Goal: Task Accomplishment & Management: Manage account settings

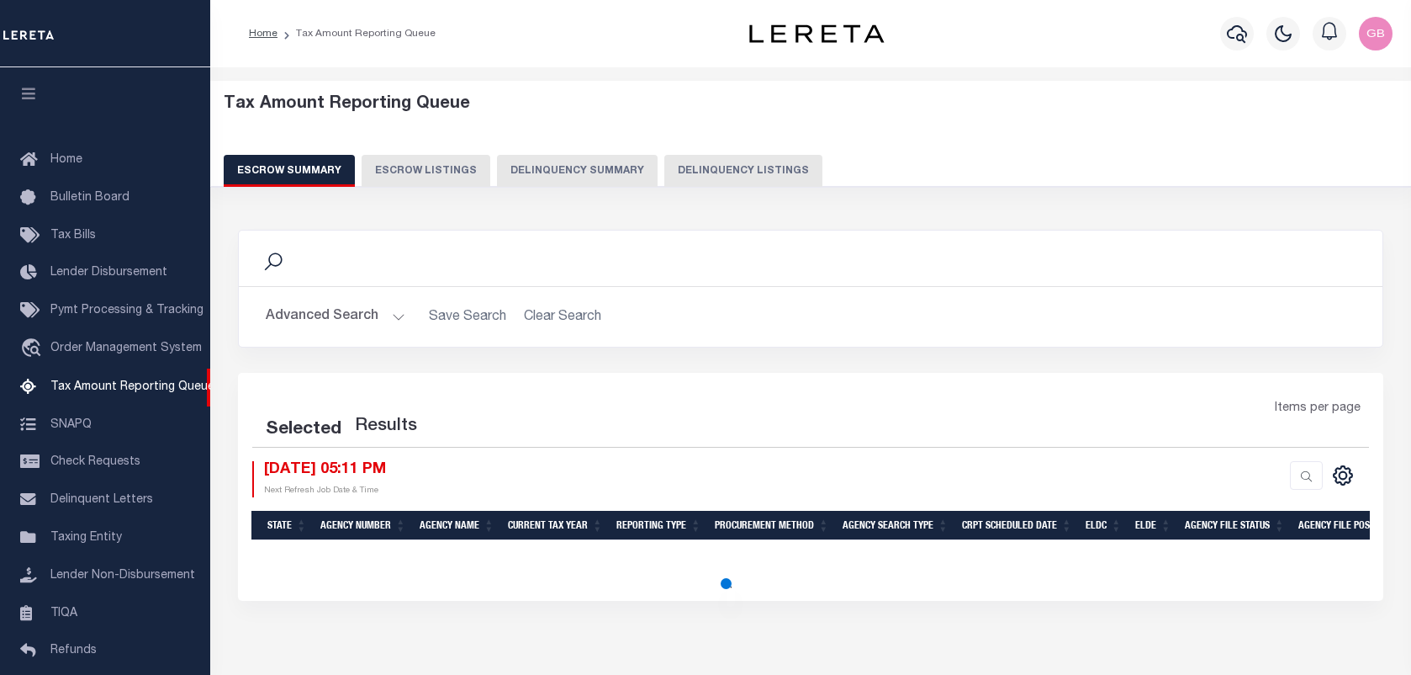
select select "100"
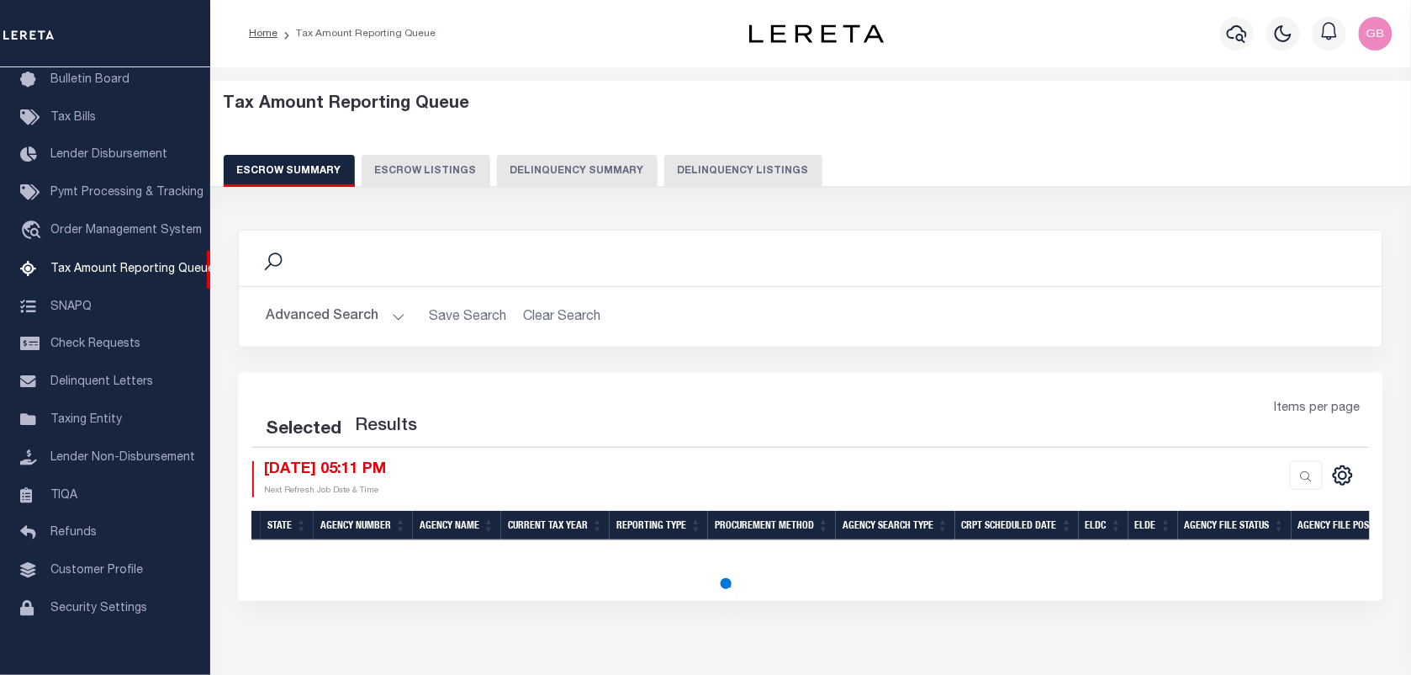
select select "100"
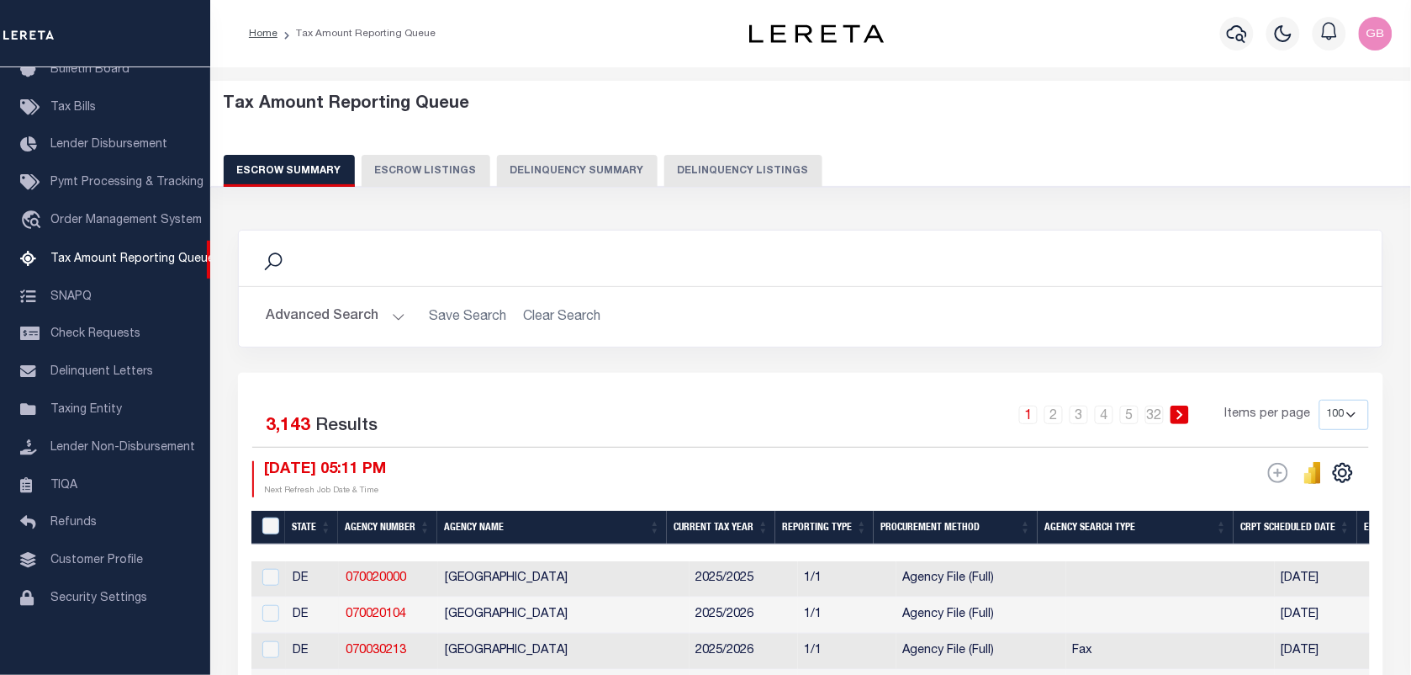
click at [709, 152] on div "Tax Amount Reporting Queue Escrow Summary Escrow Listings Delinquency Summary" at bounding box center [811, 140] width 1175 height 93
click at [721, 168] on button "Delinquency Listings" at bounding box center [743, 171] width 158 height 32
select select
select select "100"
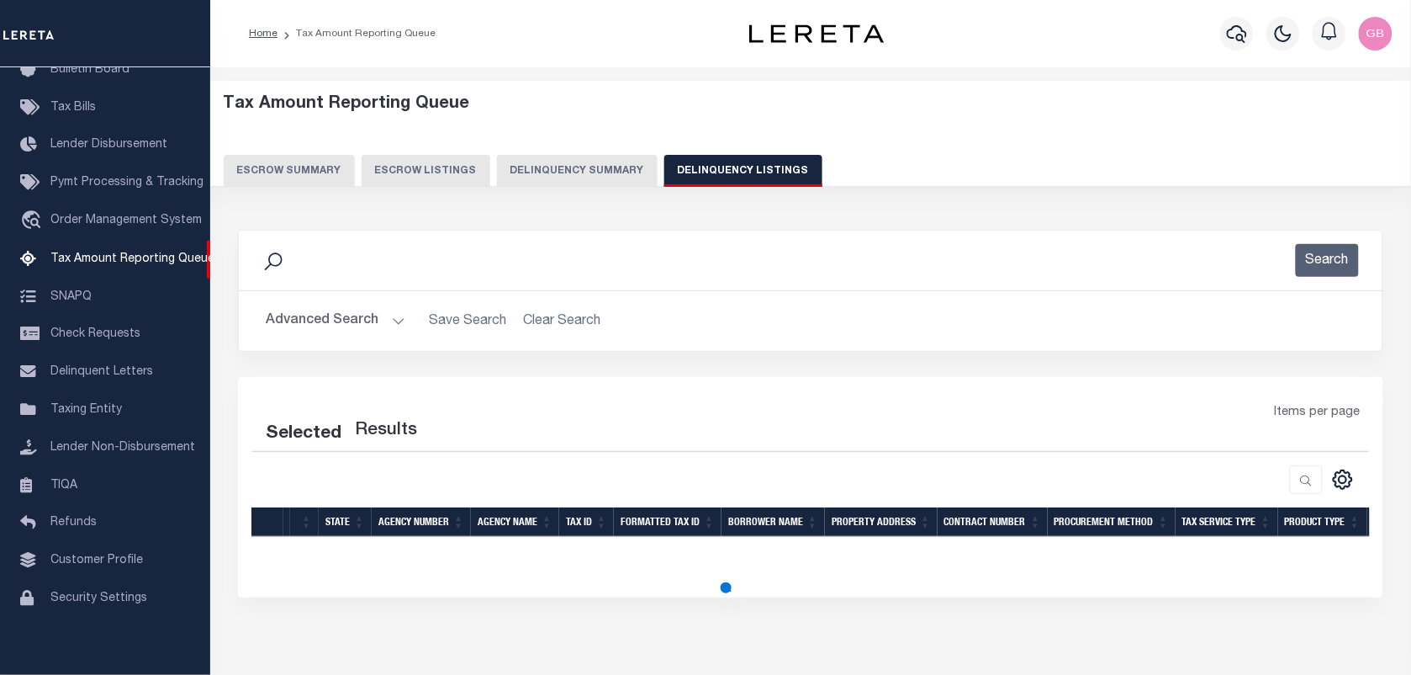
select select "100"
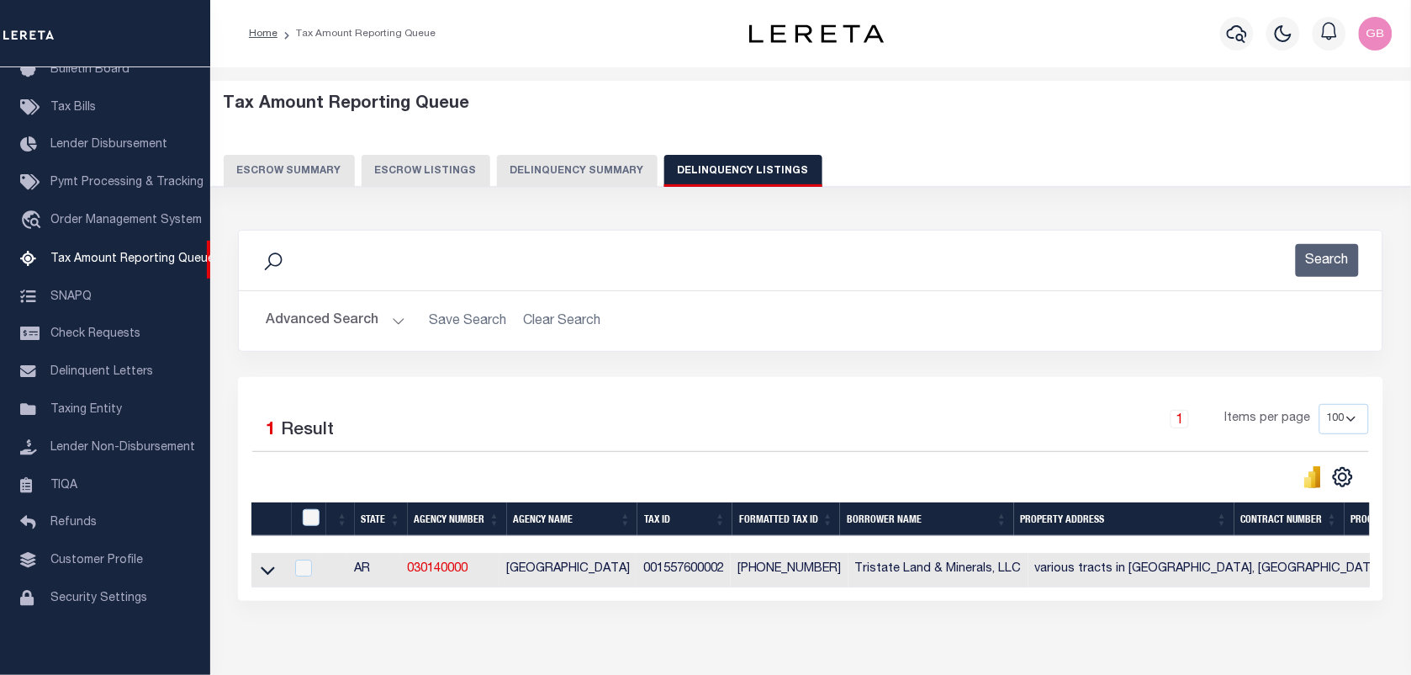
click at [400, 315] on button "Advanced Search" at bounding box center [336, 320] width 140 height 33
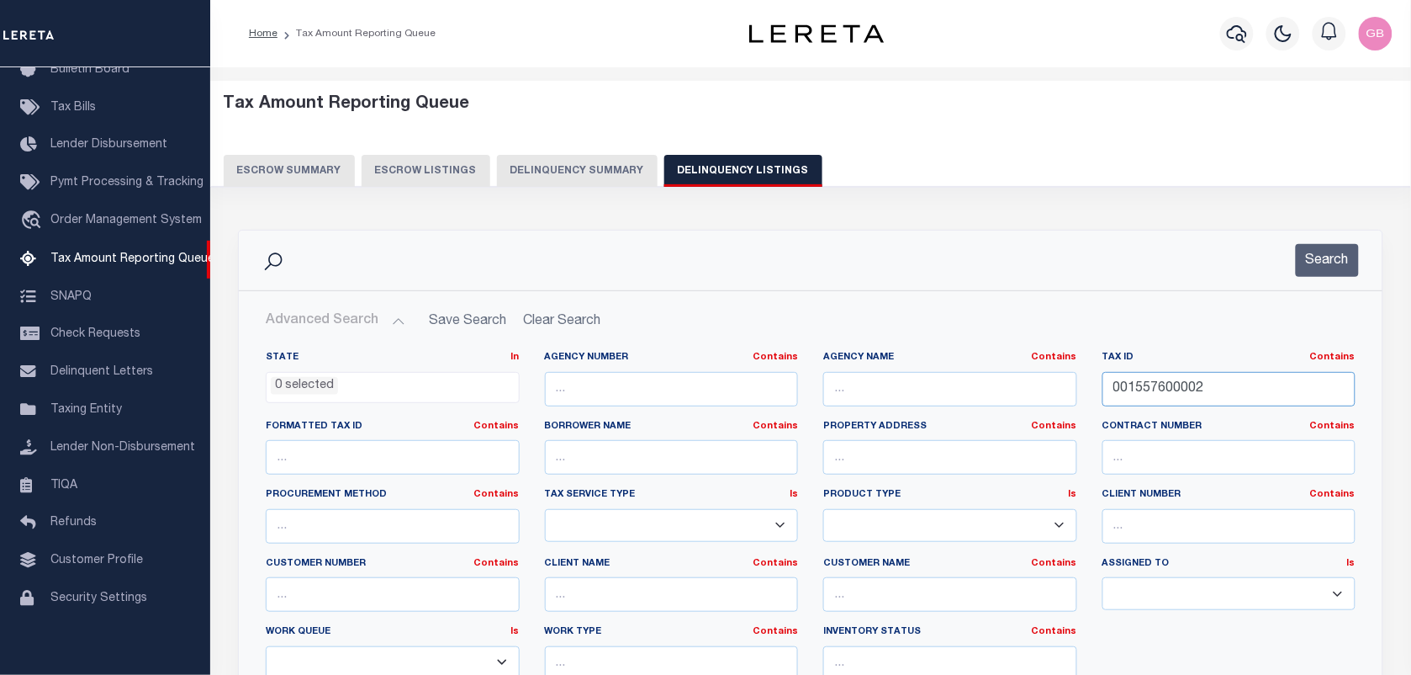
click at [1175, 385] on input "001557600002" at bounding box center [1230, 389] width 254 height 34
paste input "text"
click at [1318, 259] on button "Search" at bounding box center [1327, 260] width 63 height 33
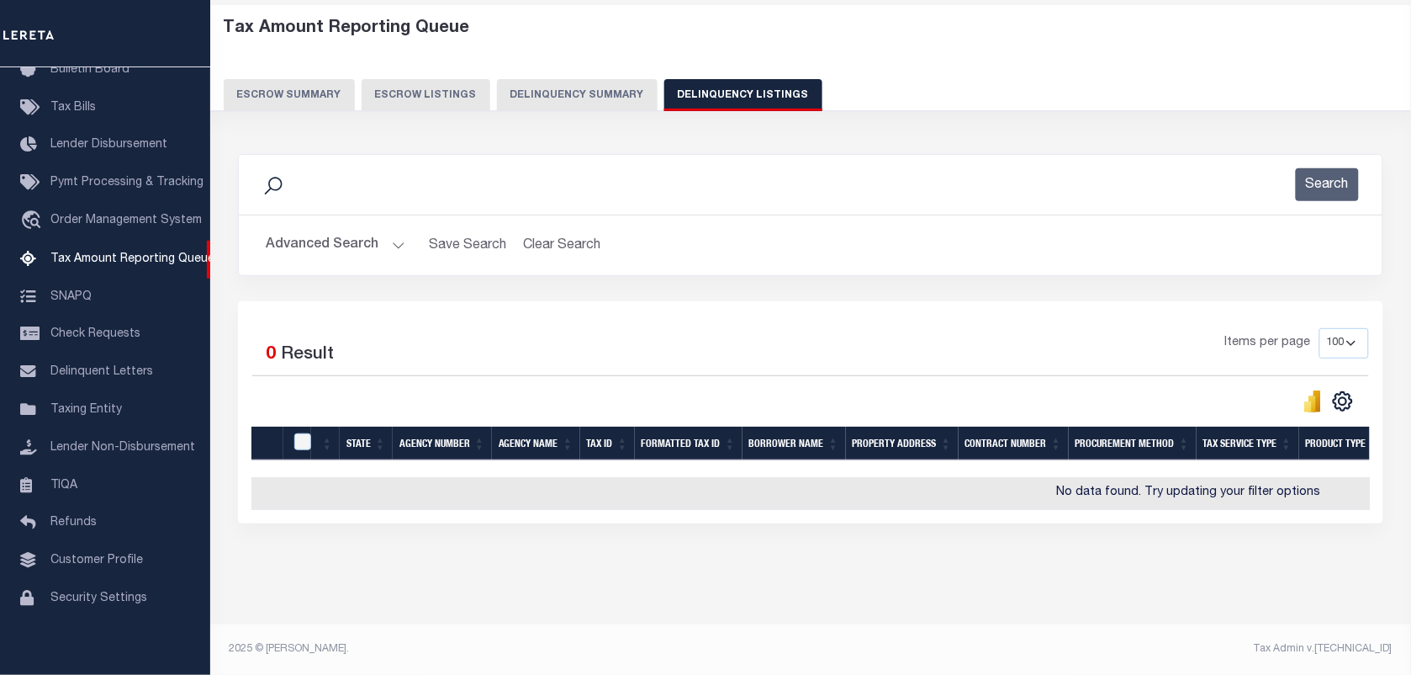
scroll to position [90, 0]
click at [408, 229] on h2 "Advanced Search Save Search Clear Search tblassign_wrapper_dynamictable_____Def…" at bounding box center [810, 245] width 1117 height 33
click at [388, 229] on button "Advanced Search" at bounding box center [336, 245] width 140 height 33
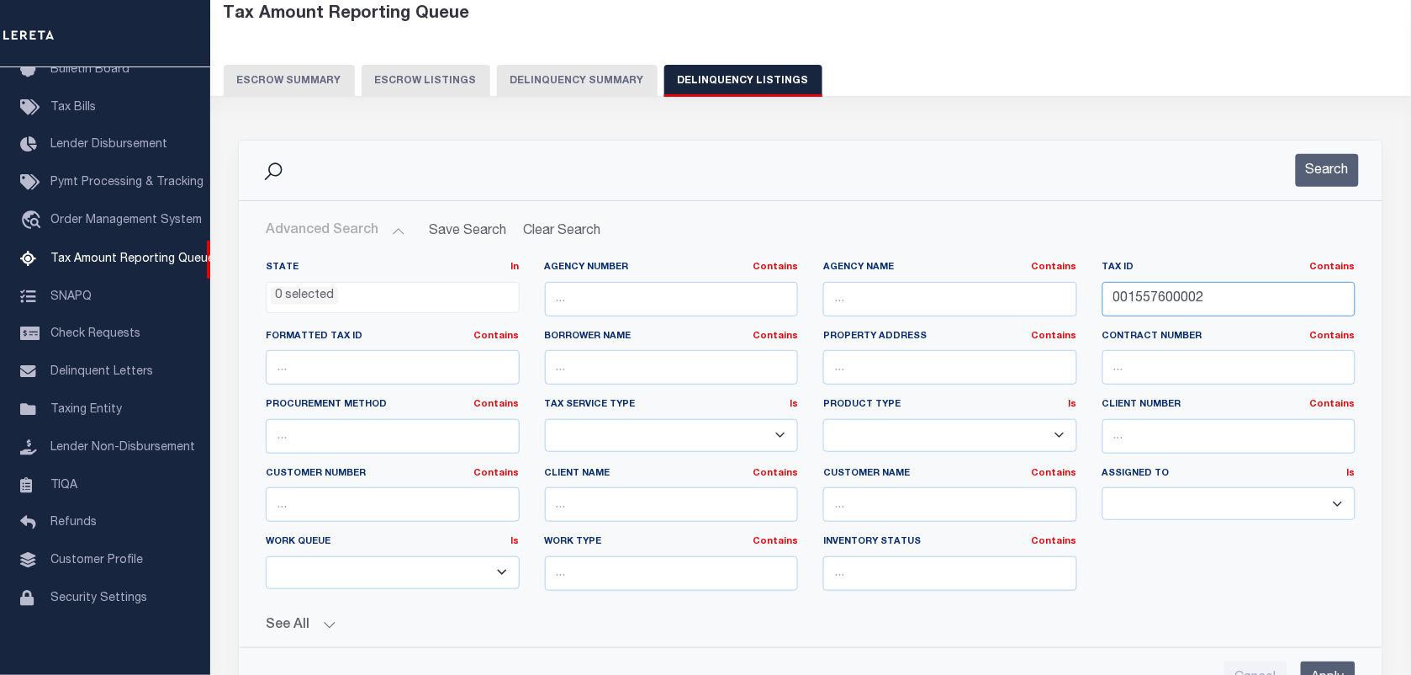
click at [1238, 290] on input "001557600002" at bounding box center [1230, 299] width 254 height 34
type input "001557600002"
click at [1312, 172] on button "Search" at bounding box center [1327, 170] width 63 height 33
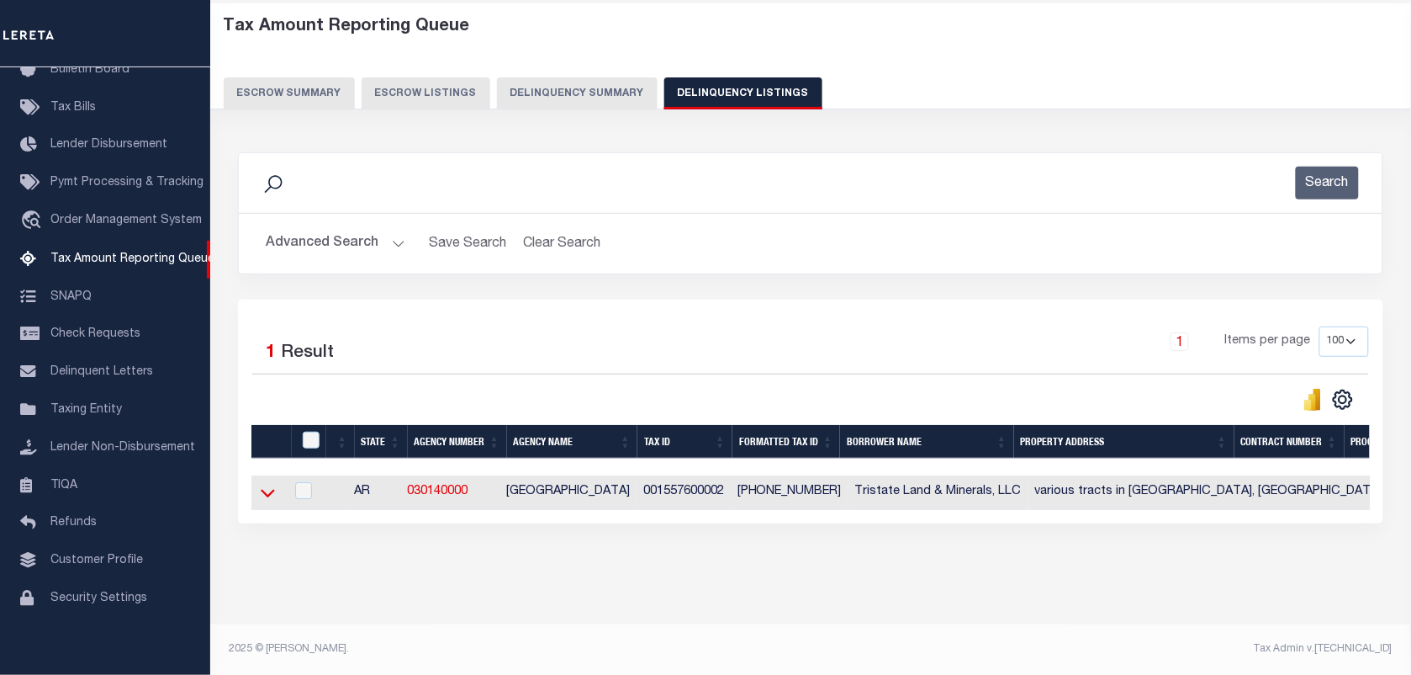
click at [269, 484] on icon at bounding box center [268, 493] width 14 height 18
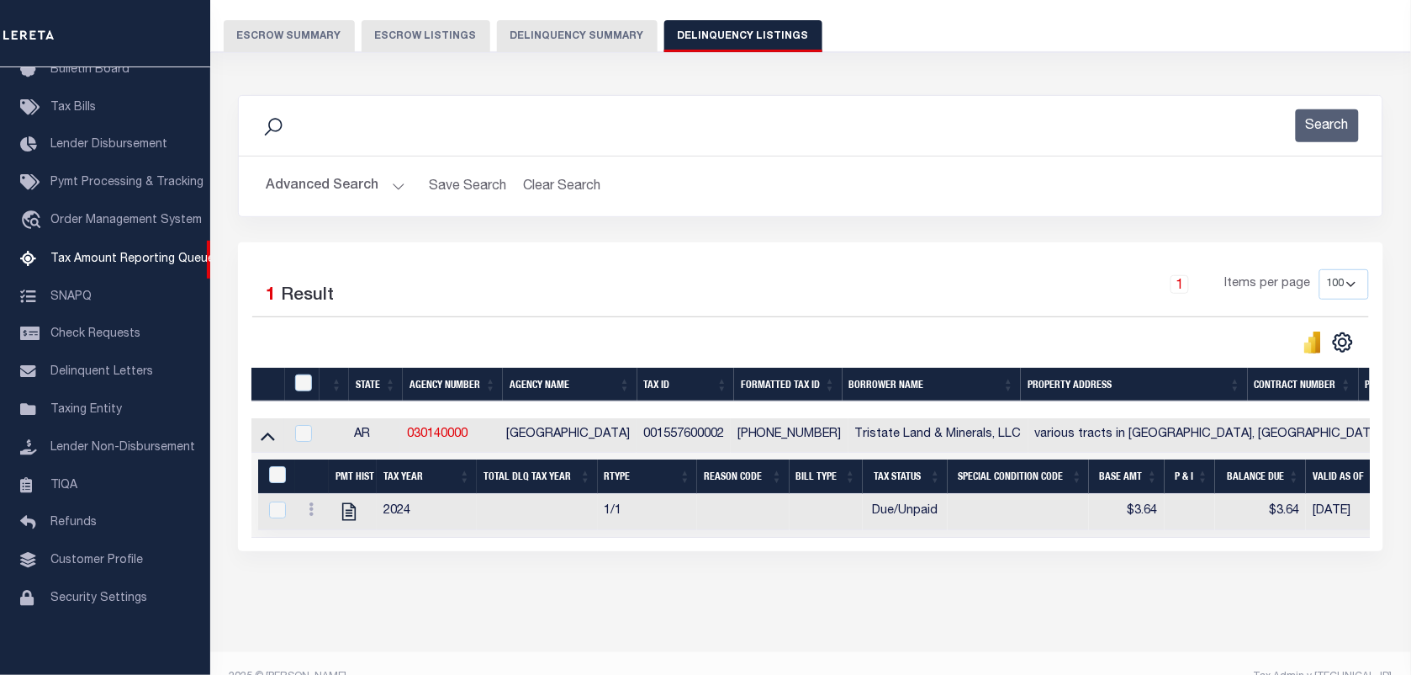
scroll to position [179, 0]
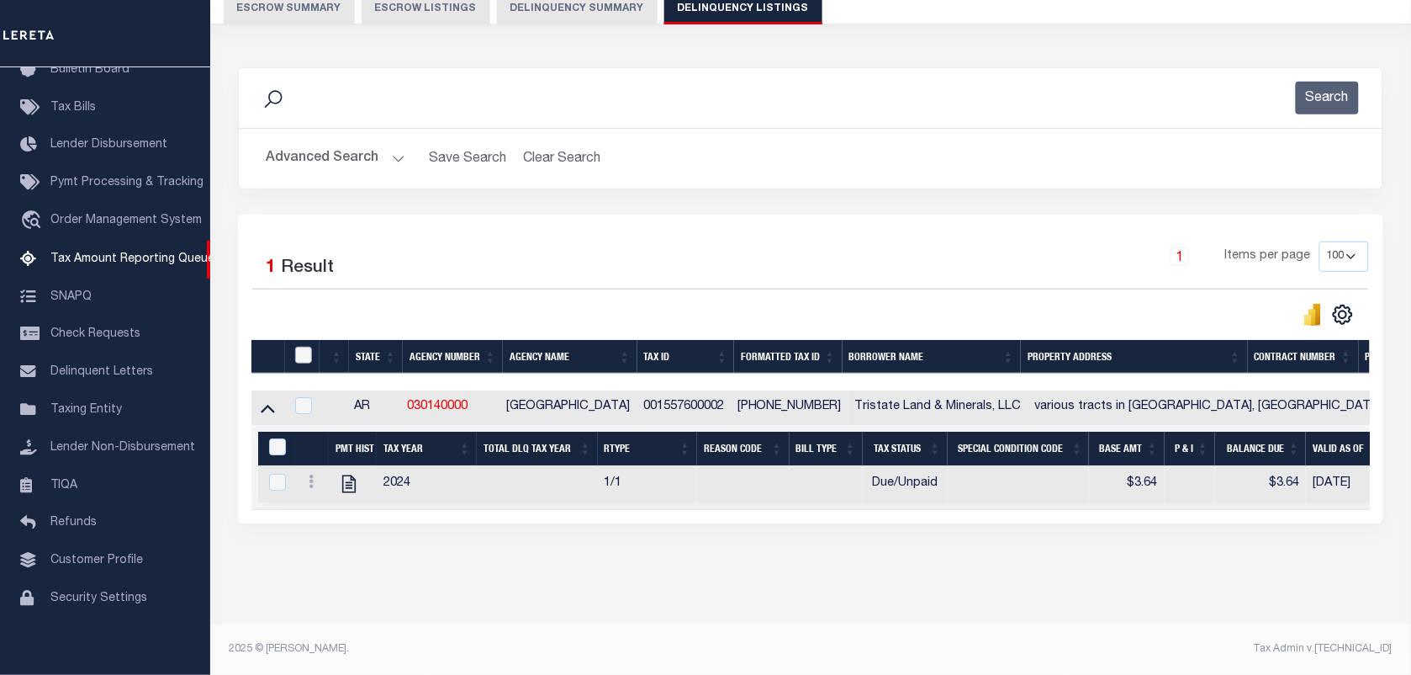
click at [299, 347] on input "checkbox" at bounding box center [303, 355] width 17 height 17
checkbox input "true"
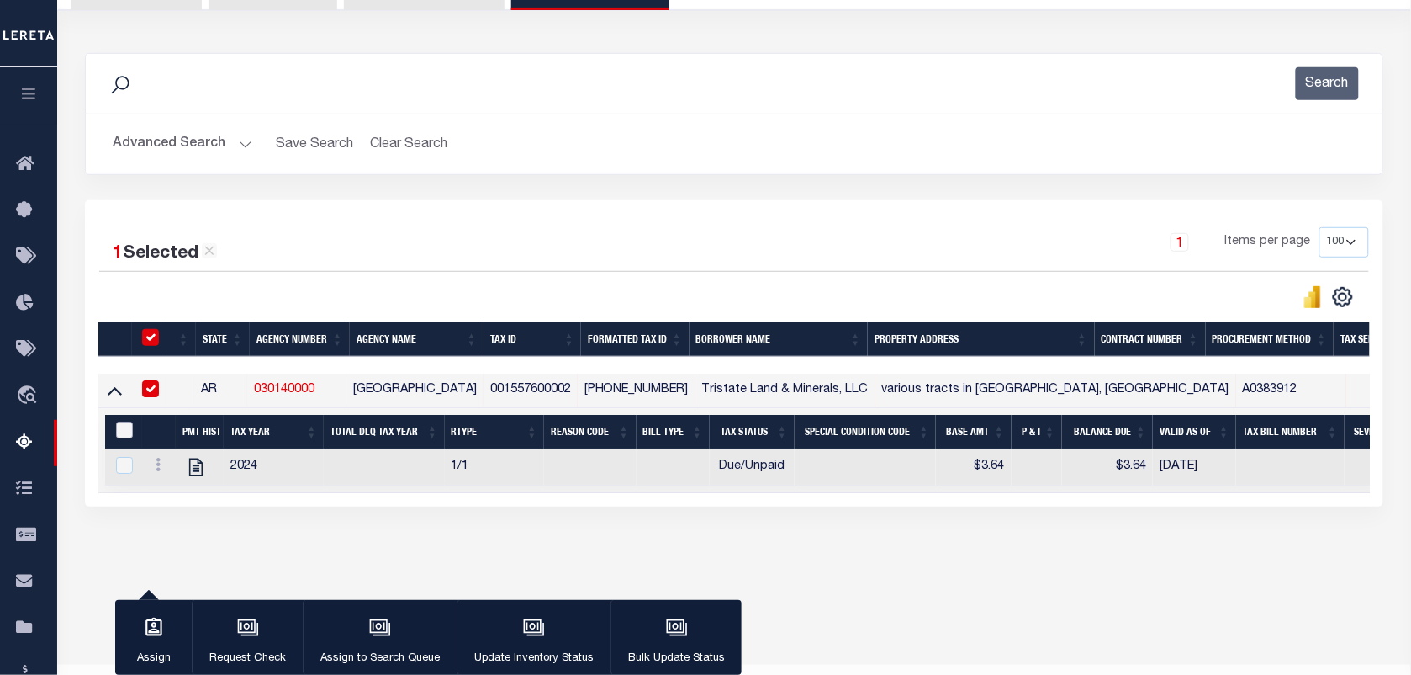
click at [128, 431] on input "&nbsp;" at bounding box center [124, 429] width 17 height 17
checkbox input "true"
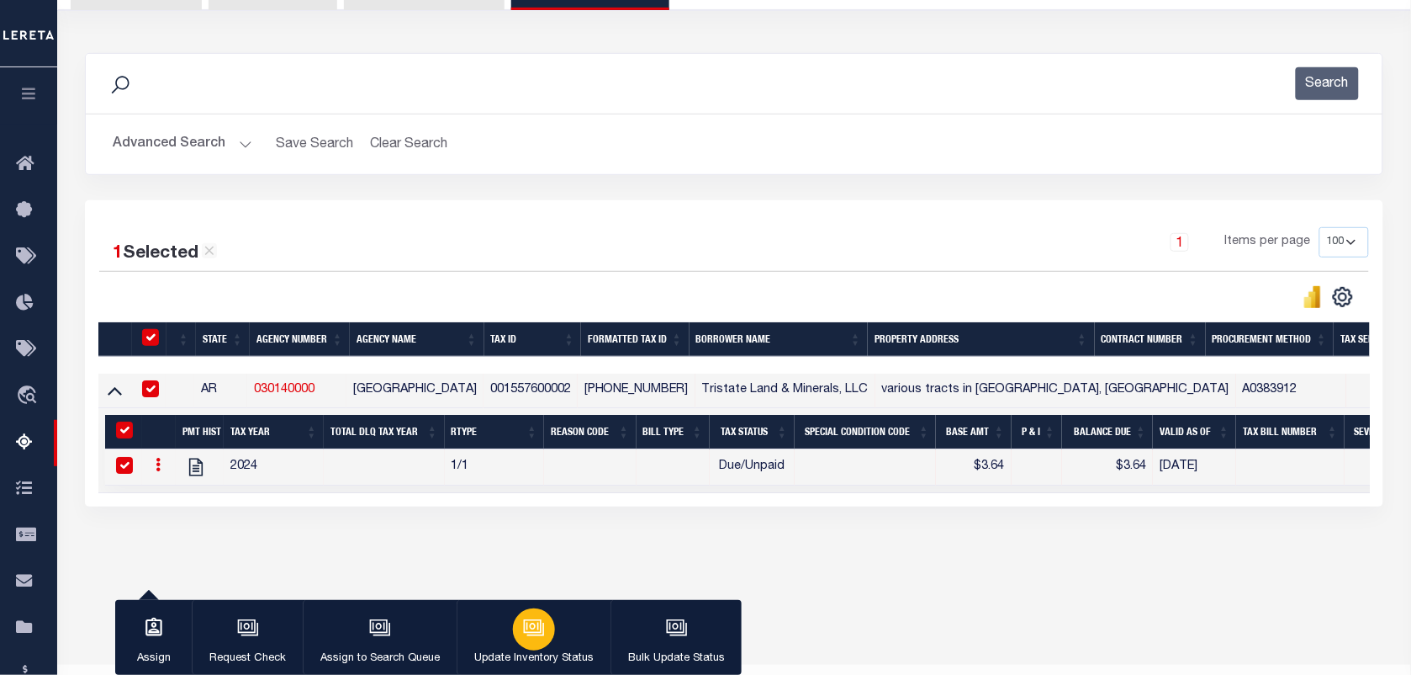
click at [518, 619] on div "button" at bounding box center [534, 629] width 42 height 42
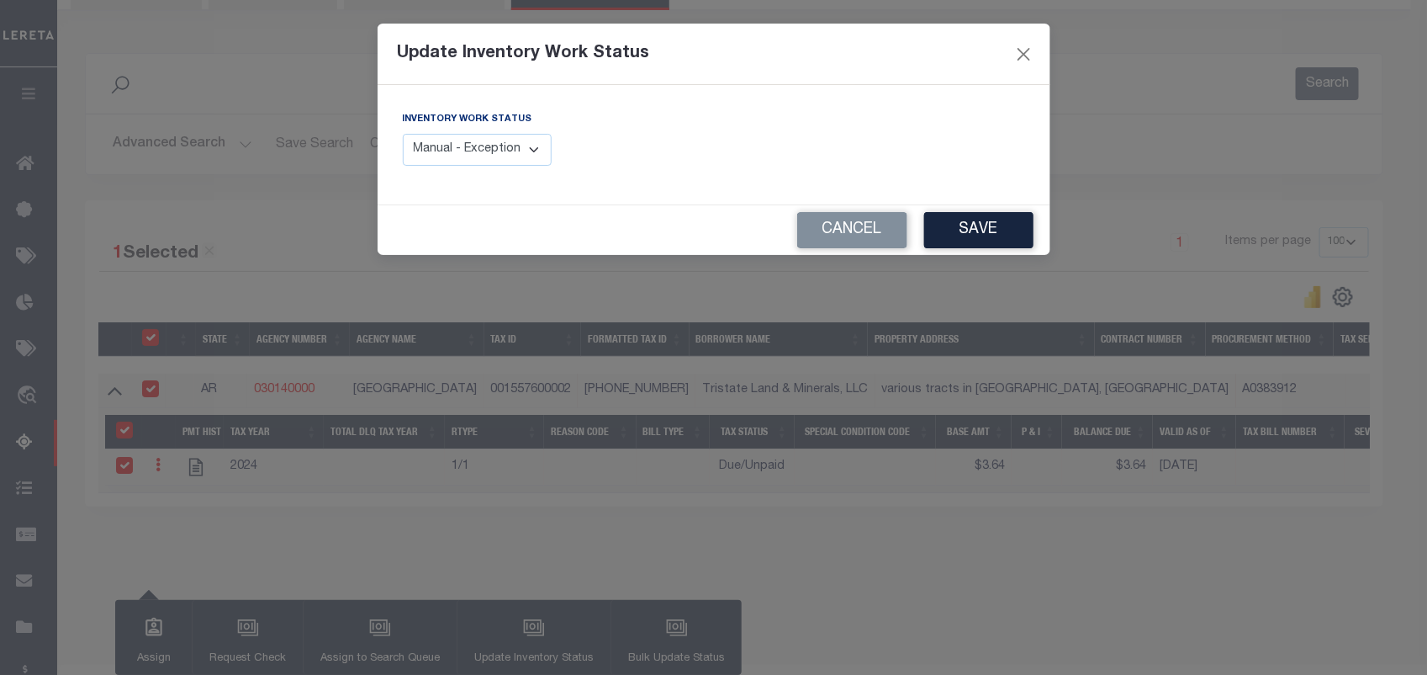
click at [505, 162] on select "Manual - Exception Pended - Awaiting Search Late Add Exception Completed" at bounding box center [478, 150] width 150 height 33
select select "4"
click at [403, 134] on select "Manual - Exception Pended - Awaiting Search Late Add Exception Completed" at bounding box center [478, 150] width 150 height 33
click at [961, 221] on button "Save" at bounding box center [978, 230] width 109 height 36
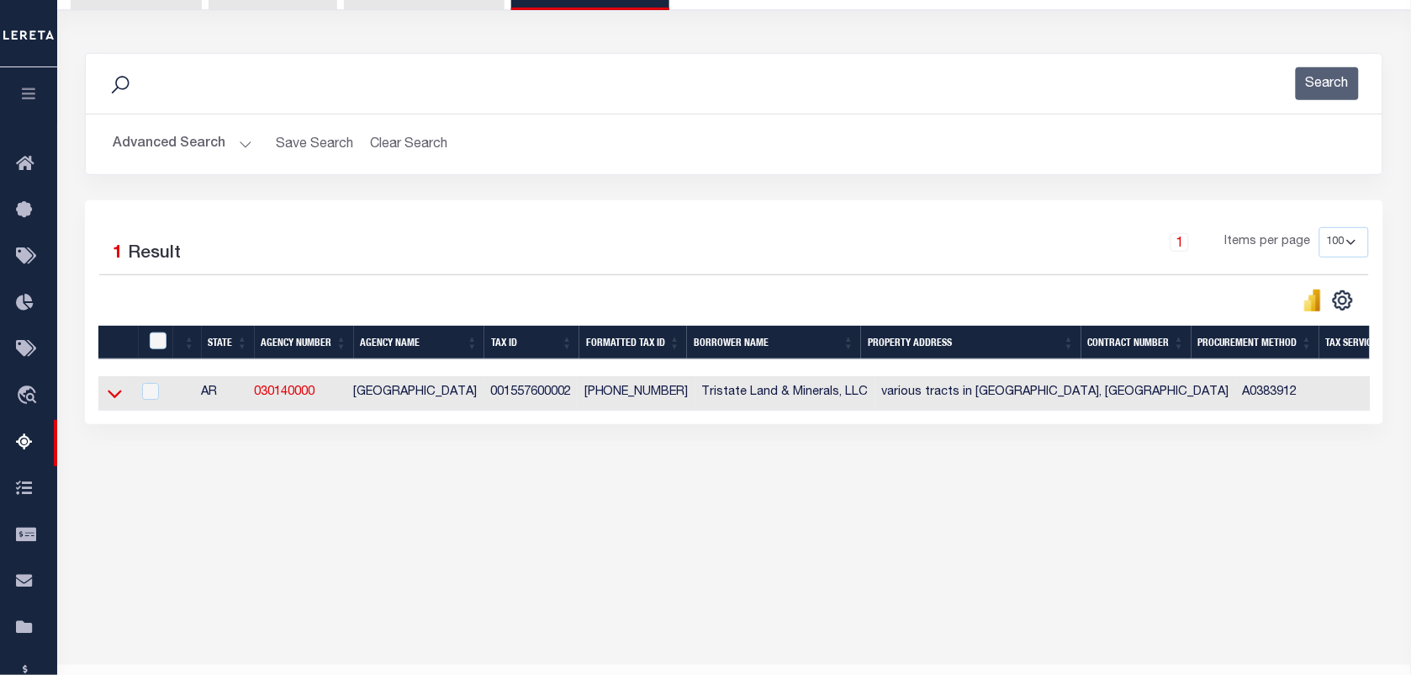
click at [108, 402] on icon at bounding box center [115, 393] width 14 height 18
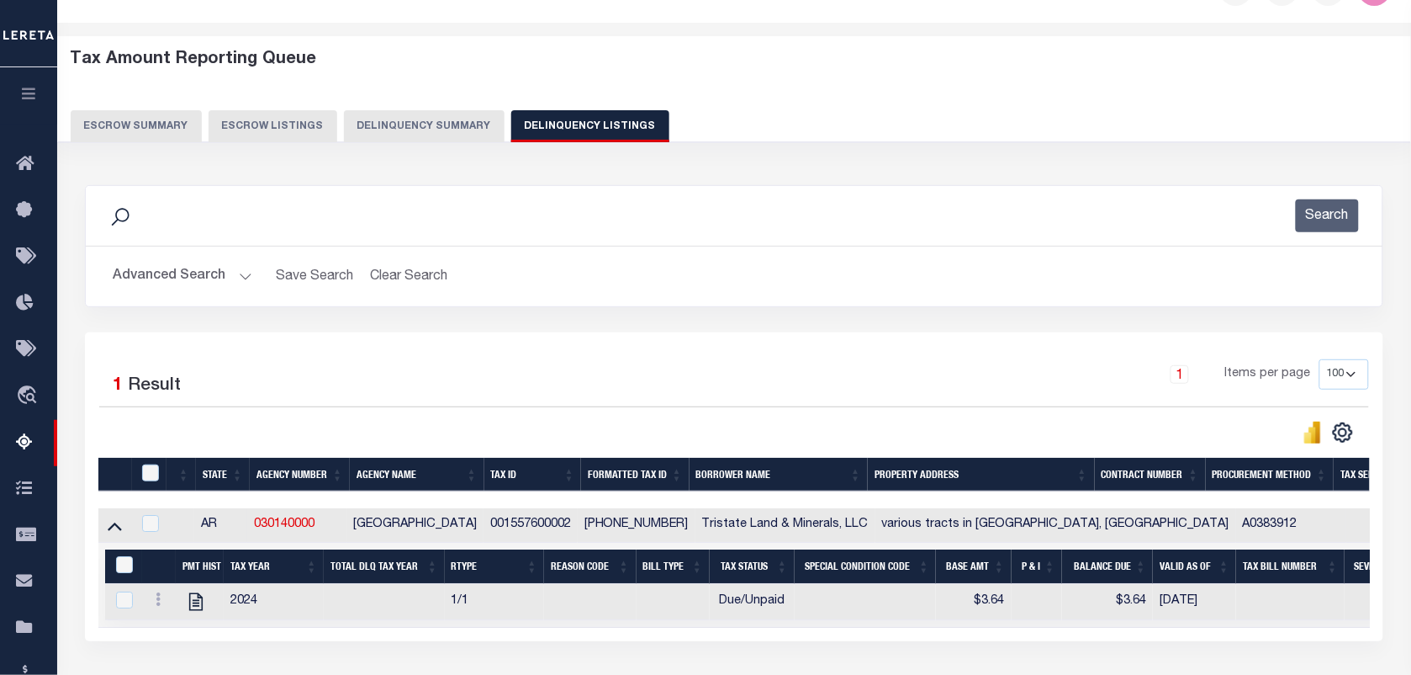
scroll to position [0, 0]
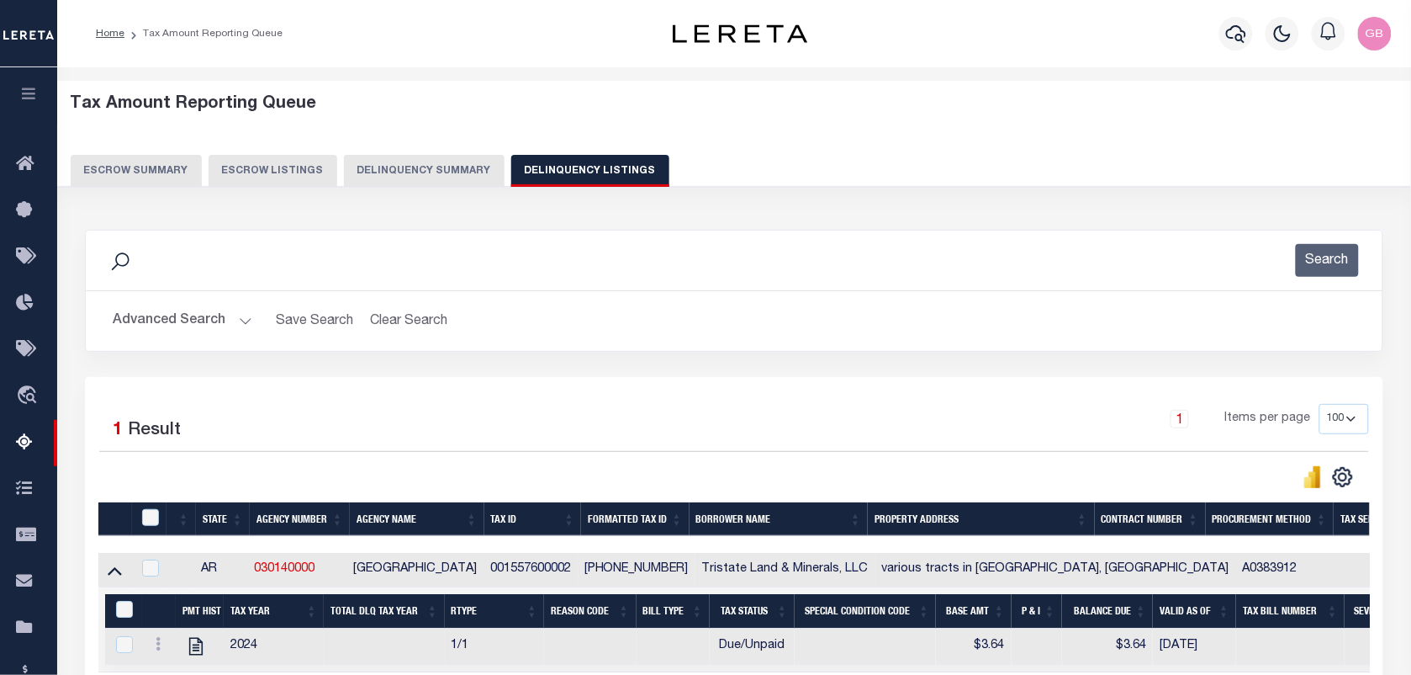
click at [228, 315] on button "Advanced Search" at bounding box center [183, 320] width 140 height 33
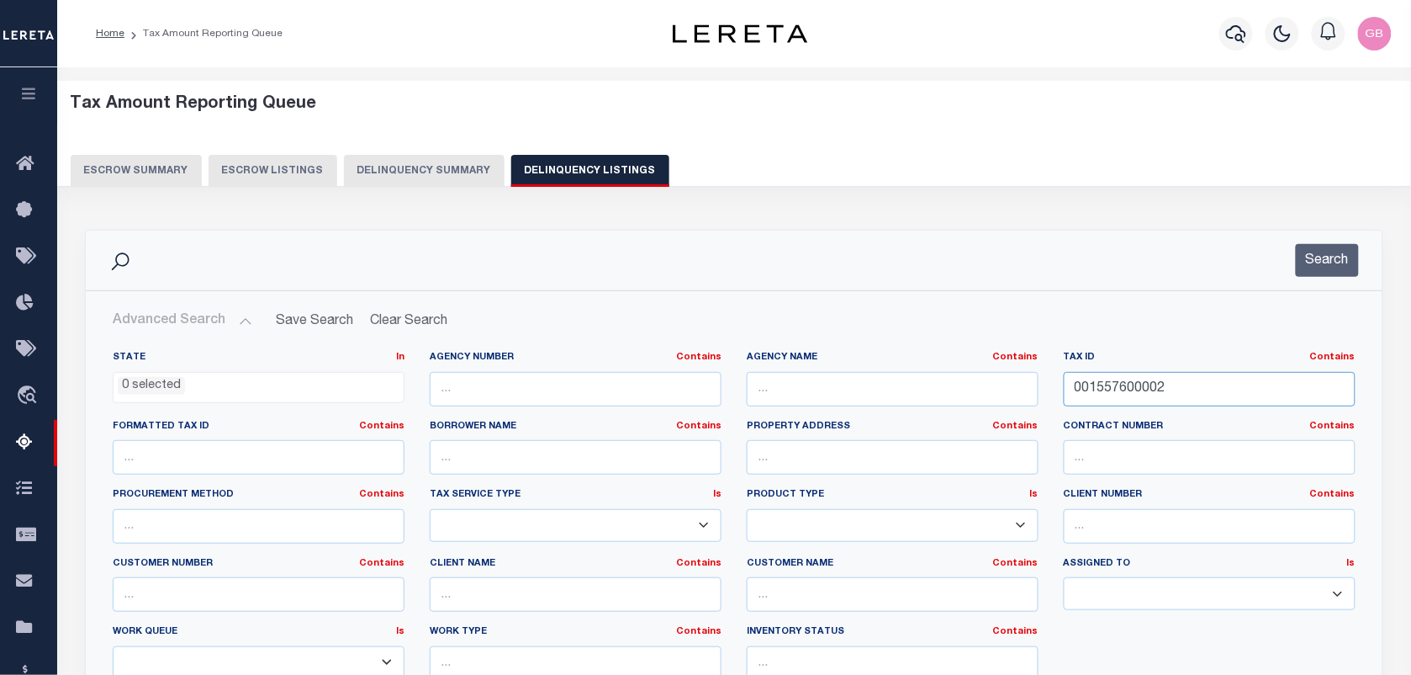
click at [1110, 389] on input "001557600002" at bounding box center [1210, 389] width 292 height 34
paste input "700000"
type input "001557700000"
click at [1342, 250] on button "Search" at bounding box center [1327, 260] width 63 height 33
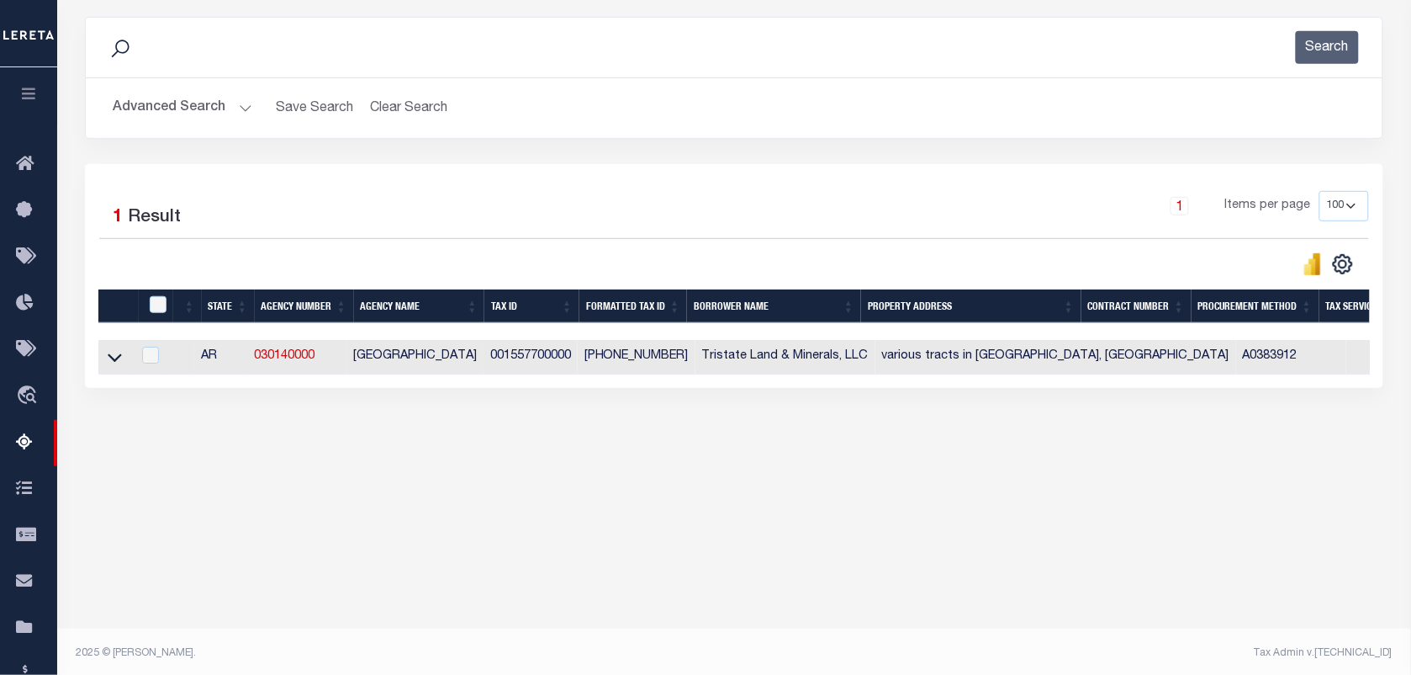
scroll to position [216, 0]
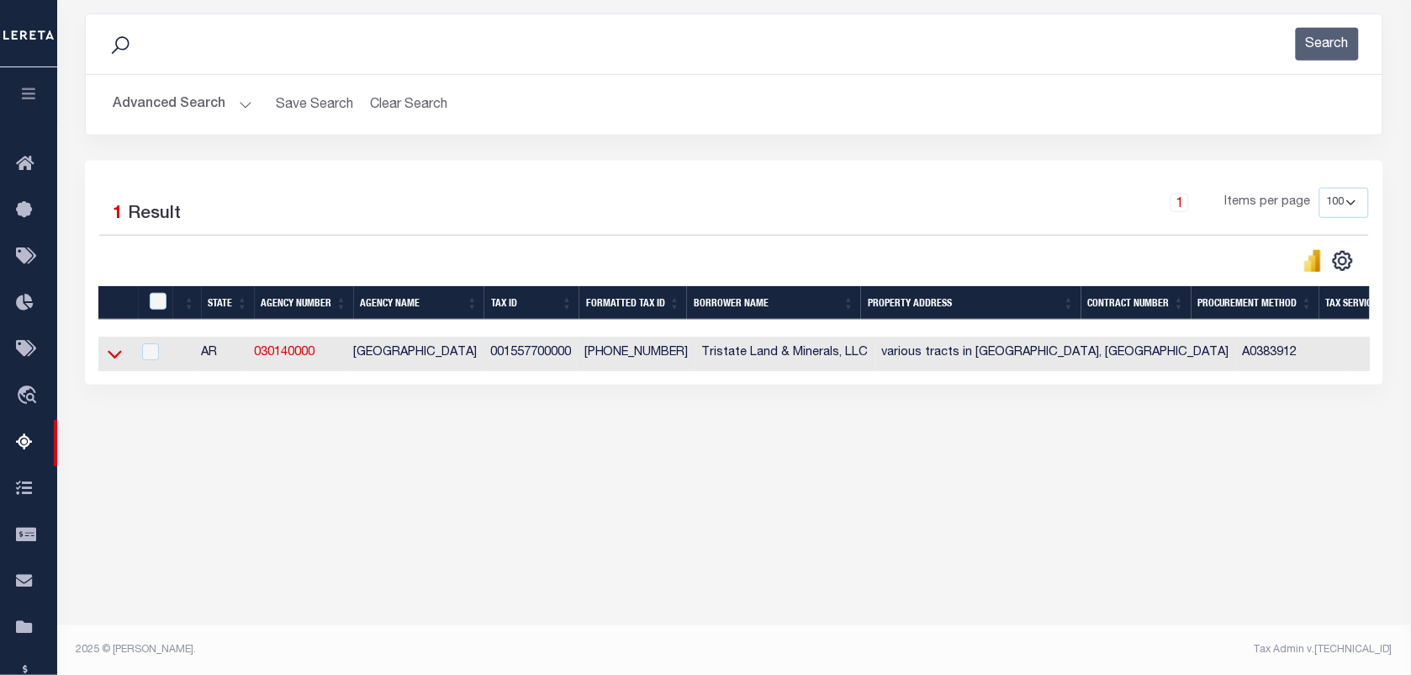
click at [120, 354] on icon at bounding box center [115, 354] width 14 height 18
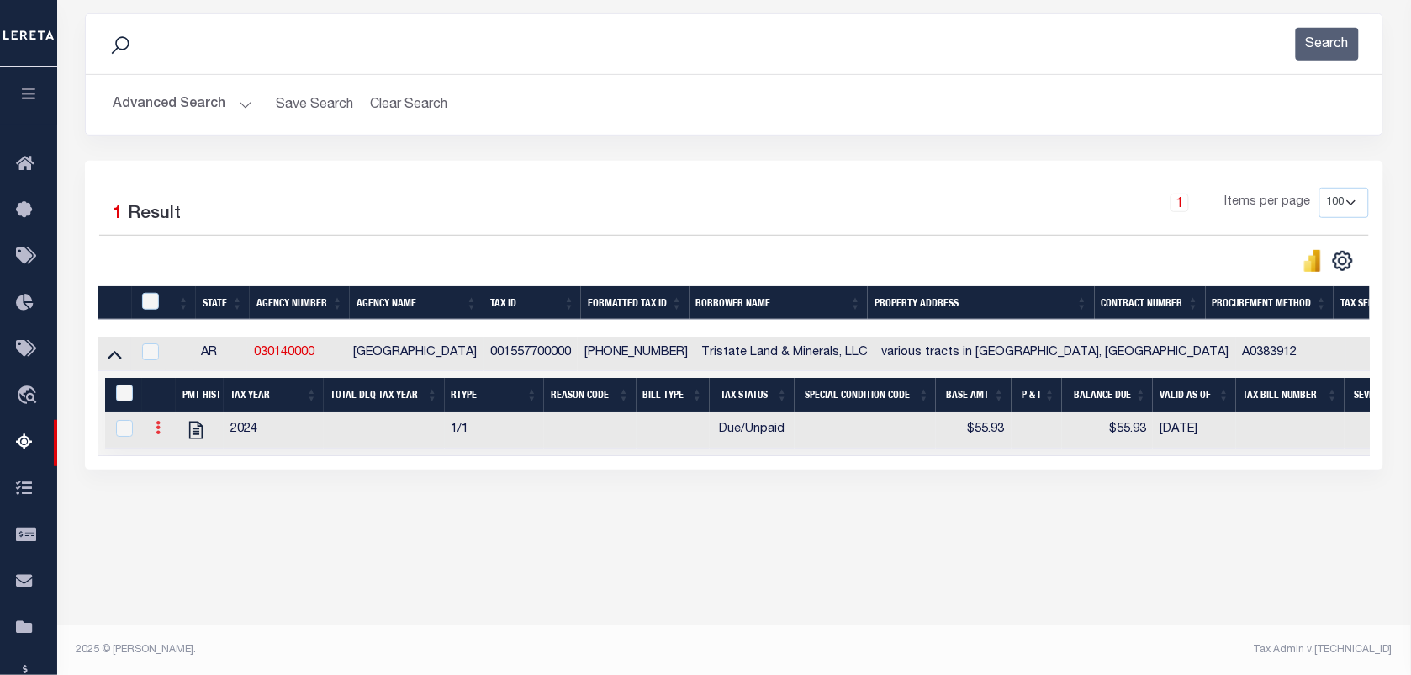
click at [157, 426] on link at bounding box center [158, 429] width 19 height 13
click at [177, 490] on img "" at bounding box center [178, 483] width 17 height 18
select select "DUE"
select select
type input "$55.93"
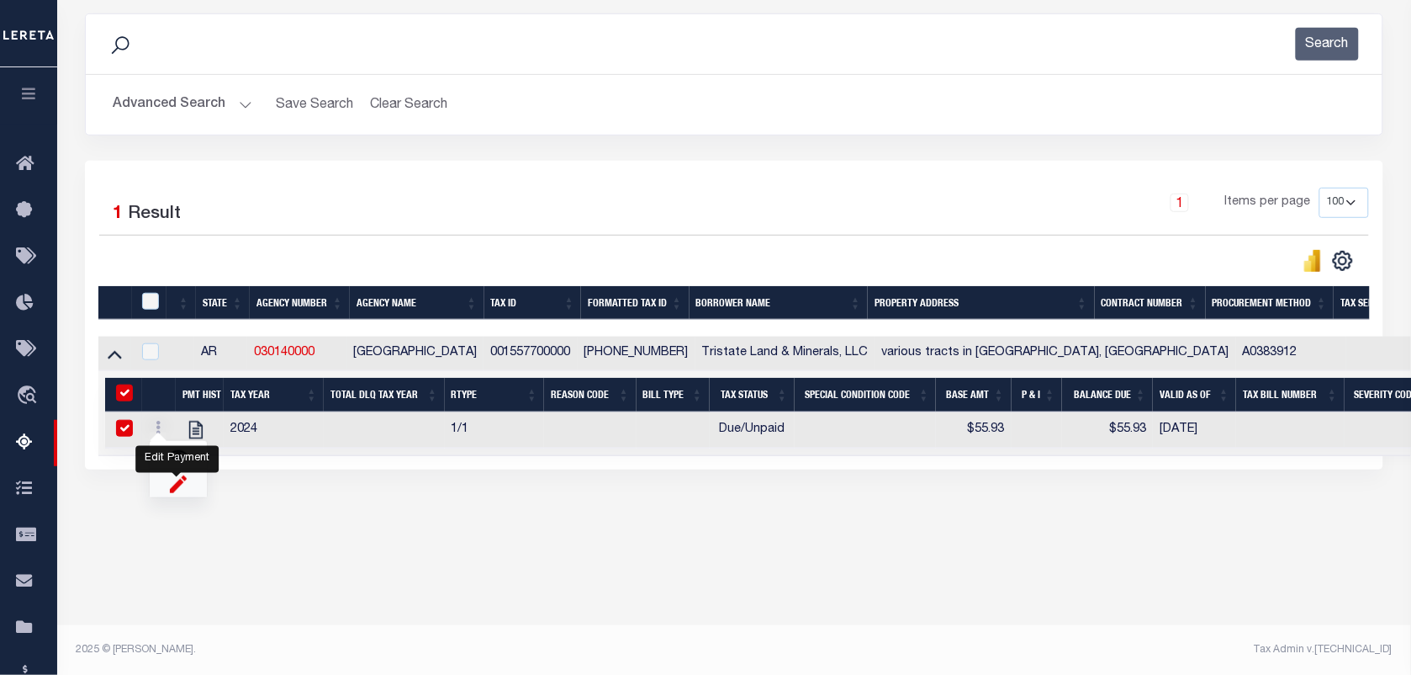
type input "$55.93"
type input "[DATE]"
checkbox input "true"
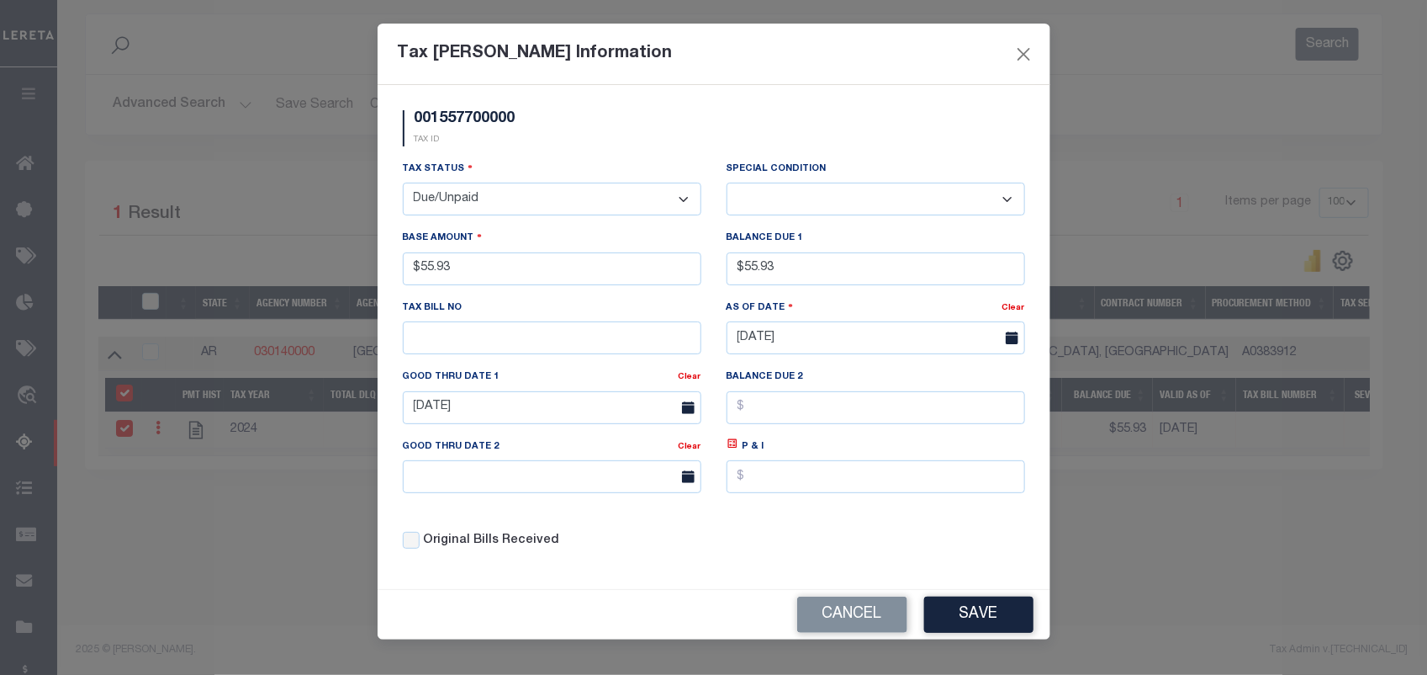
click at [761, 202] on select "-- Select Special Condition -- 3RD PARTY TAX LIEN AGENCY TAX LIEN (A.K.A Inside…" at bounding box center [876, 199] width 299 height 33
click at [771, 114] on div "001557700000 TAX ID" at bounding box center [714, 135] width 648 height 50
click at [982, 610] on button "Save" at bounding box center [978, 614] width 109 height 36
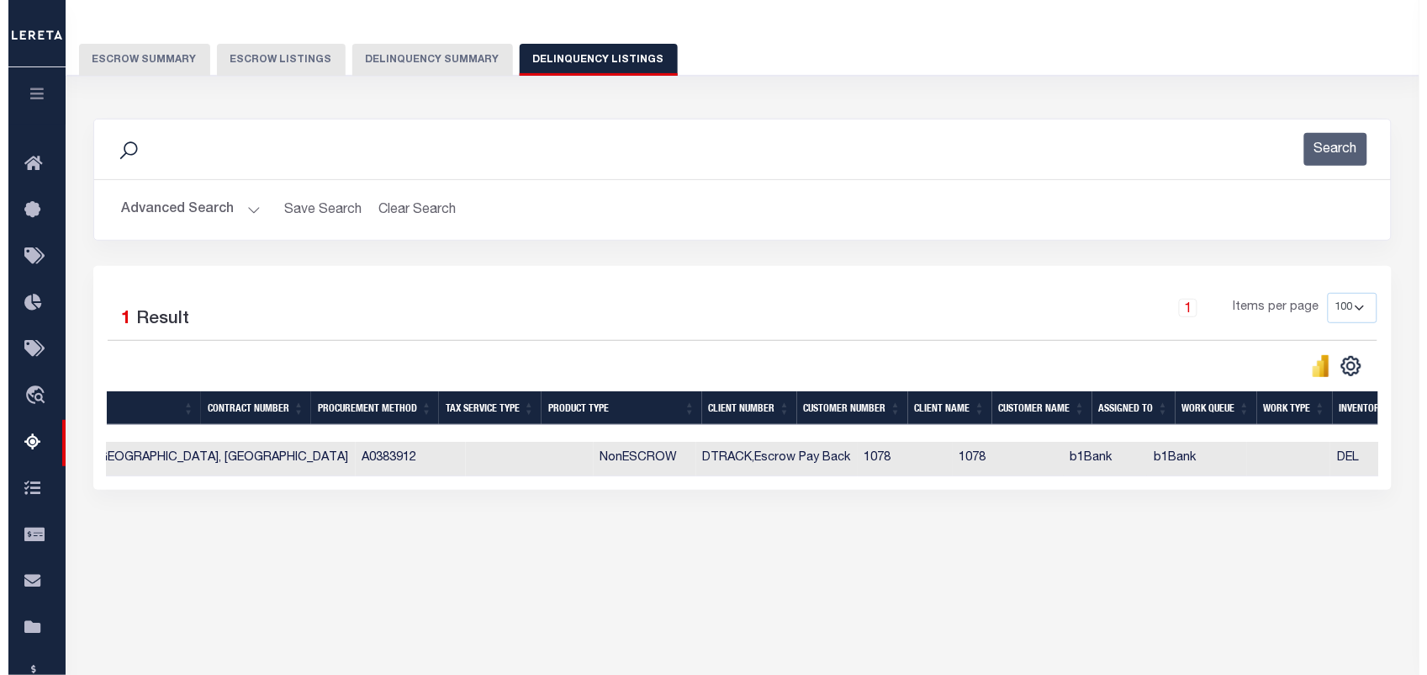
scroll to position [0, 0]
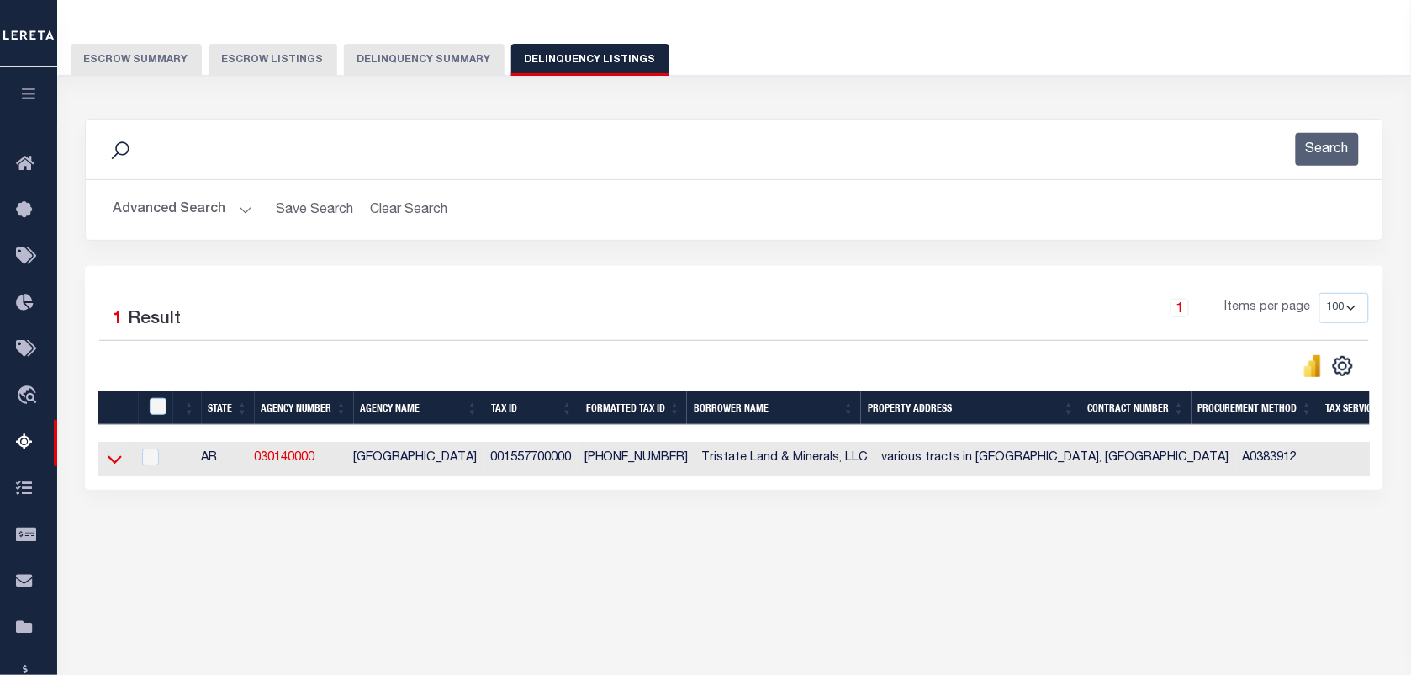
click at [112, 464] on icon at bounding box center [115, 460] width 14 height 8
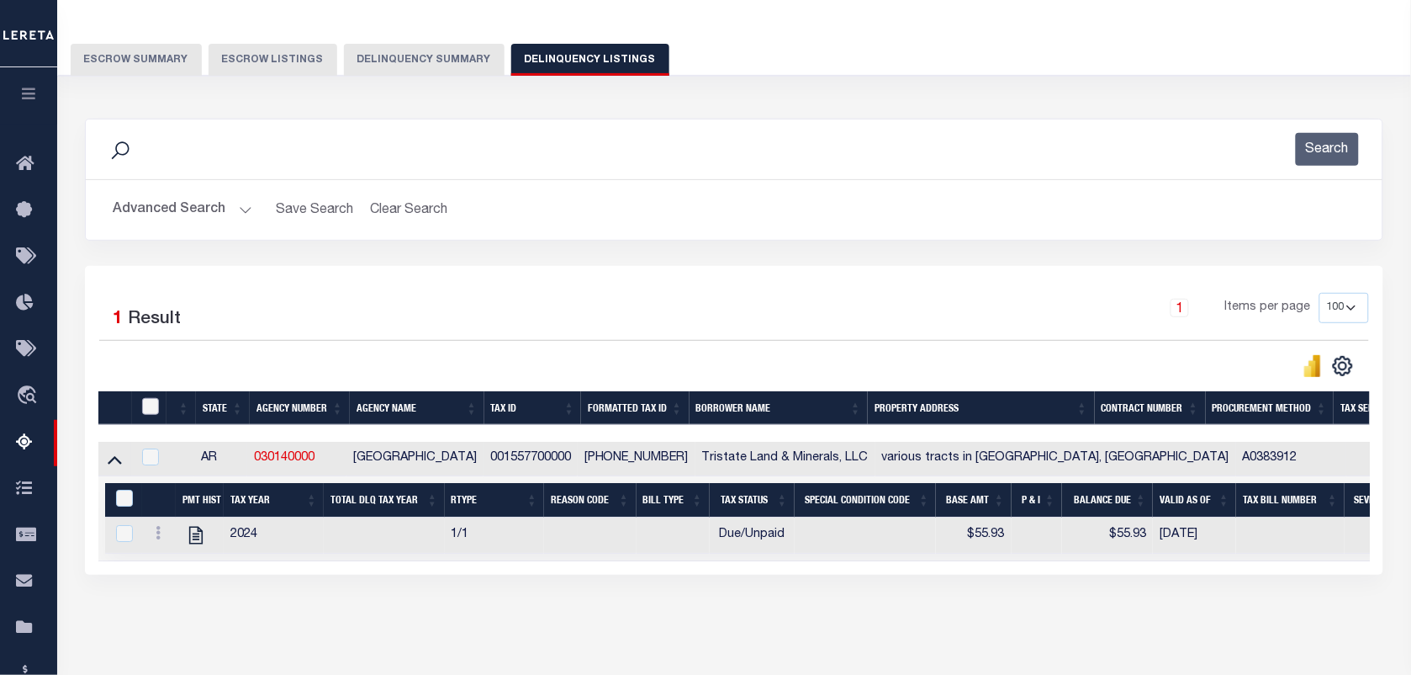
click at [153, 406] on input "checkbox" at bounding box center [150, 406] width 17 height 17
checkbox input "true"
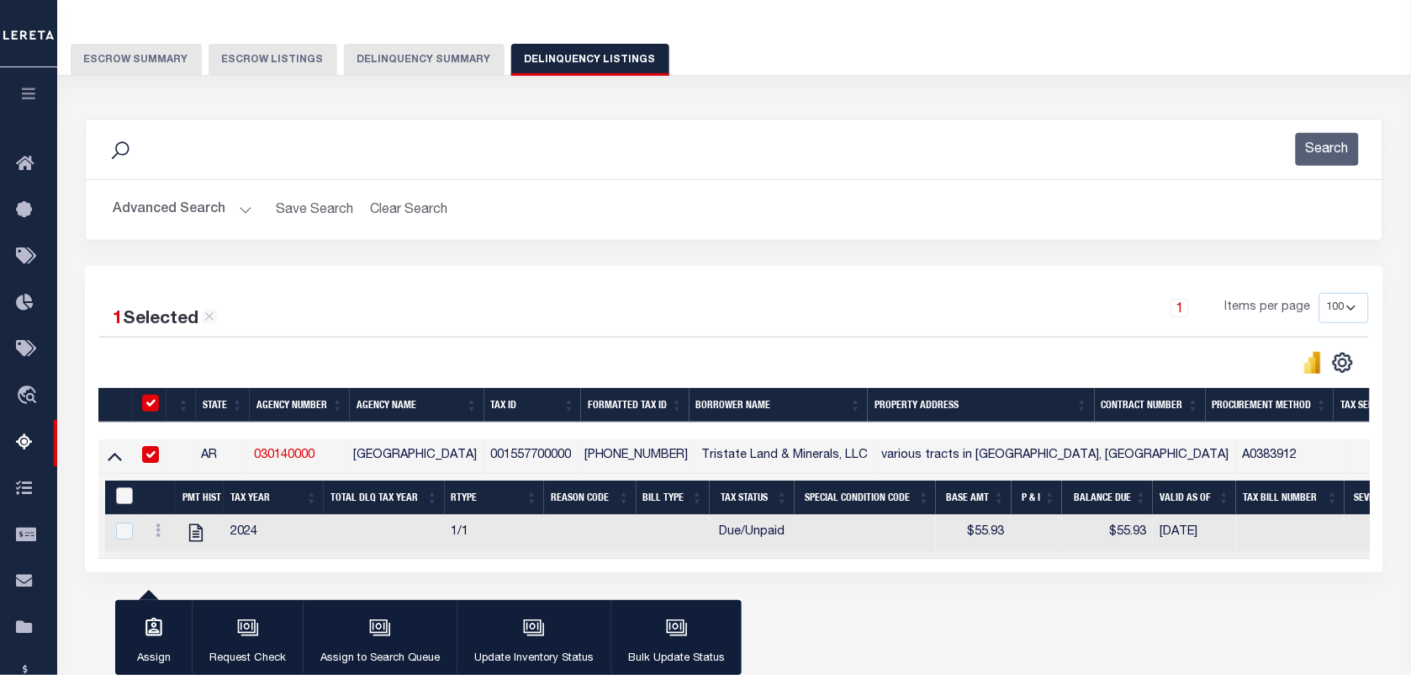
click at [123, 502] on input "&nbsp;" at bounding box center [124, 495] width 17 height 17
checkbox input "true"
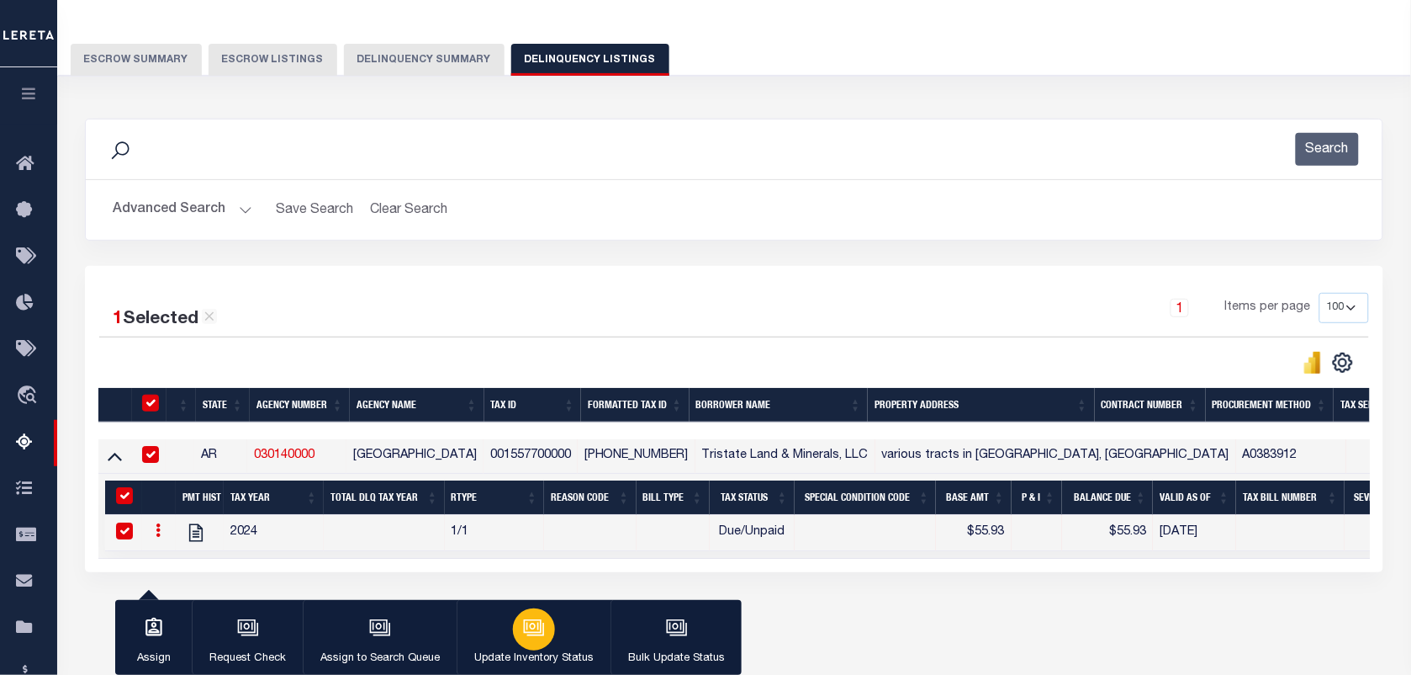
click at [505, 622] on button "Update Inventory Status" at bounding box center [534, 638] width 154 height 76
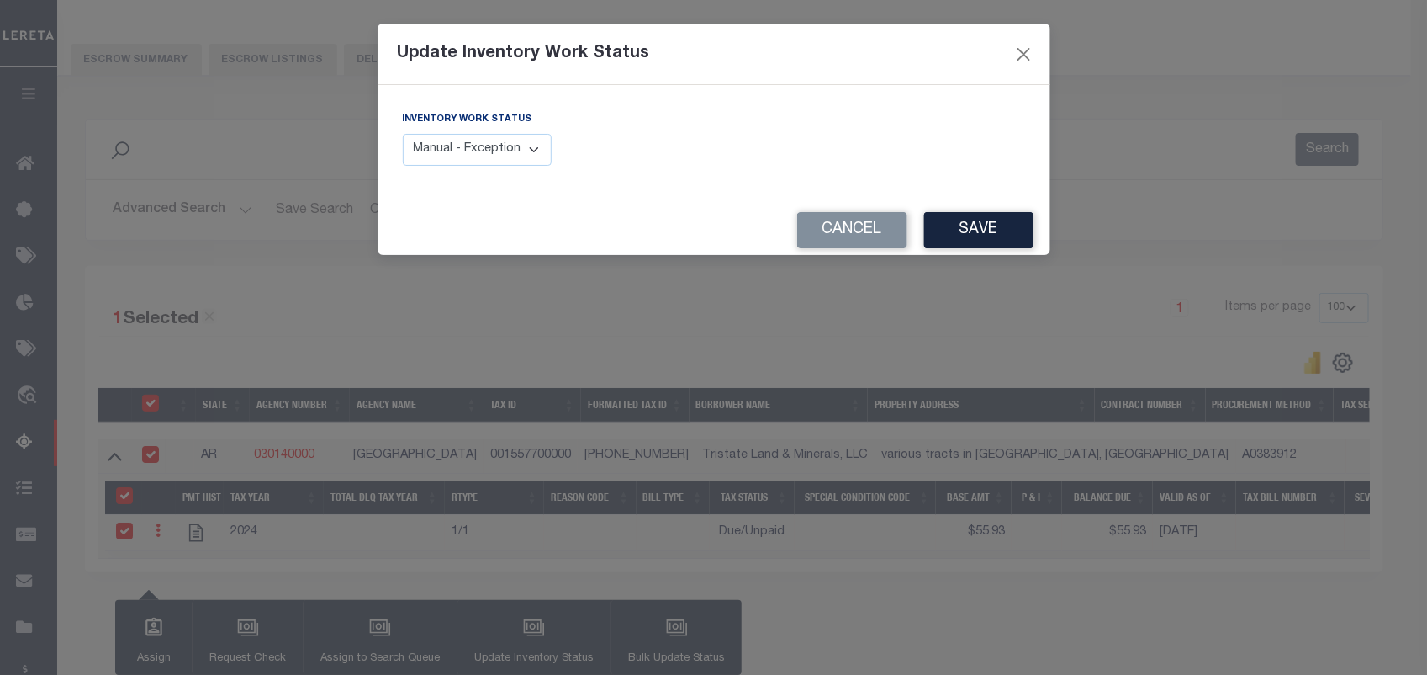
click at [490, 146] on select "Manual - Exception Pended - Awaiting Search Late Add Exception Completed" at bounding box center [478, 150] width 150 height 33
select select "4"
click at [403, 134] on select "Manual - Exception Pended - Awaiting Search Late Add Exception Completed" at bounding box center [478, 150] width 150 height 33
click at [961, 234] on button "Save" at bounding box center [978, 230] width 109 height 36
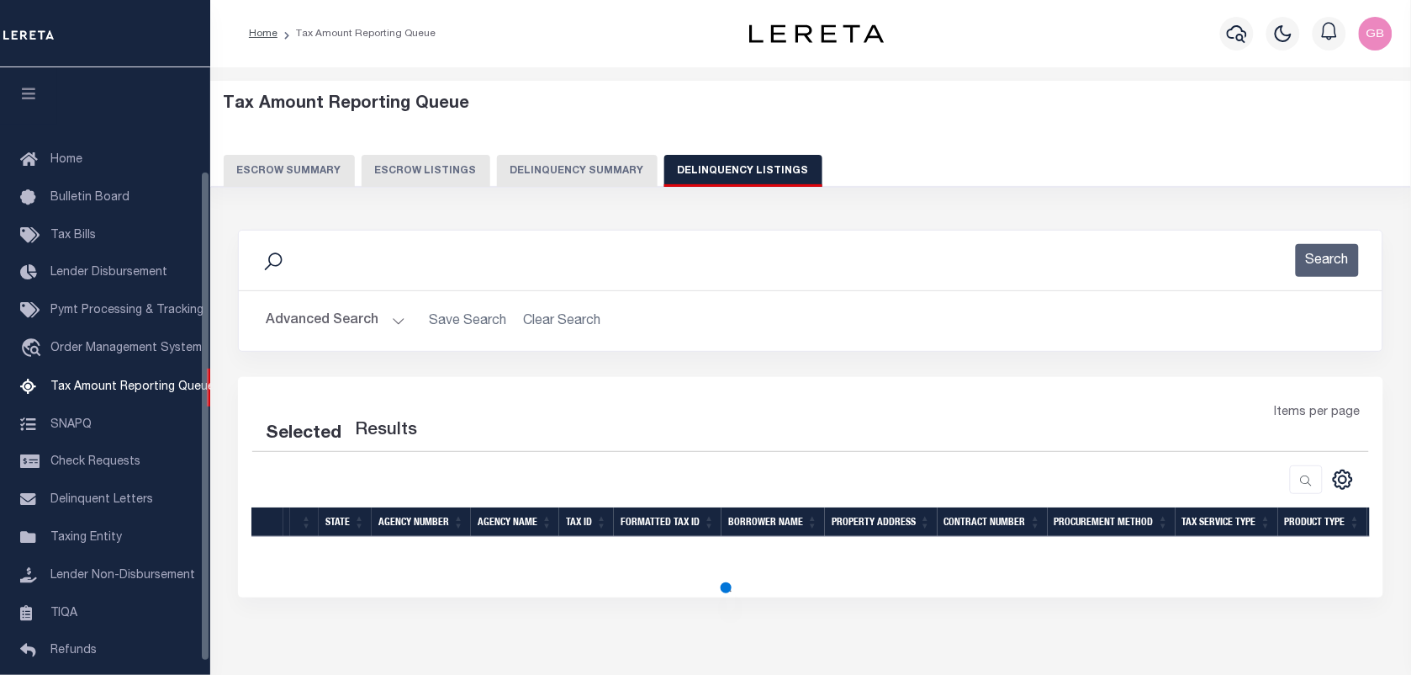
scroll to position [128, 0]
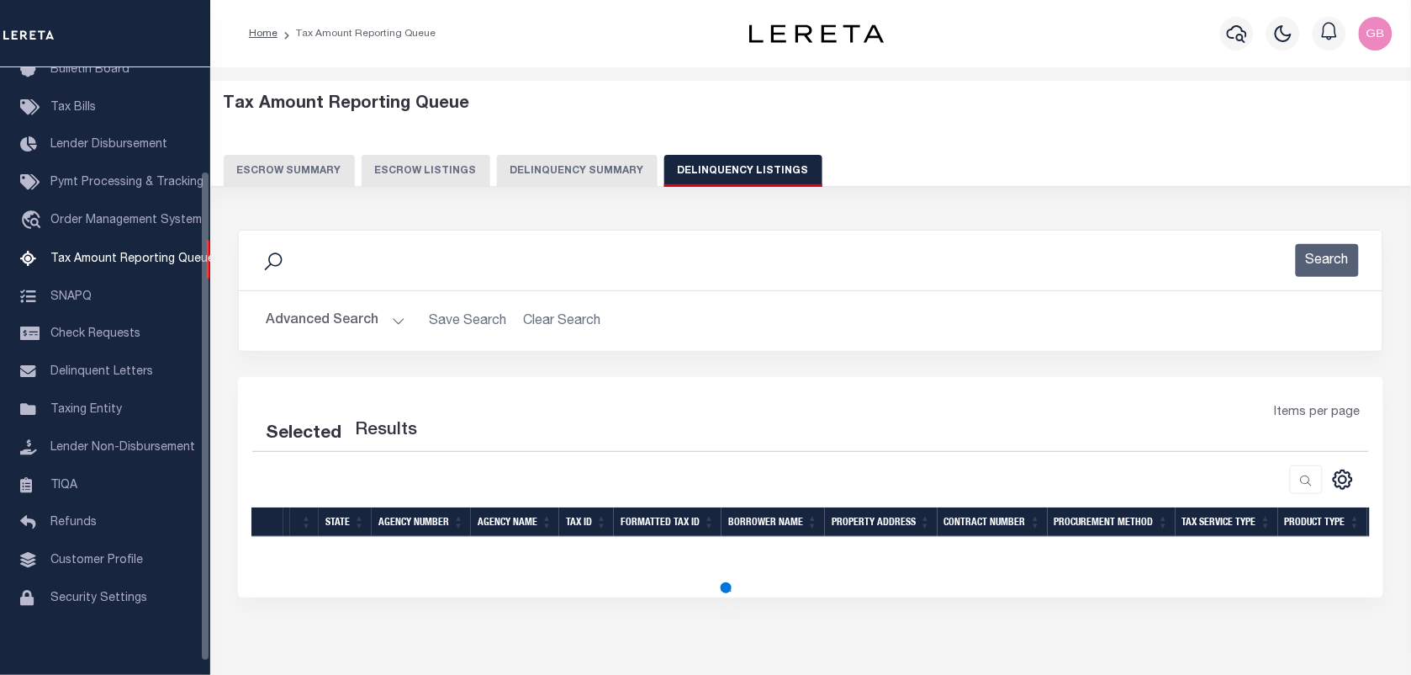
click at [707, 164] on button "Delinquency Listings" at bounding box center [743, 171] width 158 height 32
select select "100"
click at [394, 317] on button "Advanced Search" at bounding box center [336, 320] width 140 height 33
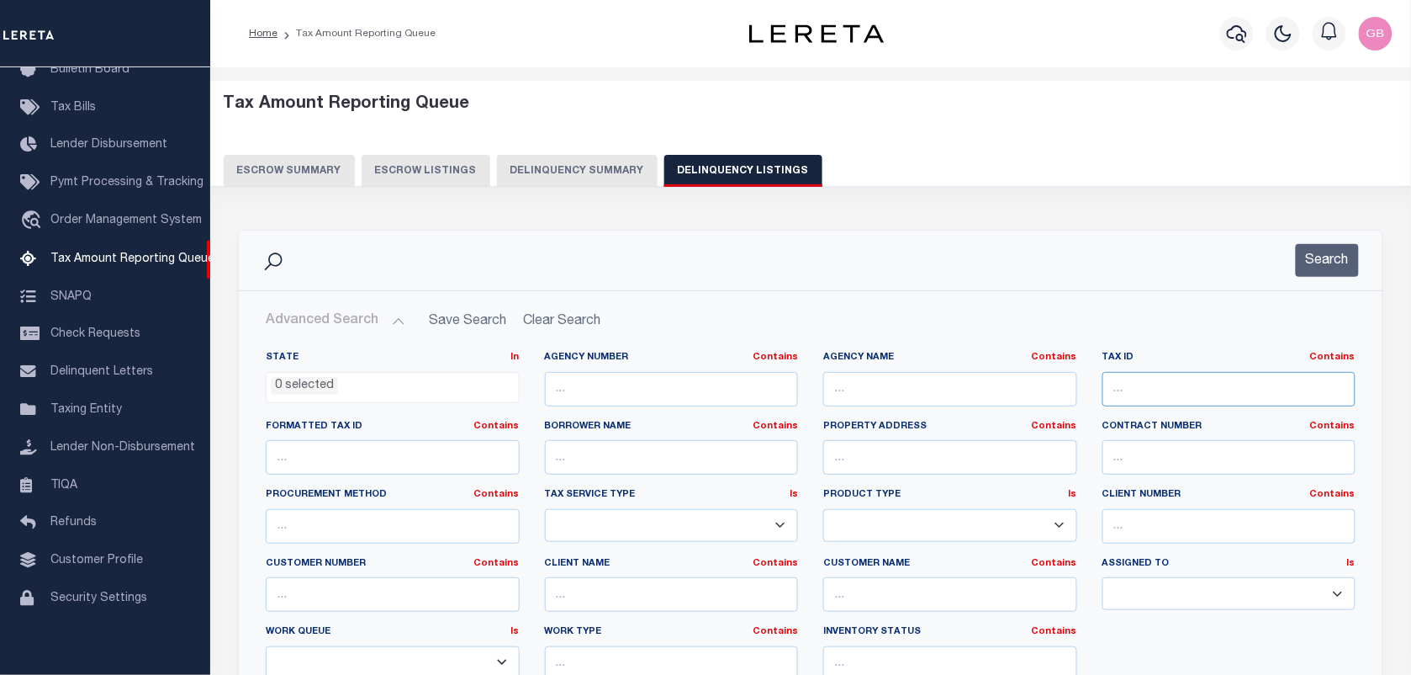
click at [1137, 394] on input "text" at bounding box center [1230, 389] width 254 height 34
paste input "001407300000"
select select "100"
type input "001407300000"
click at [1316, 266] on button "Search" at bounding box center [1327, 260] width 63 height 33
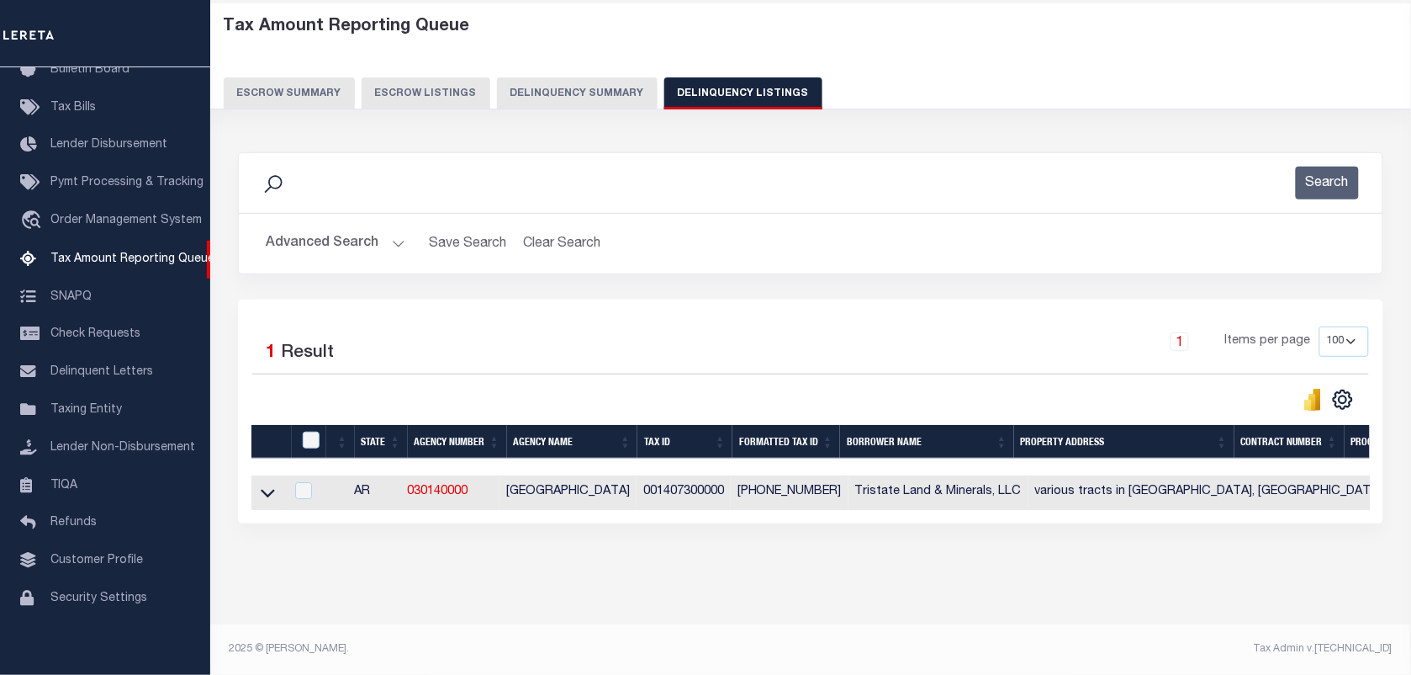
scroll to position [93, 0]
click at [267, 484] on icon at bounding box center [268, 493] width 14 height 18
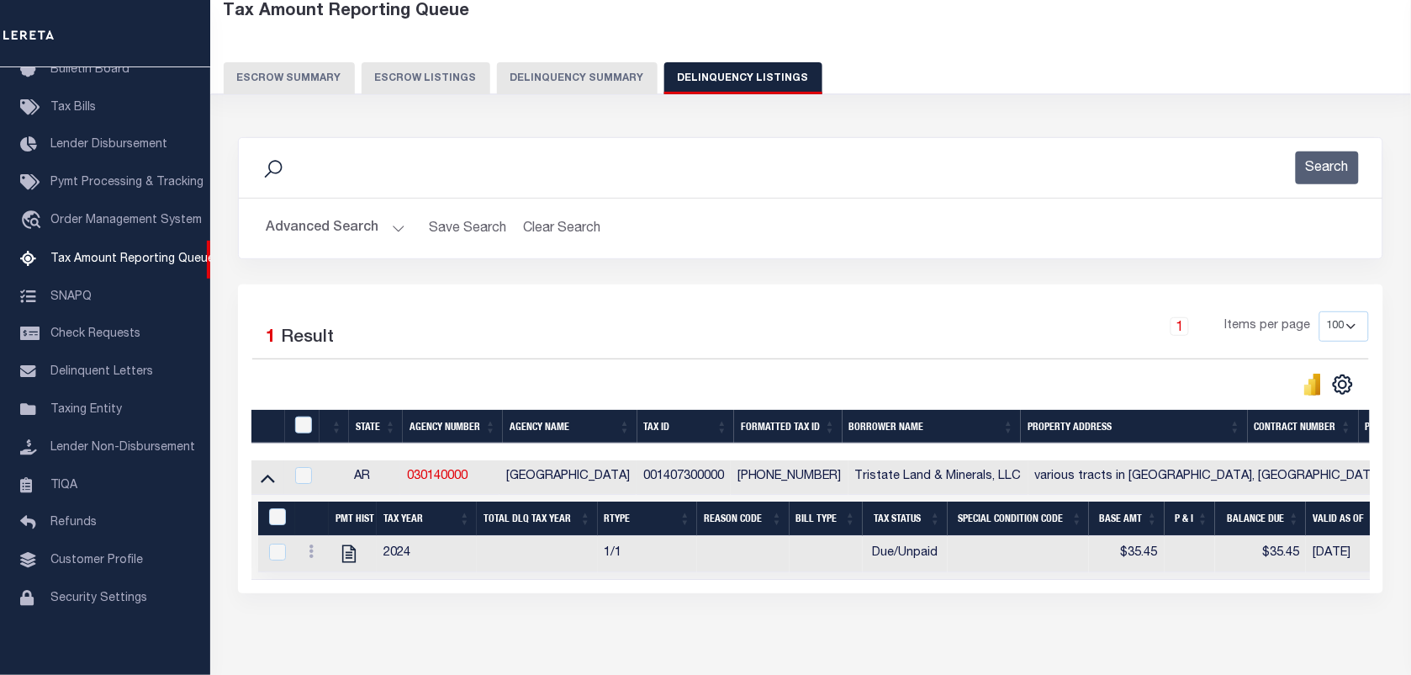
scroll to position [179, 0]
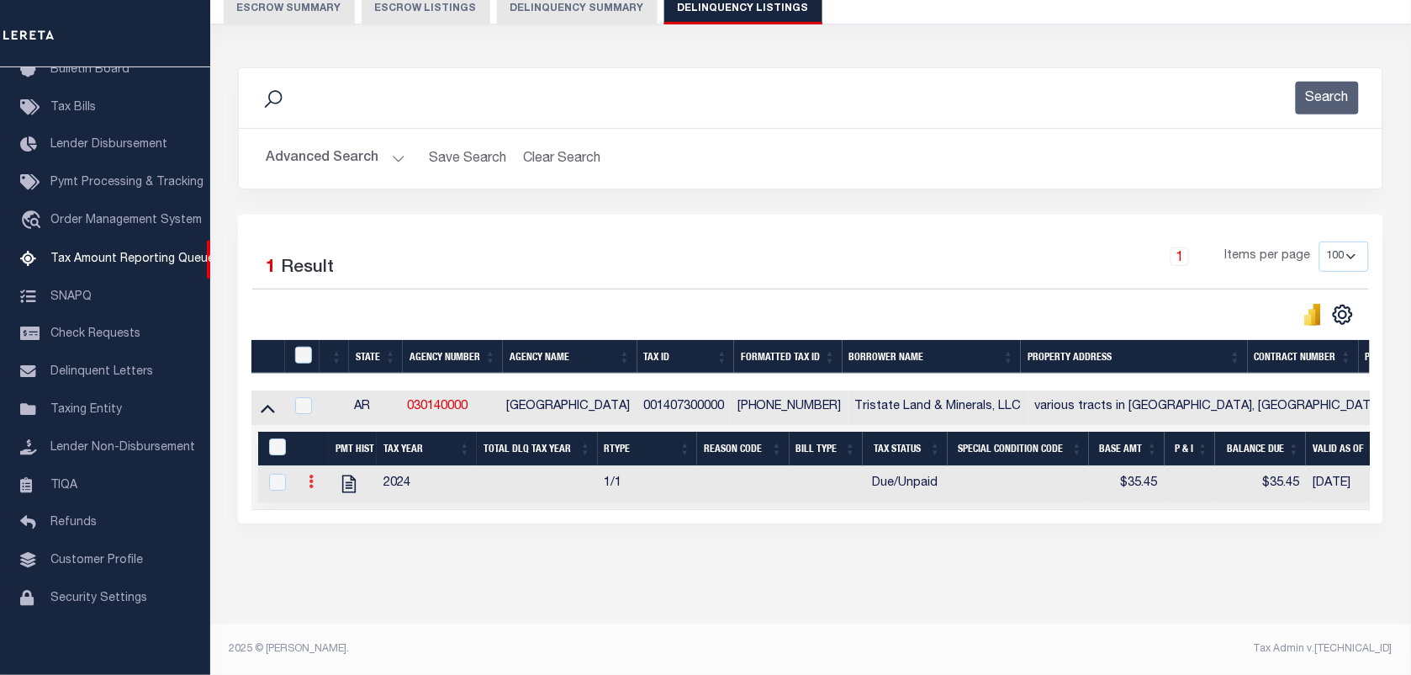
click at [309, 475] on icon at bounding box center [311, 480] width 5 height 13
click at [332, 514] on img "" at bounding box center [331, 508] width 17 height 17
checkbox input "true"
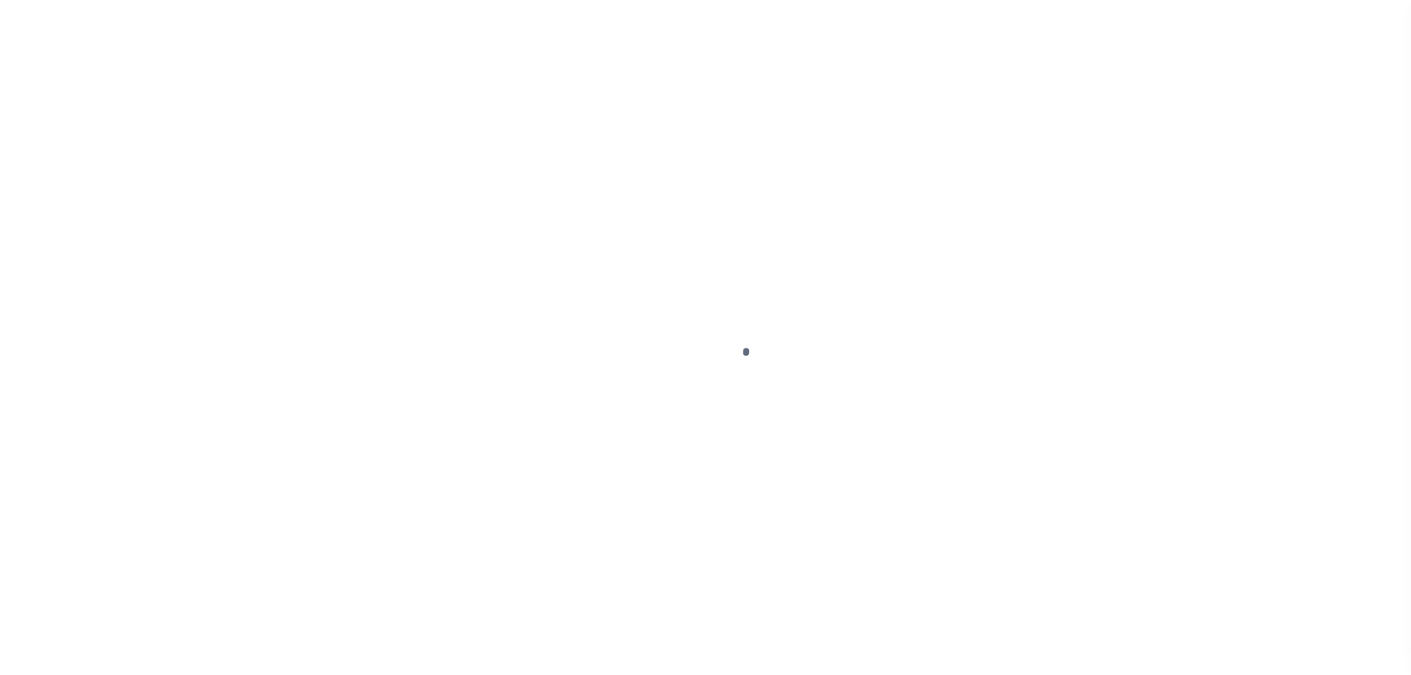
select select "DUE"
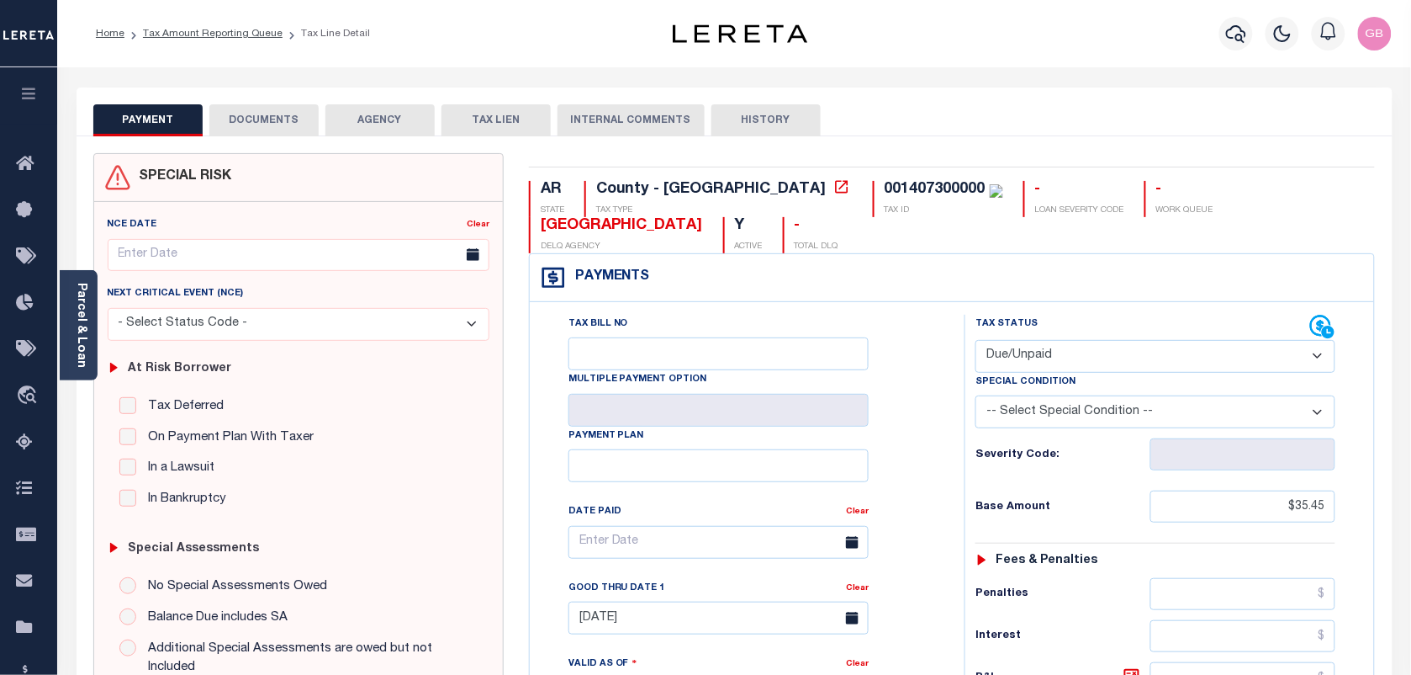
click at [1077, 355] on select "- Select Status Code - Open Due/Unpaid Paid Incomplete No Tax Due Internal Refu…" at bounding box center [1156, 356] width 360 height 33
click at [1069, 290] on div "Payments Warning! Search Status is not "Completed", amounts can not be keyed." at bounding box center [952, 278] width 845 height 48
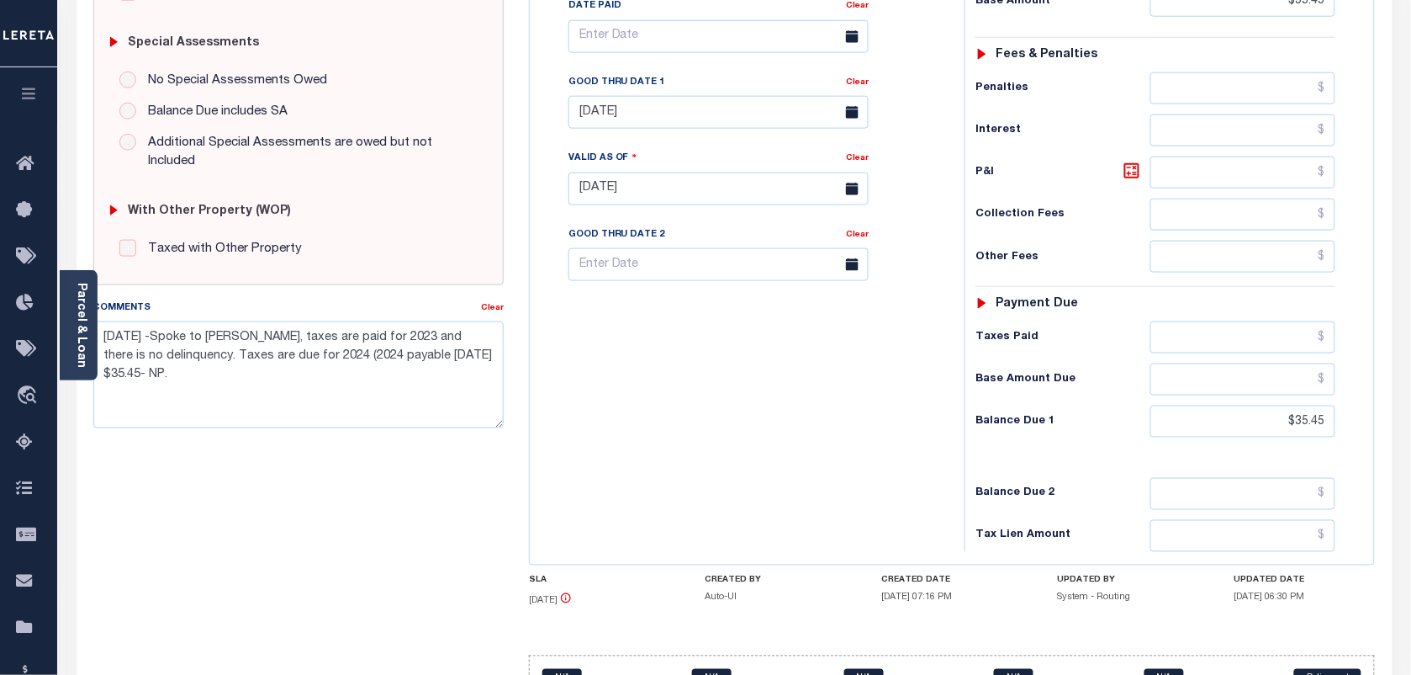
scroll to position [505, 0]
click at [625, 204] on input "[DATE]" at bounding box center [719, 189] width 300 height 33
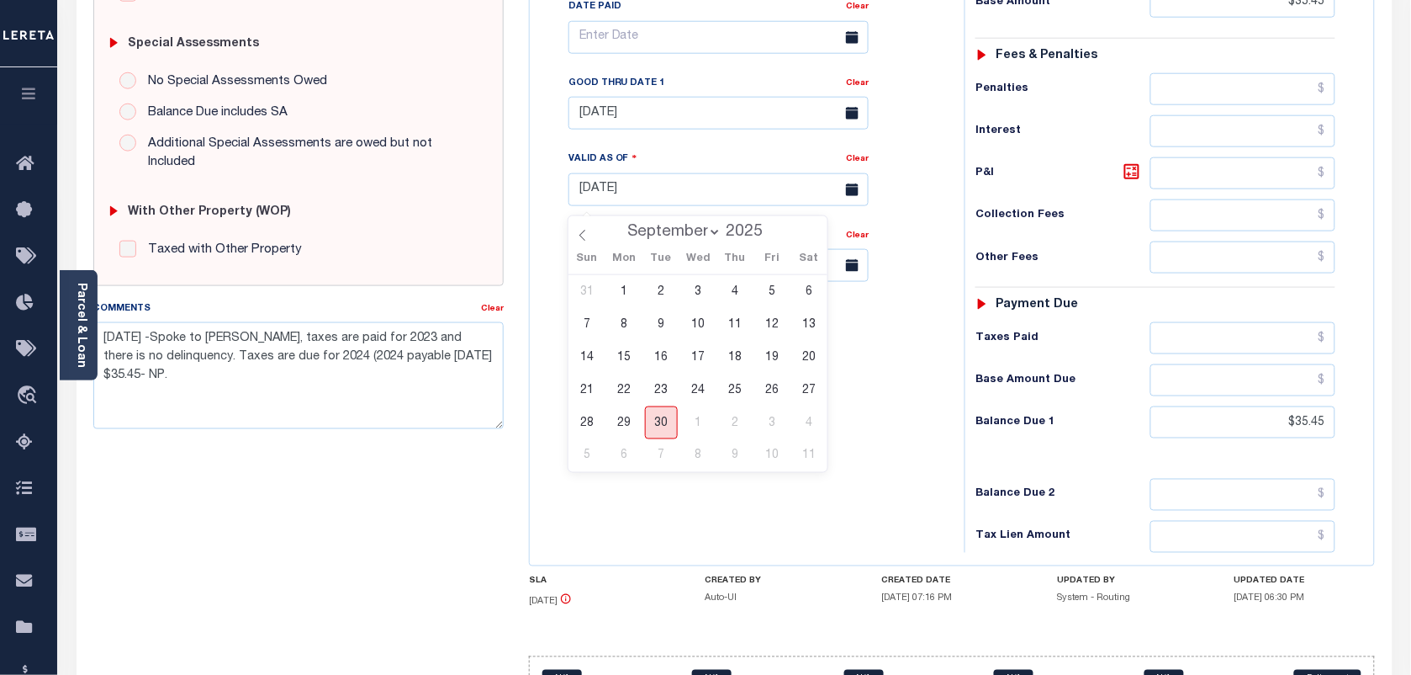
click at [661, 431] on span "30" at bounding box center [661, 422] width 33 height 33
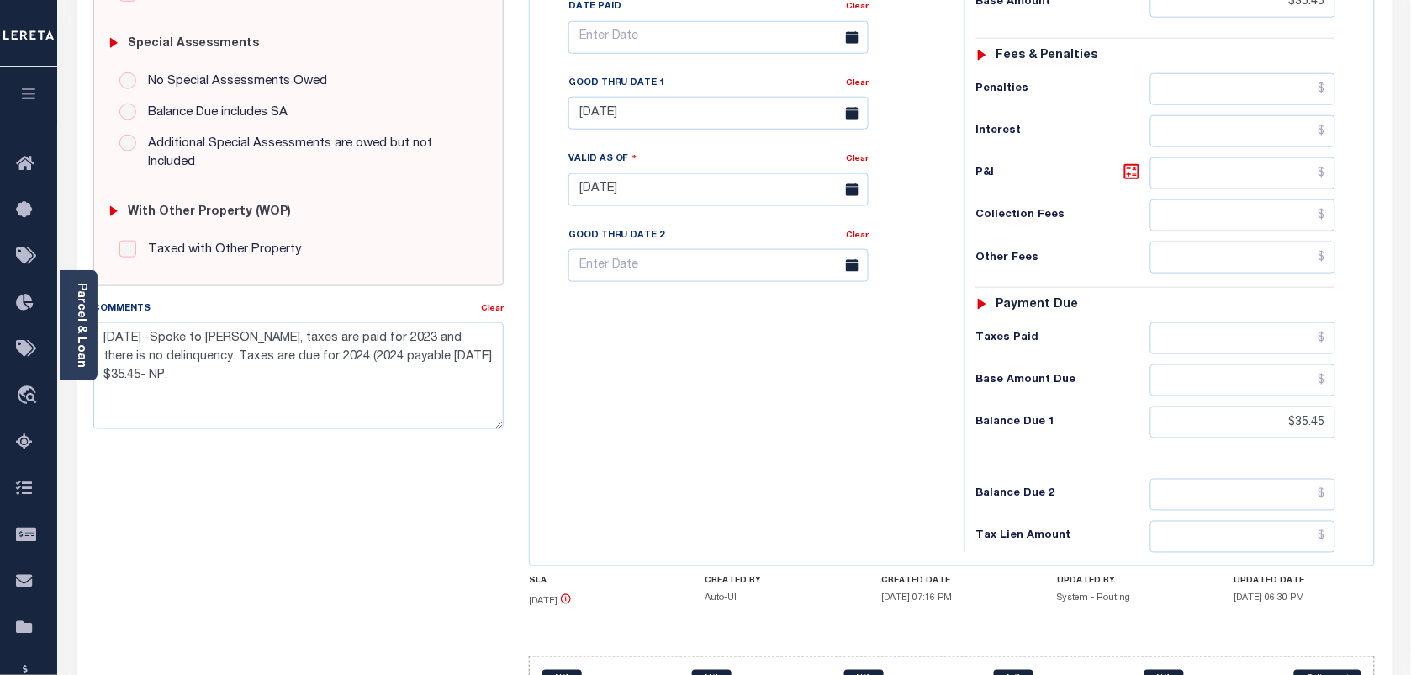
click at [856, 196] on icon at bounding box center [852, 189] width 13 height 13
click at [858, 195] on icon at bounding box center [852, 189] width 13 height 13
click at [691, 202] on input "[DATE]" at bounding box center [719, 189] width 300 height 33
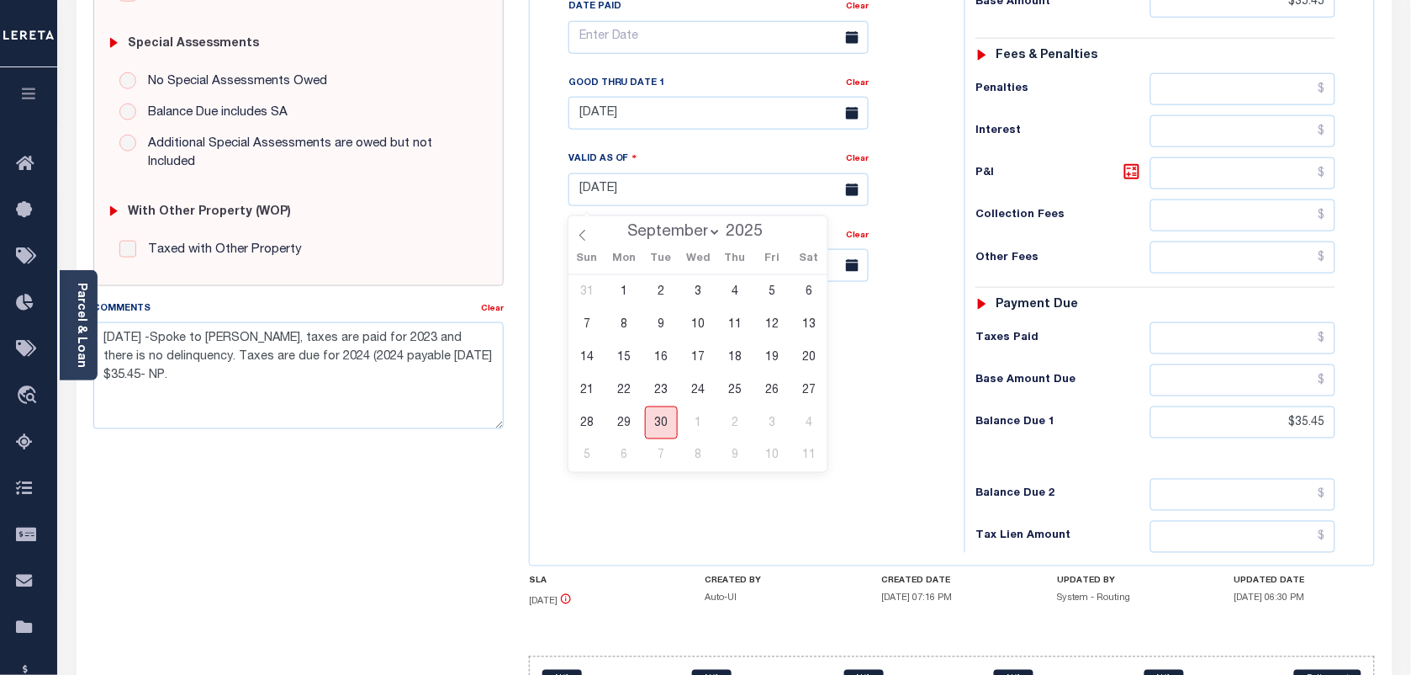
click at [669, 419] on span "30" at bounding box center [661, 422] width 33 height 33
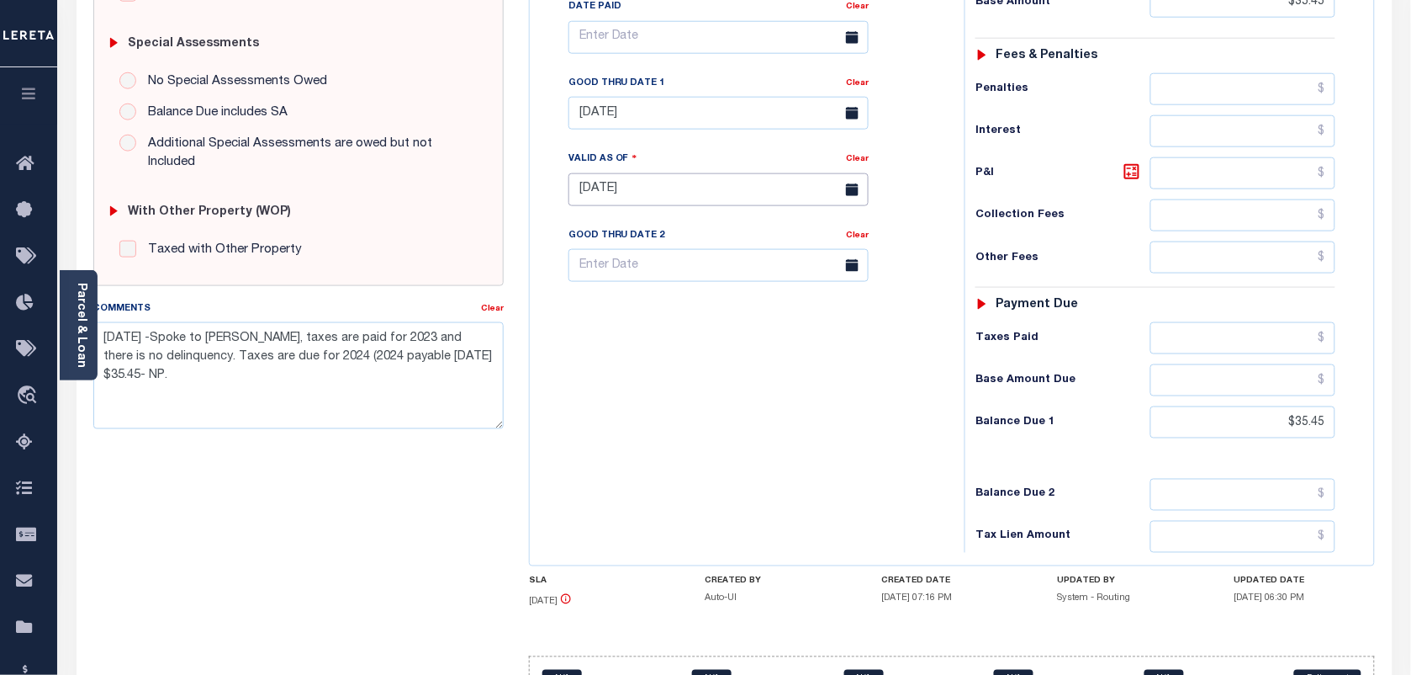
click at [619, 206] on input "[DATE]" at bounding box center [719, 189] width 300 height 33
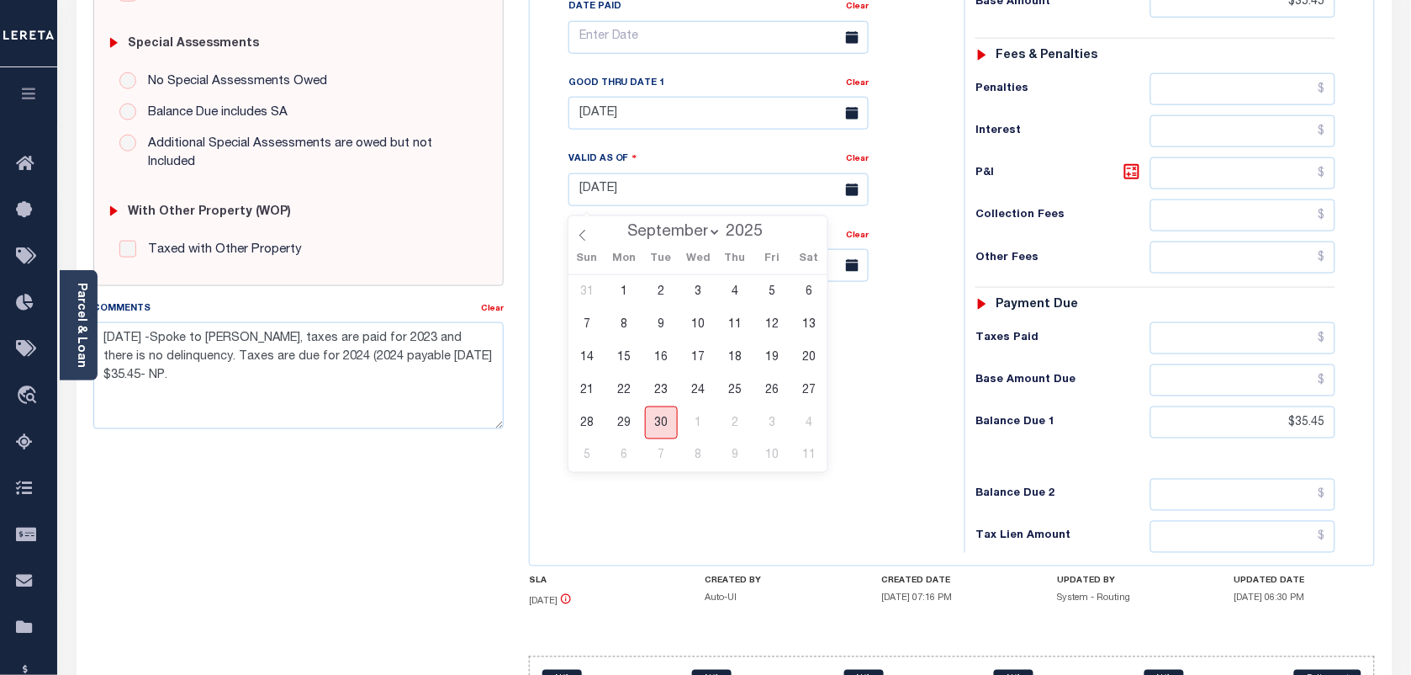
click at [661, 417] on span "30" at bounding box center [661, 422] width 33 height 33
type input "[DATE]"
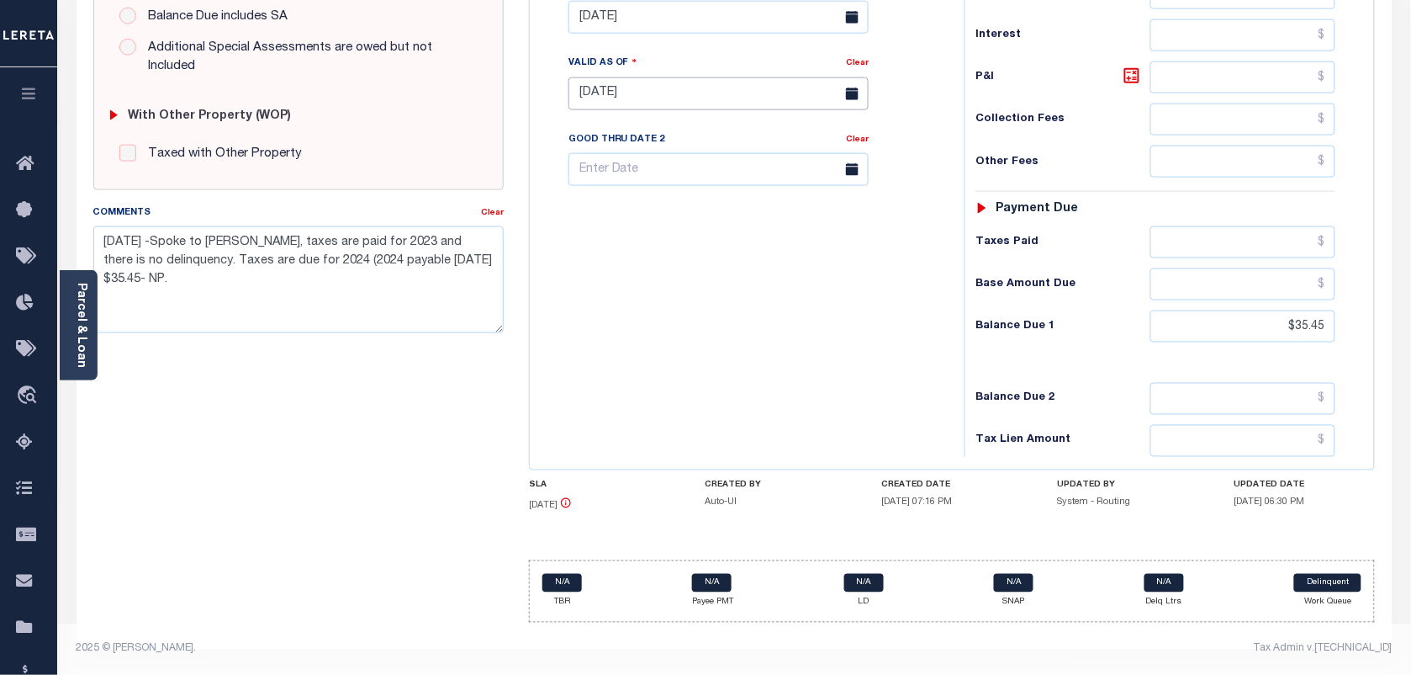
scroll to position [610, 0]
click at [837, 400] on div "Tax Bill No Multiple Payment Option Payment Plan Clear" at bounding box center [743, 85] width 418 height 743
click at [712, 300] on div "Tax Bill No Multiple Payment Option Payment Plan Clear" at bounding box center [743, 85] width 418 height 743
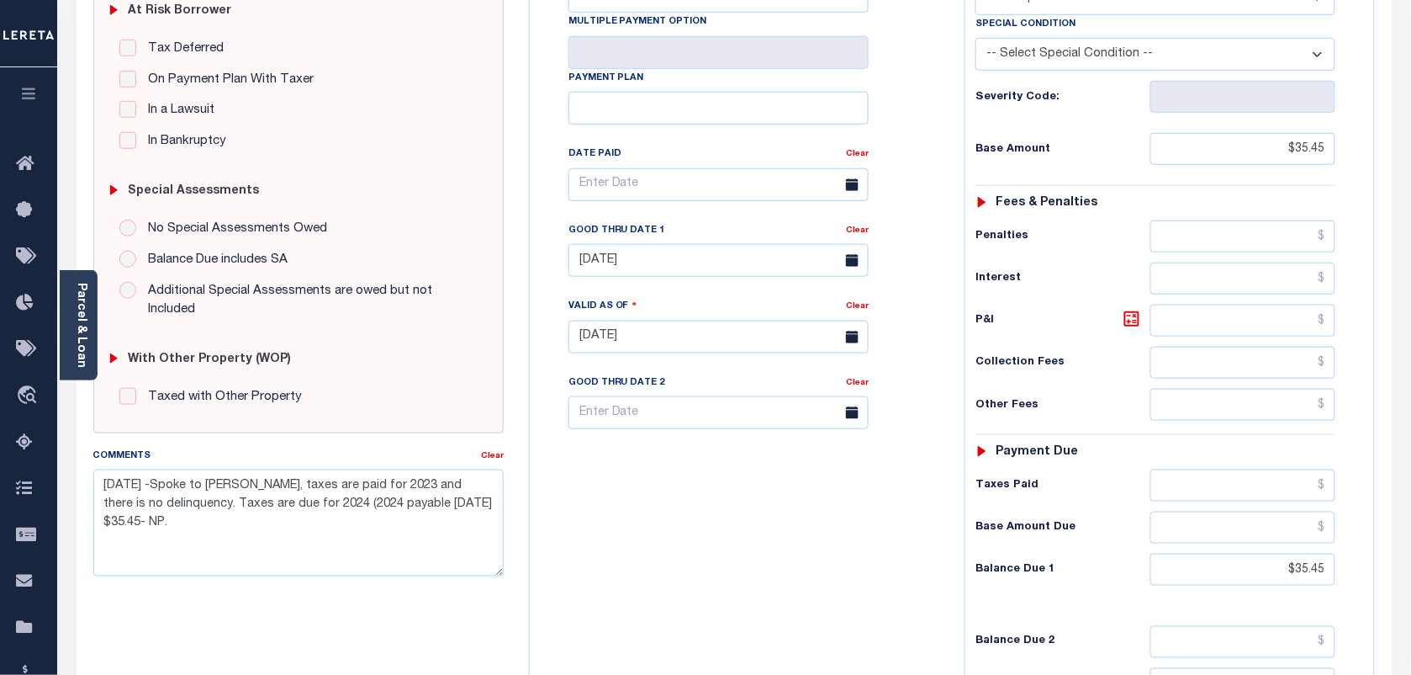
scroll to position [400, 0]
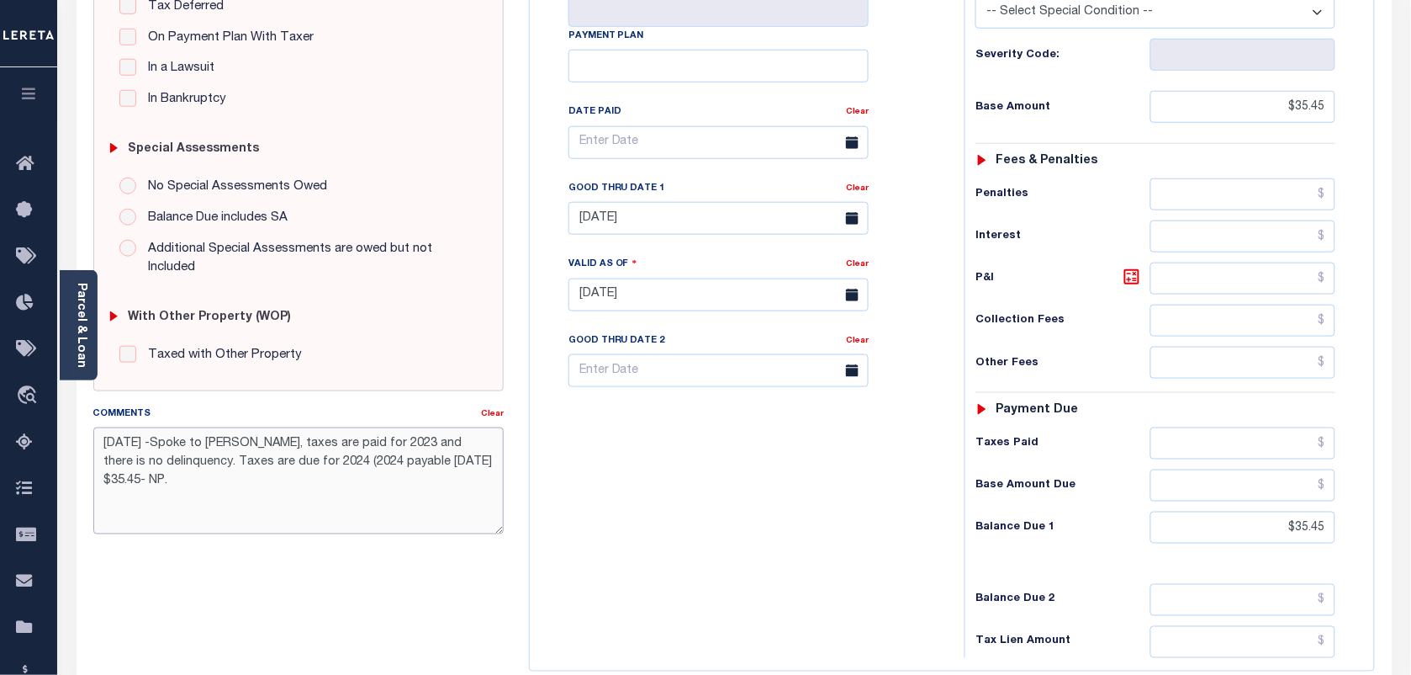
click at [183, 478] on textarea "08/27/2025 -Spoke to Wendy, taxes are paid for 2023 and there is no delinquency…" at bounding box center [298, 480] width 410 height 106
click at [291, 611] on div "SPECIAL RISK NCE Date Clear - Select Status Code -" at bounding box center [299, 295] width 436 height 1083
click at [728, 442] on div "Tax Bill No Multiple Payment Option Payment Plan Clear" at bounding box center [743, 286] width 418 height 743
click at [886, 534] on div "Tax Bill No Multiple Payment Option Payment Plan Clear" at bounding box center [743, 286] width 418 height 743
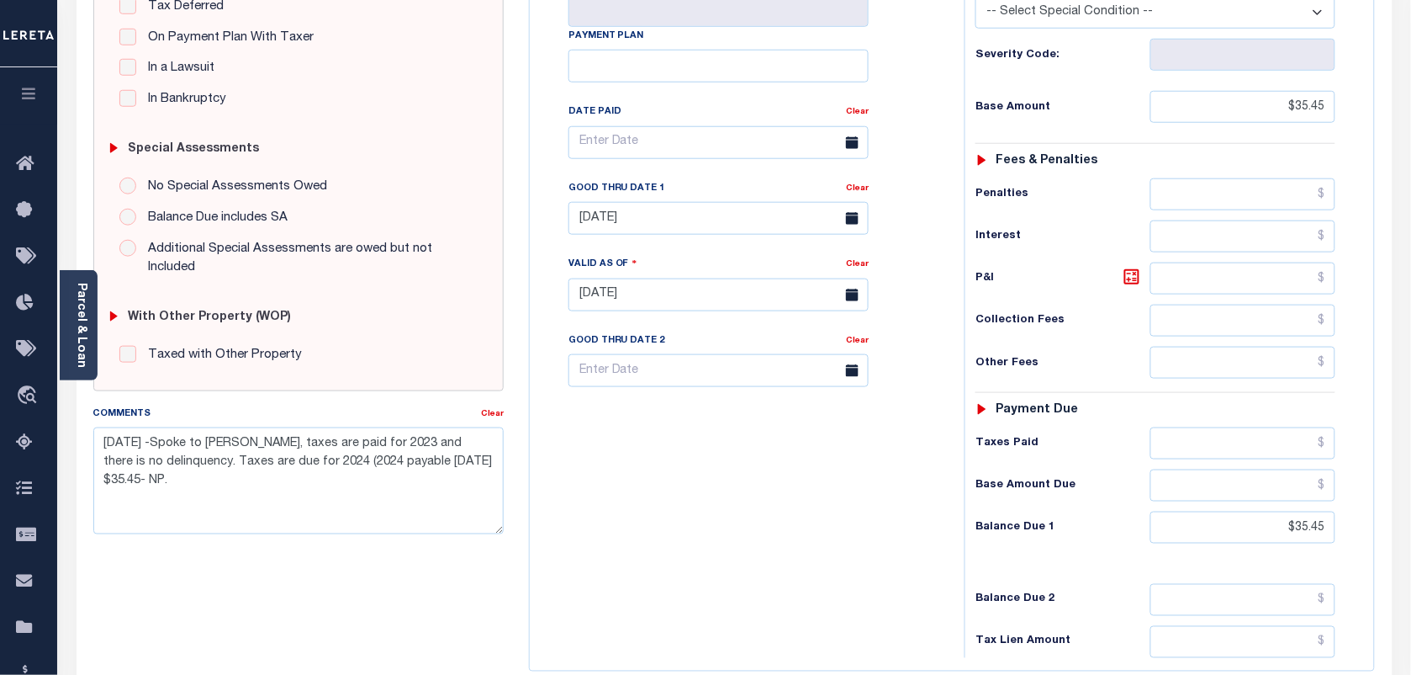
click at [824, 598] on div "Tax Bill No Multiple Payment Option Payment Plan Clear" at bounding box center [743, 286] width 418 height 743
click at [339, 482] on textarea "08/27/2025 -Spoke to Wendy, taxes are paid for 2023 and there is no delinquency…" at bounding box center [298, 480] width 410 height 106
type textarea "08/27/2025 -Spoke to Wendy, taxes are paid for 2023 and there is no delinquency…"
type input "[DATE]"
click at [743, 456] on div "Tax Bill No Multiple Payment Option Payment Plan Clear" at bounding box center [743, 286] width 418 height 743
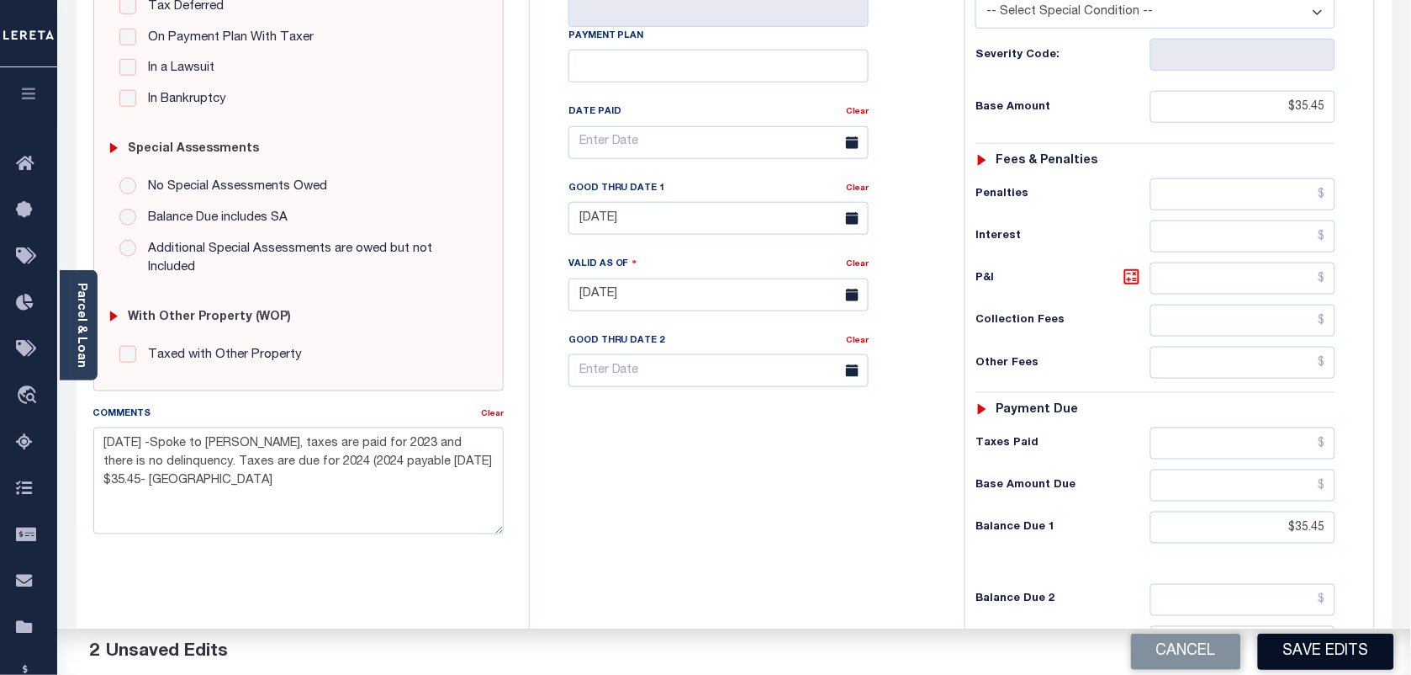
click at [1331, 648] on button "Save Edits" at bounding box center [1326, 651] width 136 height 36
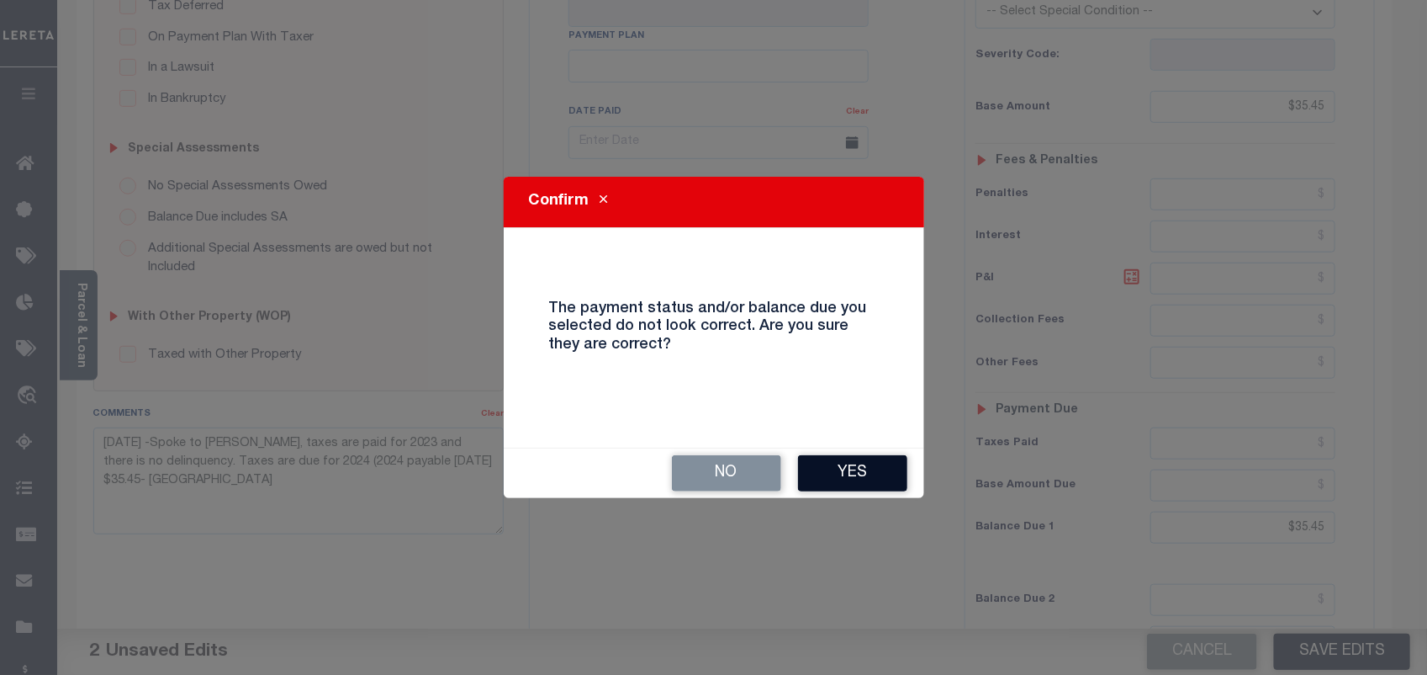
click at [855, 474] on button "Yes" at bounding box center [852, 473] width 109 height 36
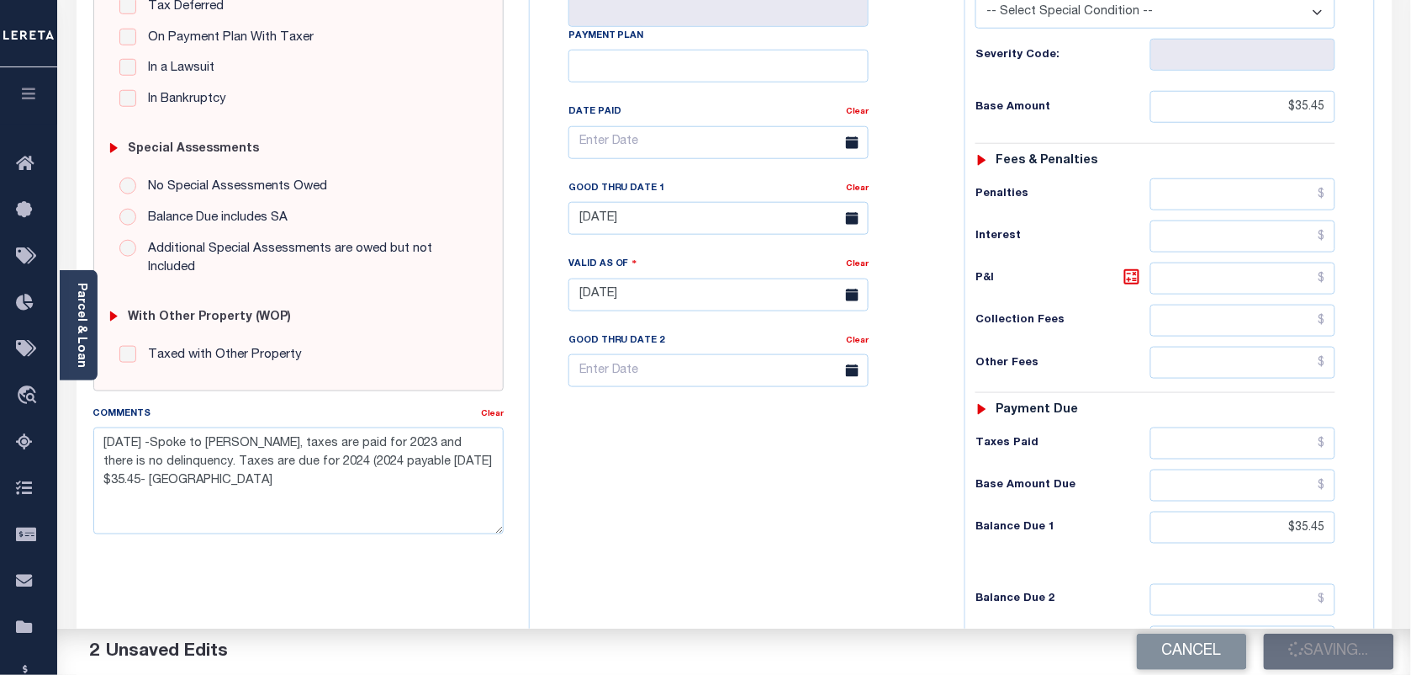
checkbox input "false"
type input "$35.45"
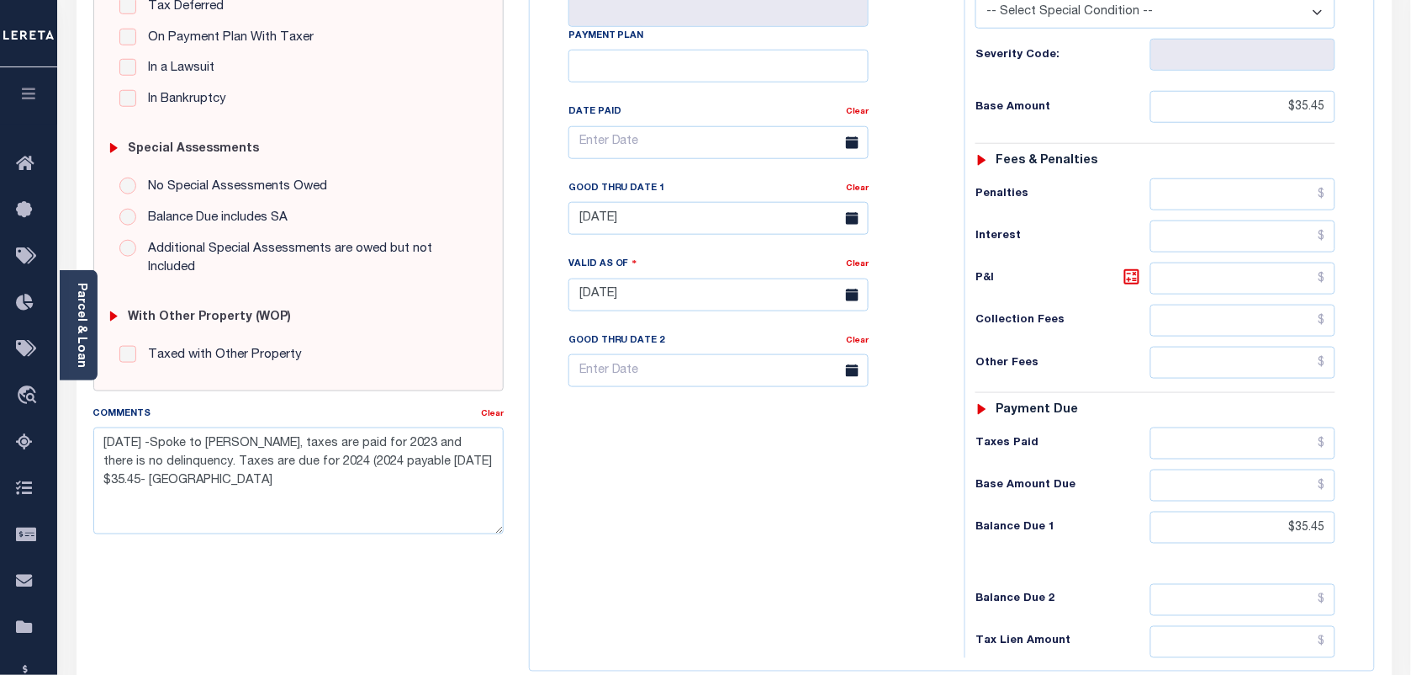
scroll to position [0, 0]
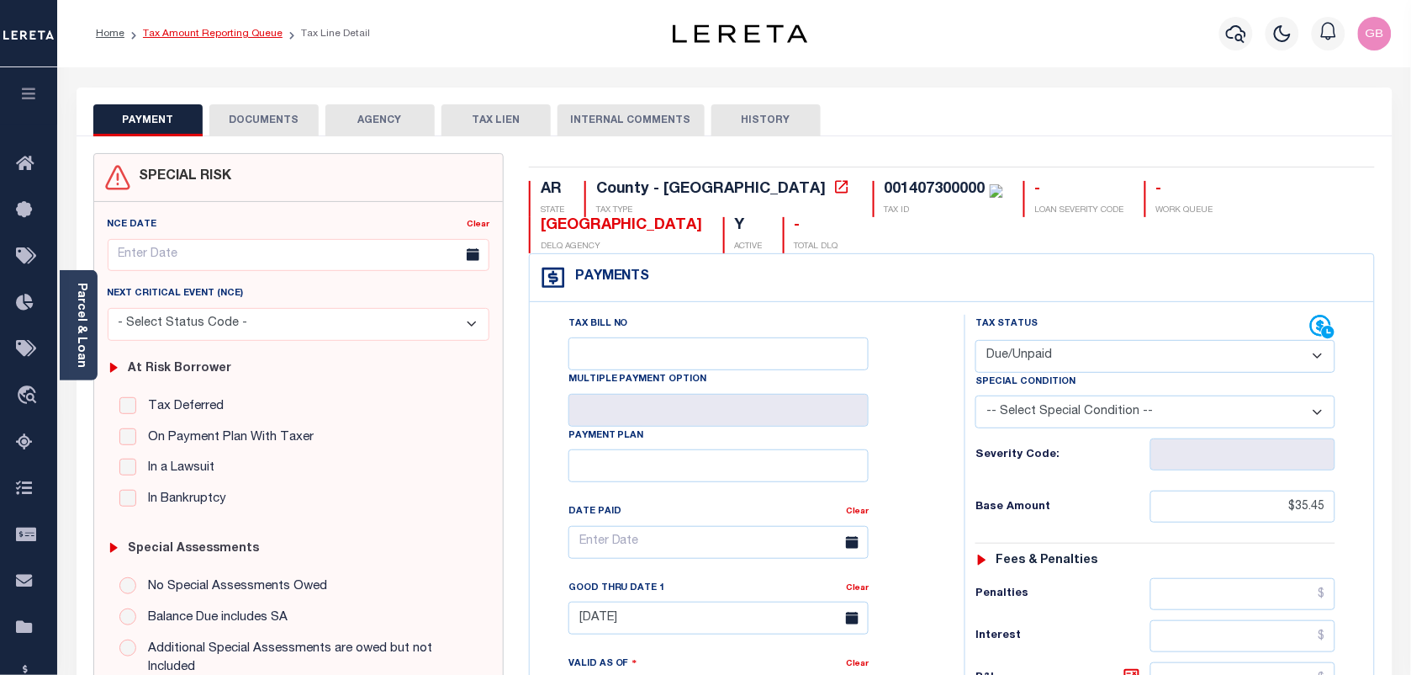
click at [246, 36] on link "Tax Amount Reporting Queue" at bounding box center [213, 34] width 140 height 10
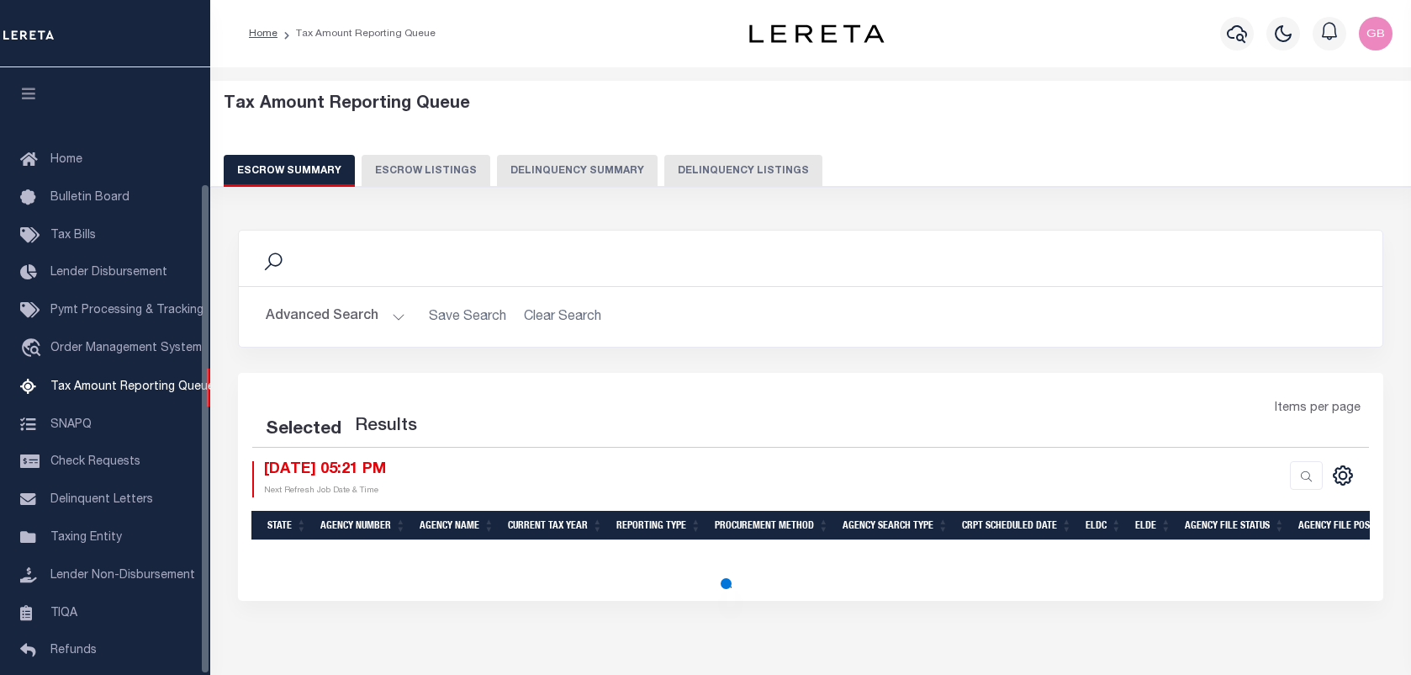
click at [683, 169] on button "Delinquency Listings" at bounding box center [743, 171] width 158 height 32
select select "100"
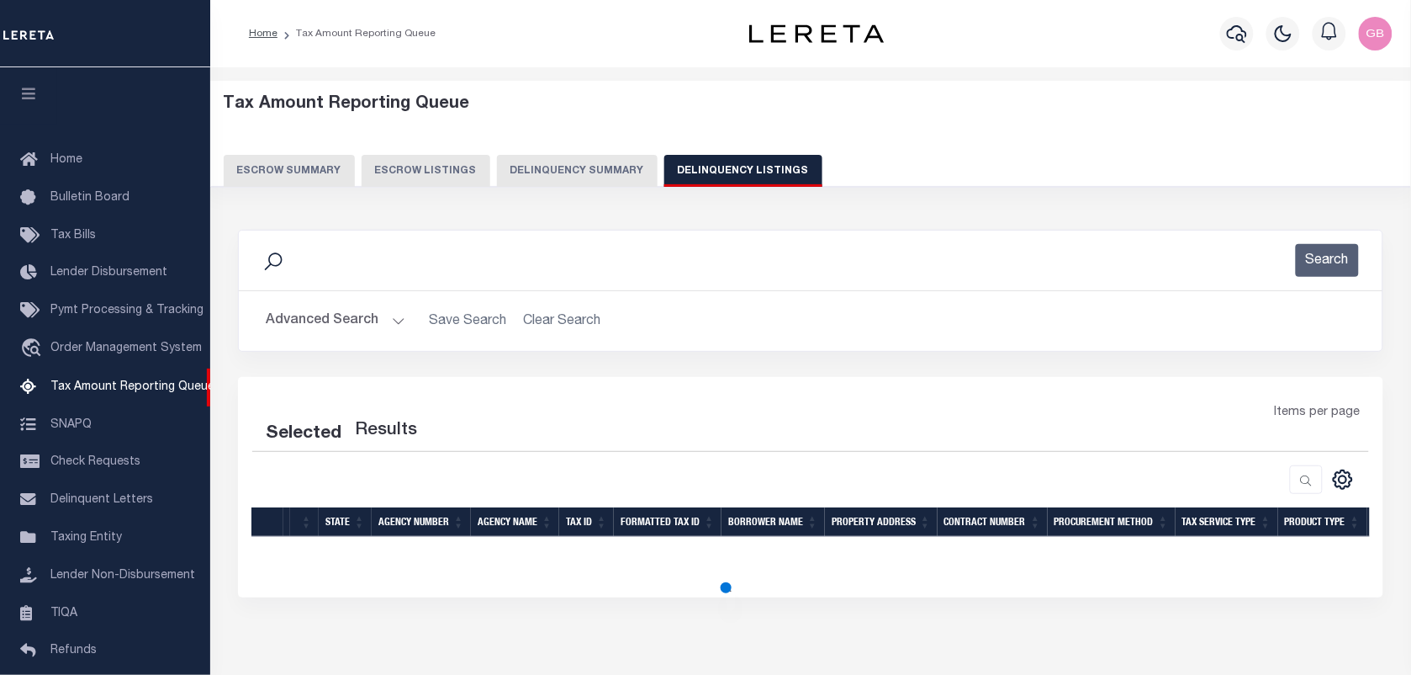
select select "100"
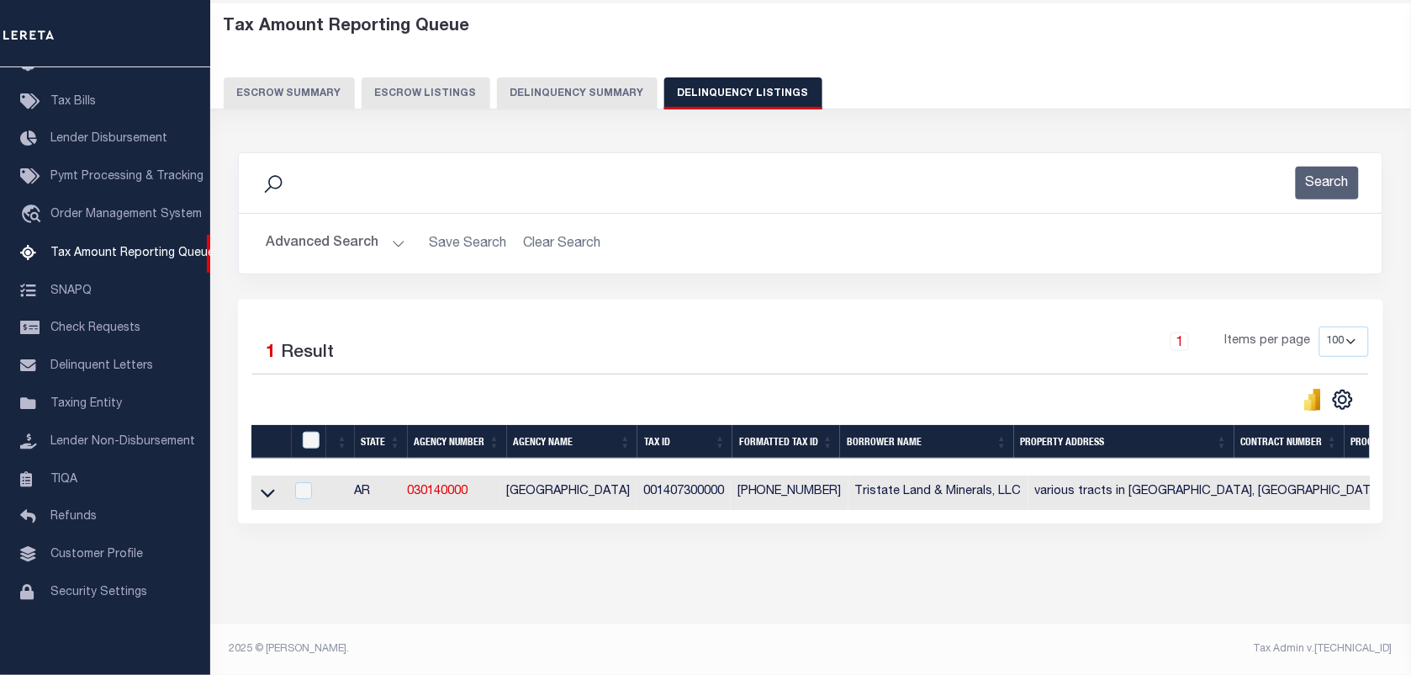
scroll to position [93, 0]
click at [276, 485] on link at bounding box center [267, 491] width 19 height 12
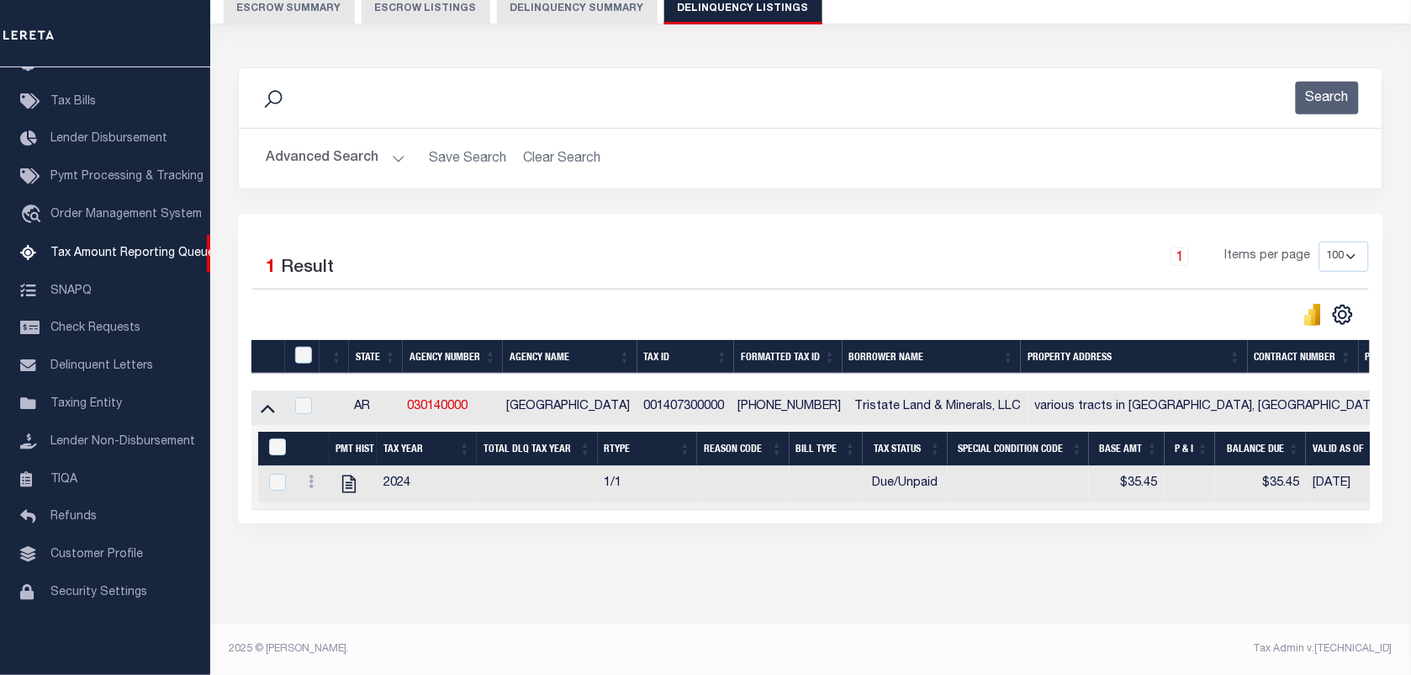
scroll to position [179, 0]
click at [309, 474] on icon at bounding box center [311, 480] width 5 height 13
click at [336, 540] on img "" at bounding box center [331, 537] width 17 height 18
select select "DUE"
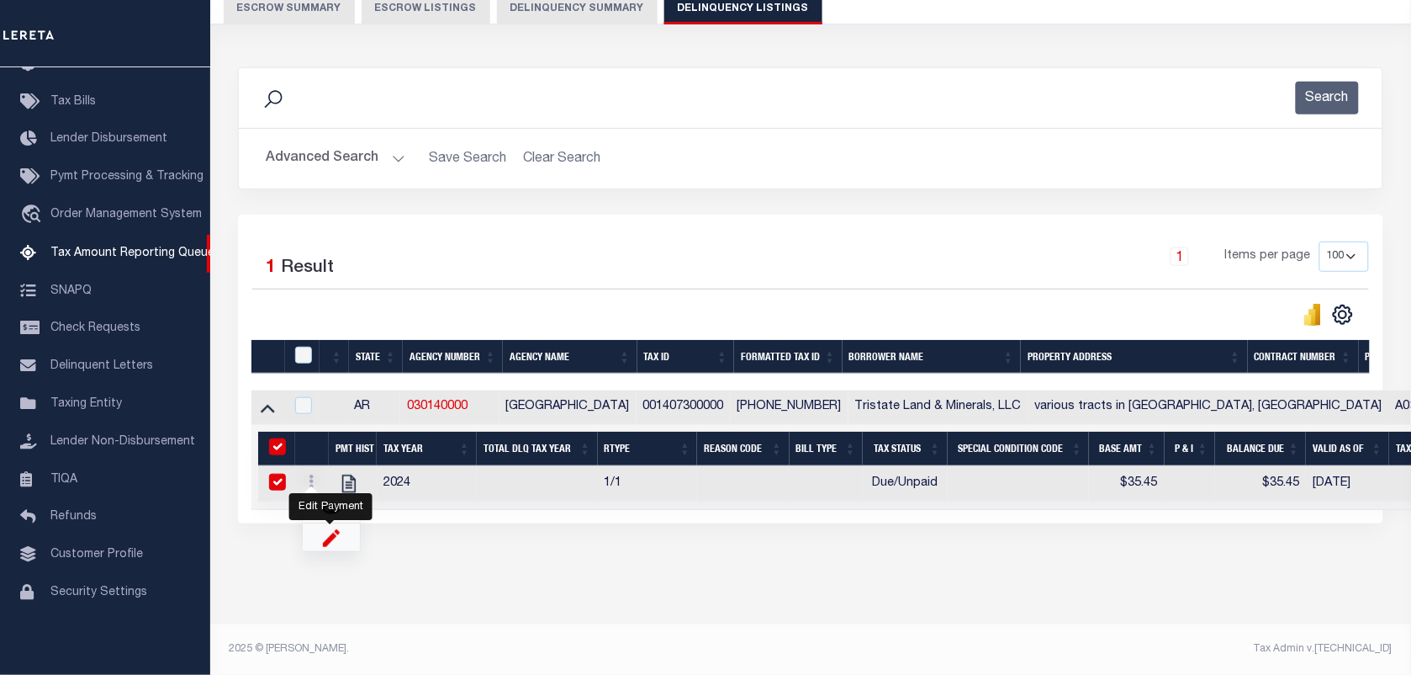
type input "$35.45"
type input "[DATE]"
checkbox input "true"
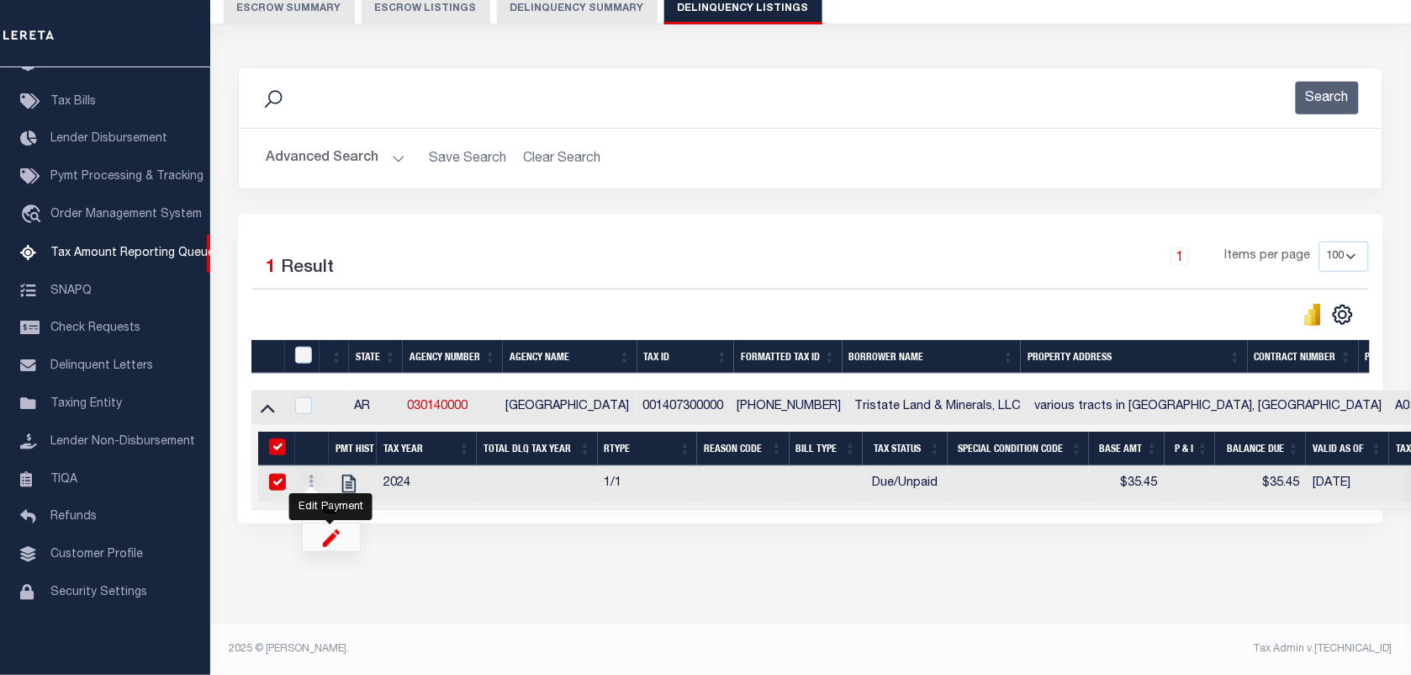
checkbox input "true"
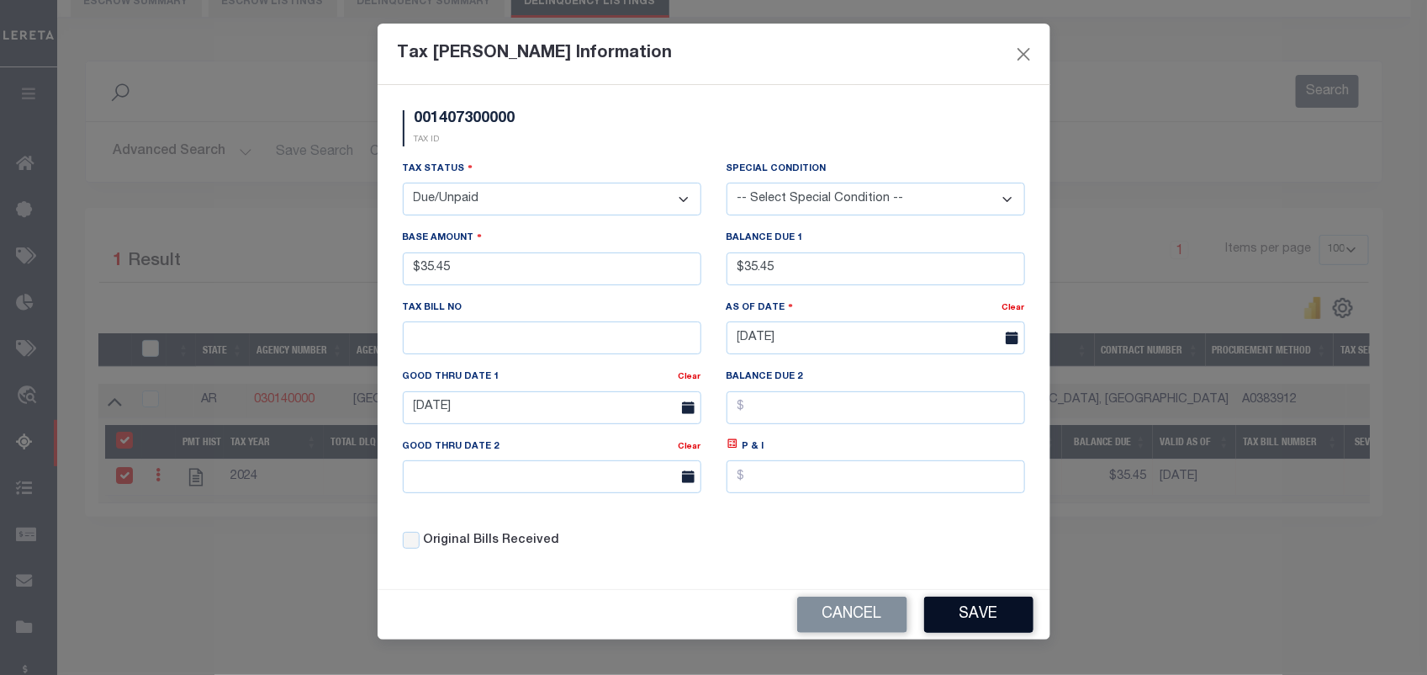
click at [969, 615] on button "Save" at bounding box center [978, 614] width 109 height 36
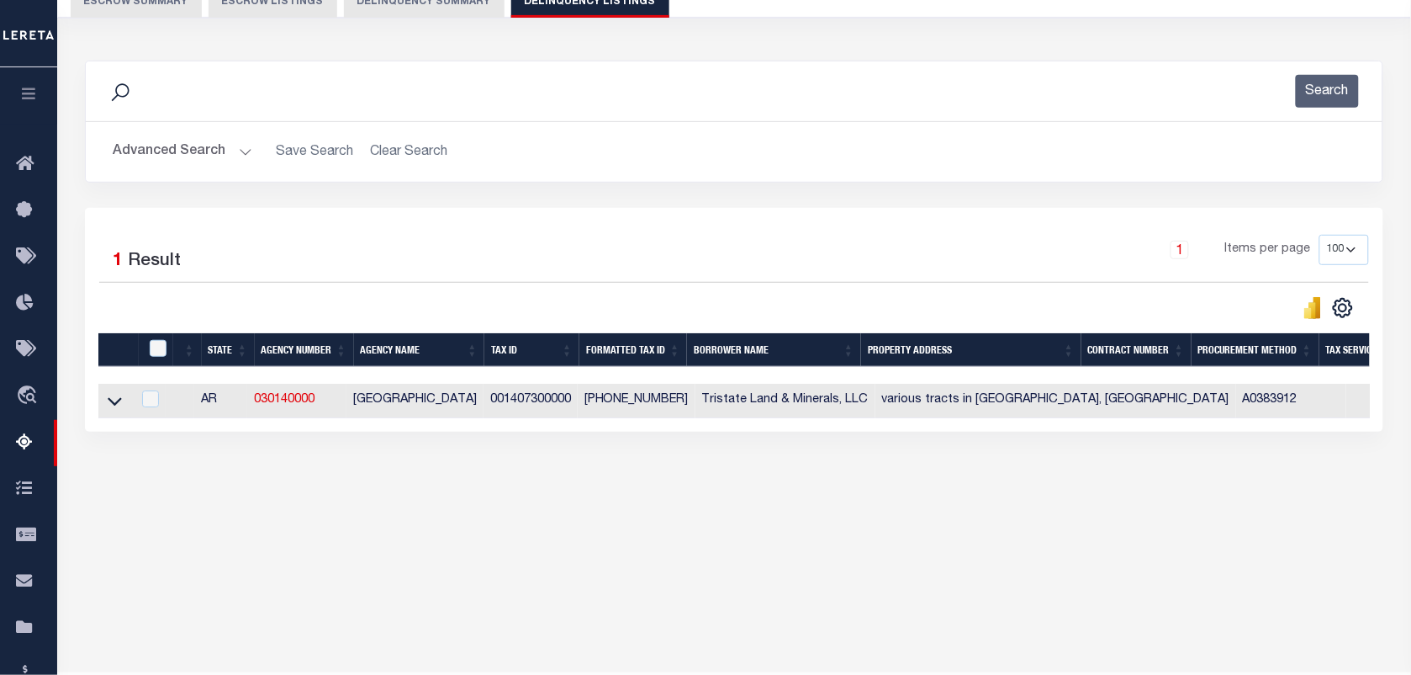
drag, startPoint x: 114, startPoint y: 406, endPoint x: 150, endPoint y: 378, distance: 44.9
click at [114, 406] on icon at bounding box center [115, 401] width 14 height 18
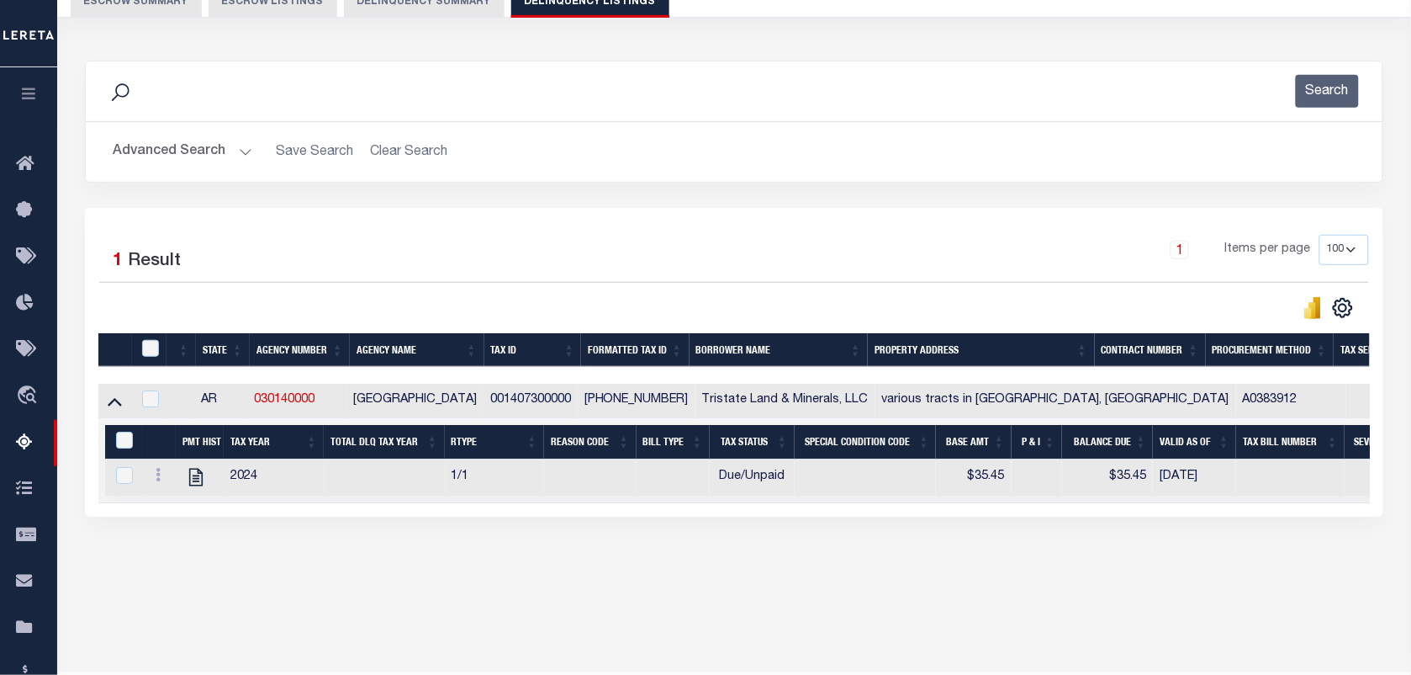
click at [161, 355] on div at bounding box center [153, 349] width 29 height 19
click at [148, 354] on input "checkbox" at bounding box center [150, 348] width 17 height 17
checkbox input "true"
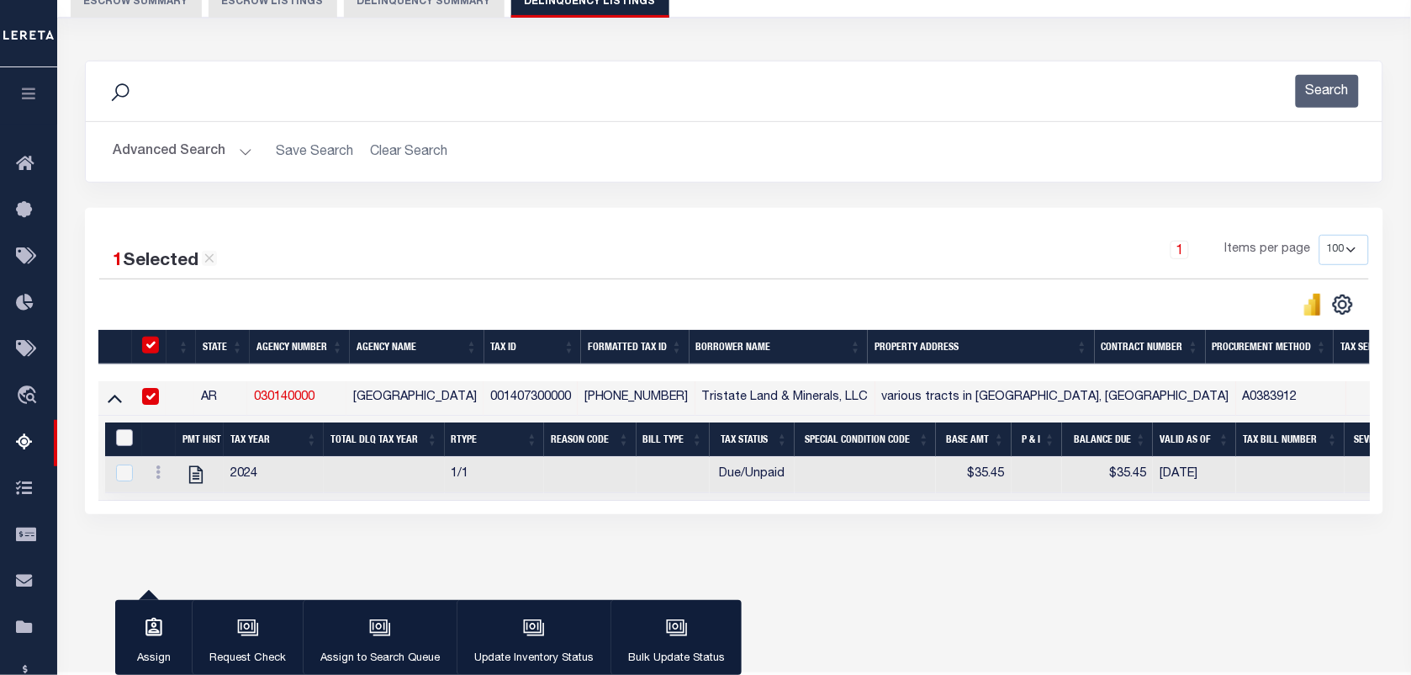
click at [126, 446] on input "&nbsp;" at bounding box center [124, 437] width 17 height 17
checkbox input "true"
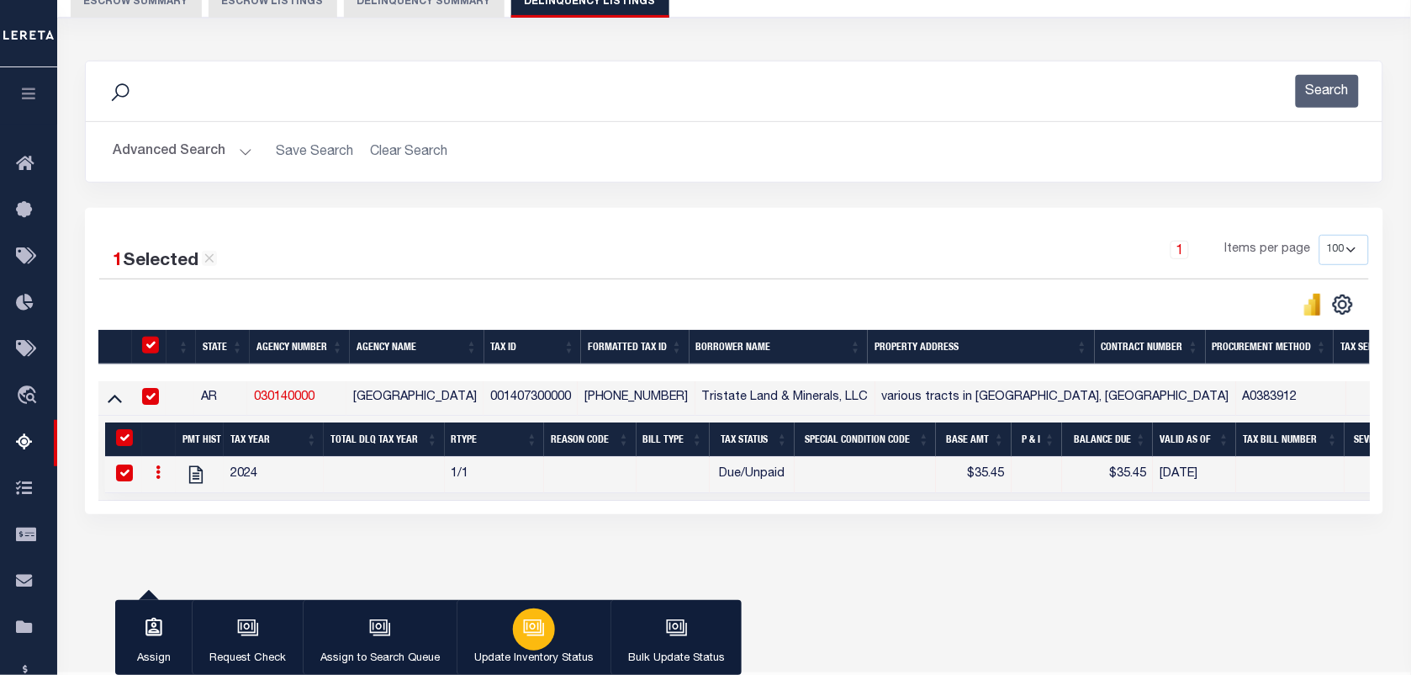
click at [538, 625] on icon "button" at bounding box center [533, 625] width 18 height 13
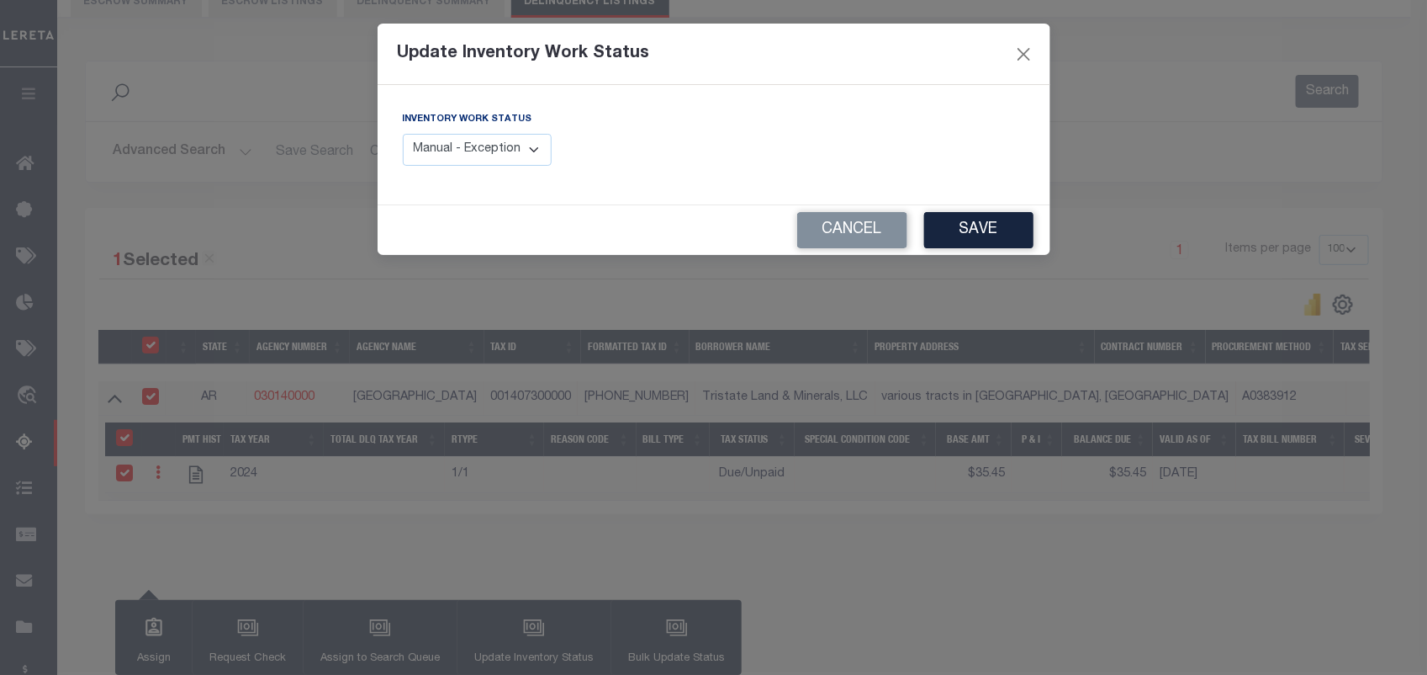
click at [507, 162] on select "Manual - Exception Pended - Awaiting Search Late Add Exception Completed" at bounding box center [478, 150] width 150 height 33
select select "4"
click at [403, 134] on select "Manual - Exception Pended - Awaiting Search Late Add Exception Completed" at bounding box center [478, 150] width 150 height 33
click at [1010, 236] on button "Save" at bounding box center [978, 230] width 109 height 36
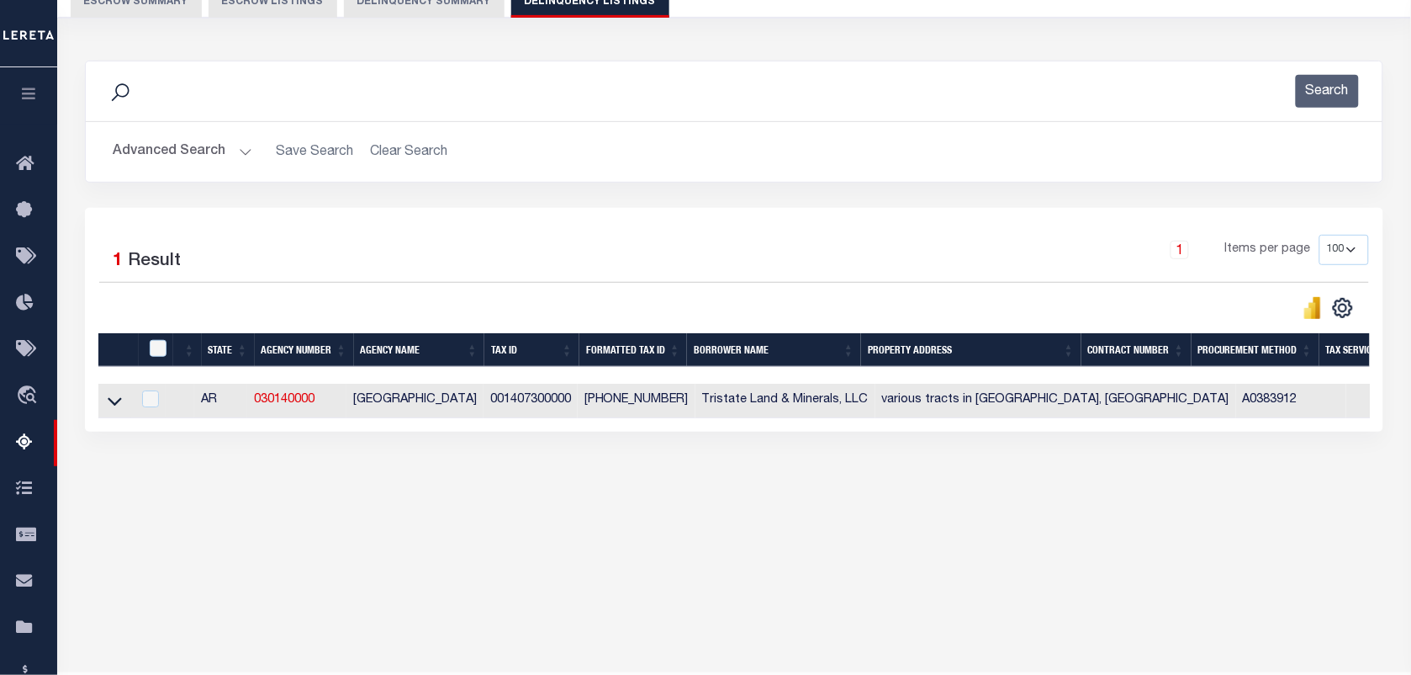
click at [447, 505] on div "Tax Amount Reporting Queue Escrow Summary Escrow Listings In" at bounding box center [734, 223] width 1344 height 617
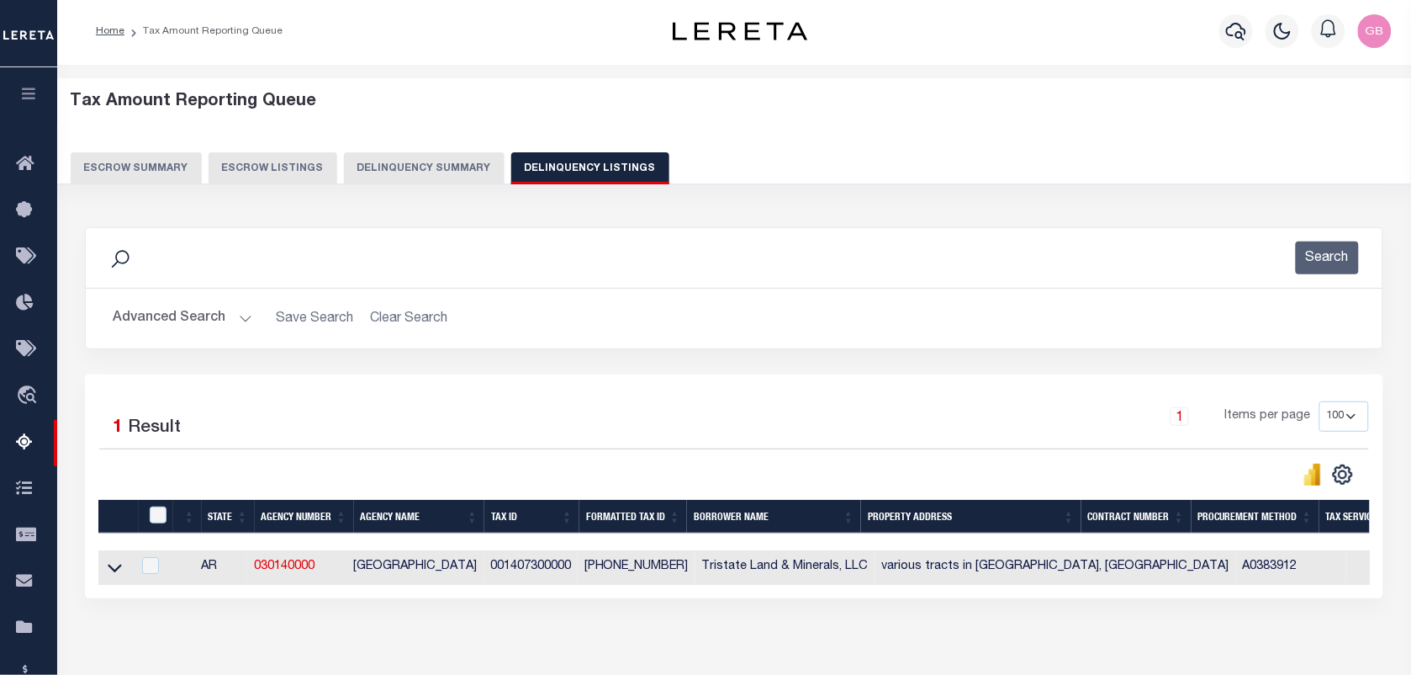
scroll to position [0, 0]
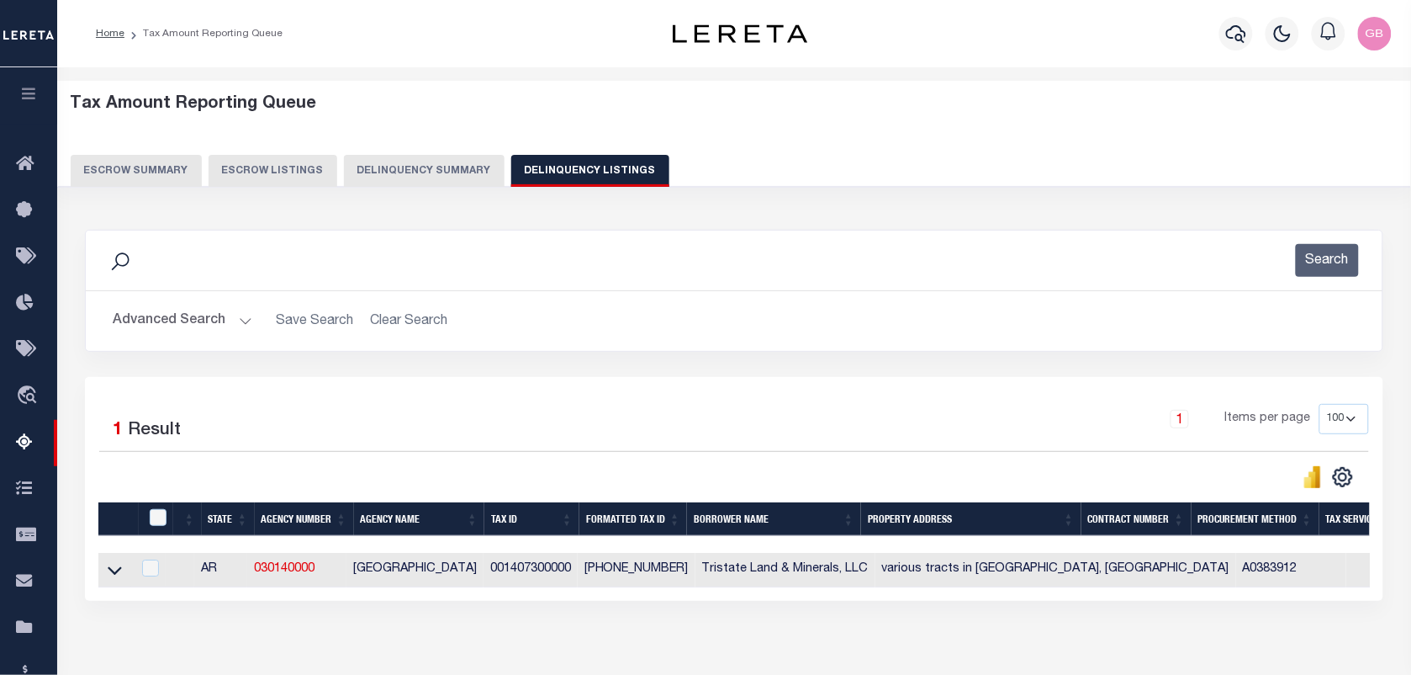
click at [230, 311] on button "Advanced Search" at bounding box center [183, 320] width 140 height 33
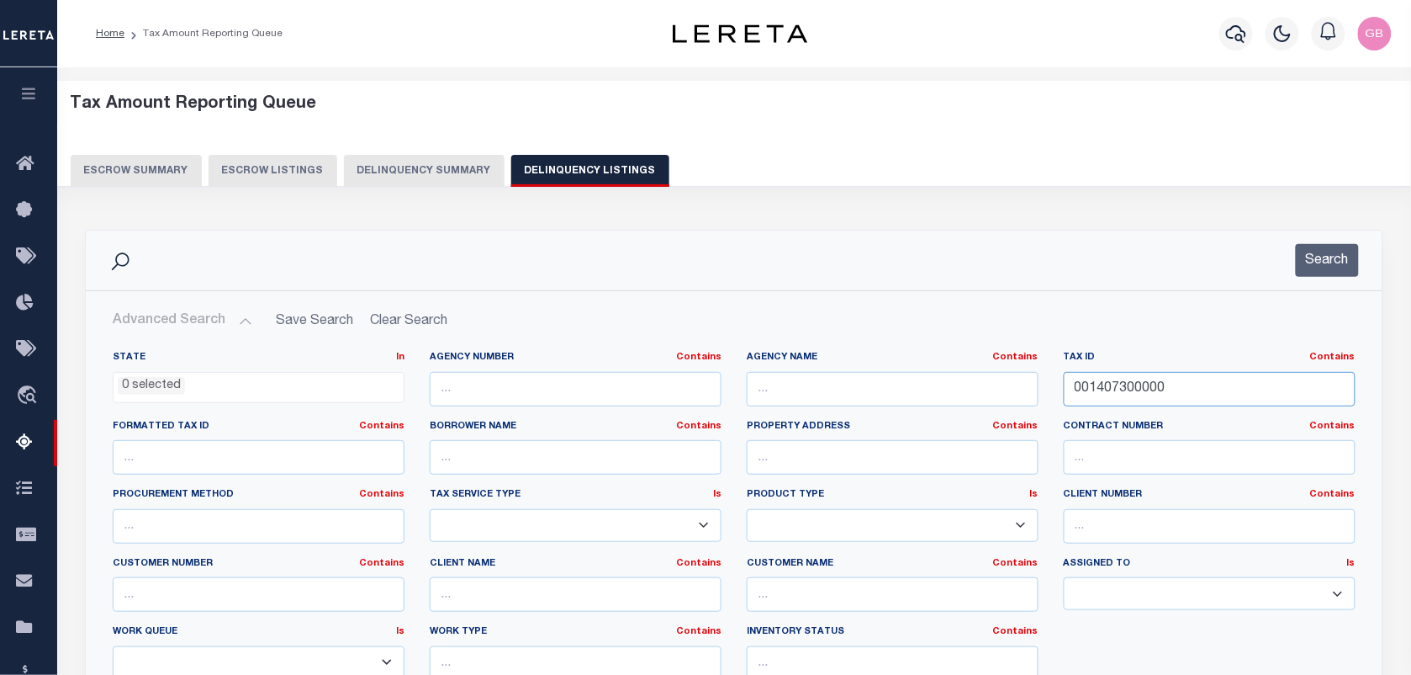
click at [1125, 387] on input "001407300000" at bounding box center [1210, 389] width 292 height 34
paste input "557600002"
type input "001557600002"
click at [1342, 266] on button "Search" at bounding box center [1327, 260] width 63 height 33
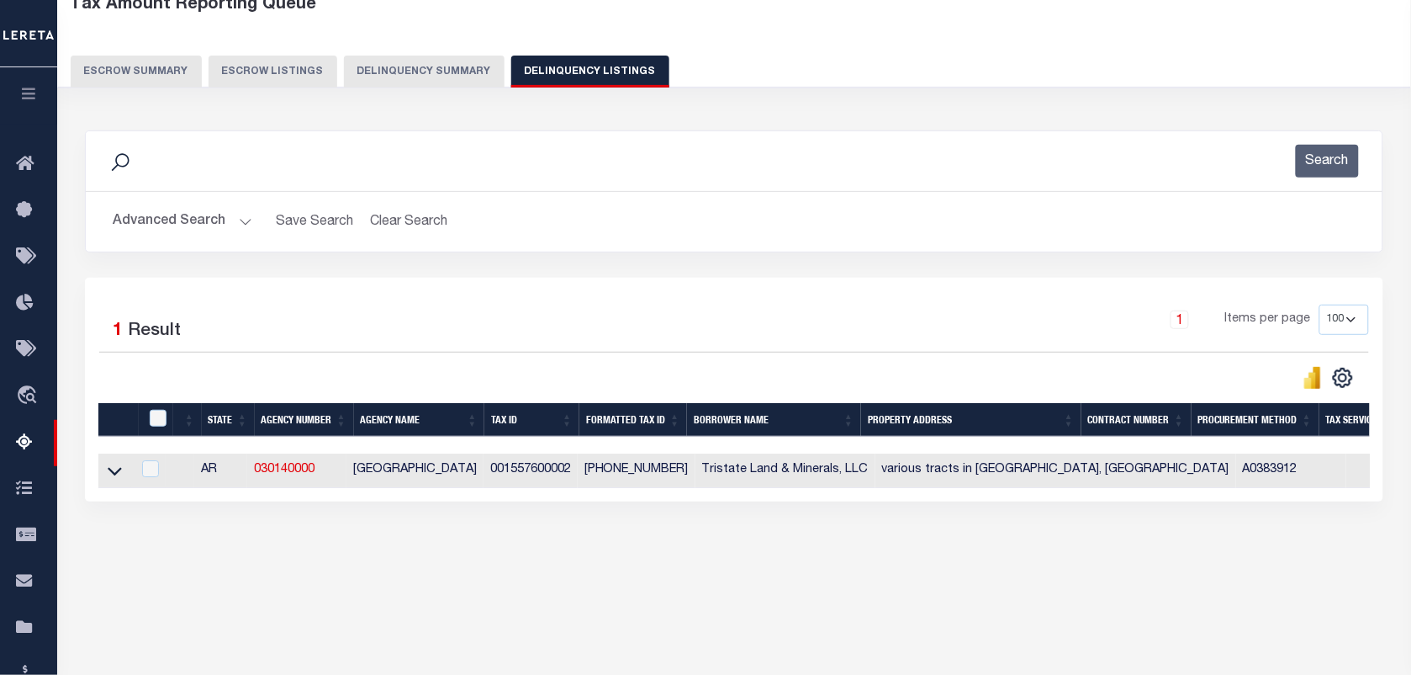
scroll to position [105, 0]
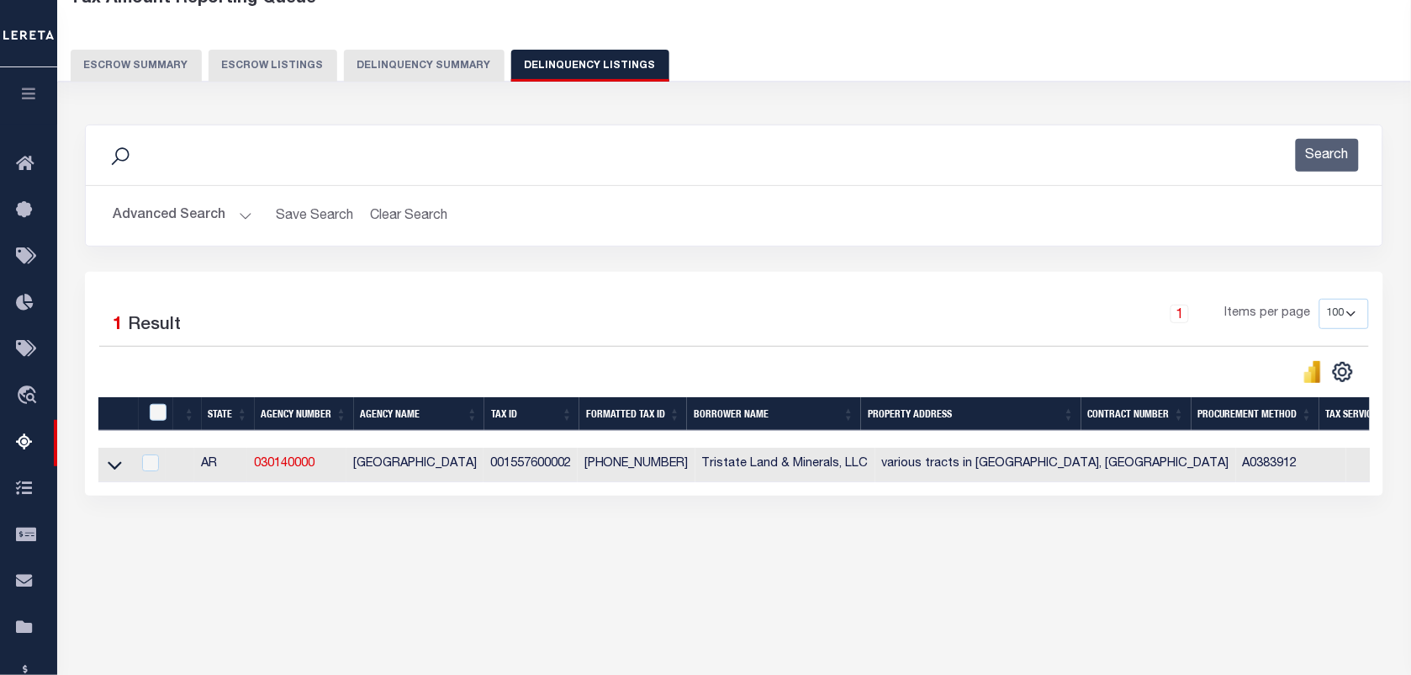
drag, startPoint x: 114, startPoint y: 467, endPoint x: 276, endPoint y: 381, distance: 182.9
click at [114, 467] on icon at bounding box center [115, 465] width 14 height 18
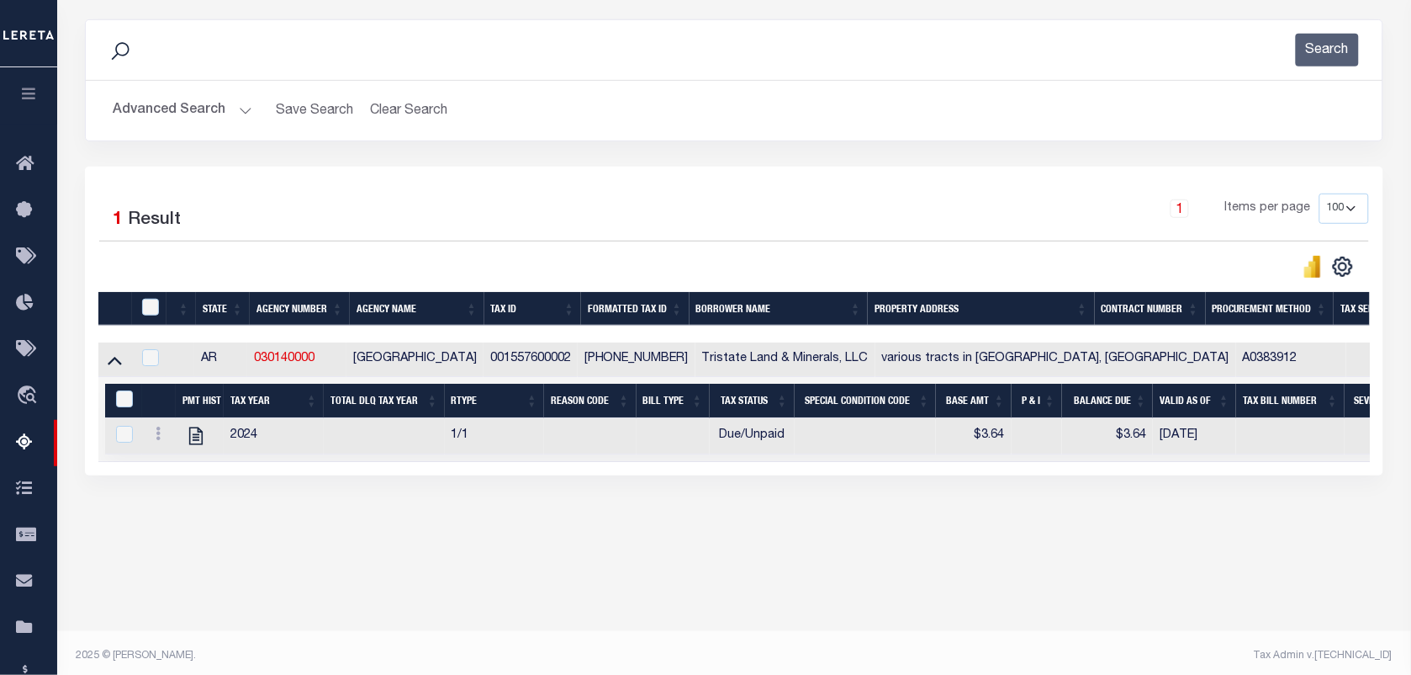
scroll to position [216, 0]
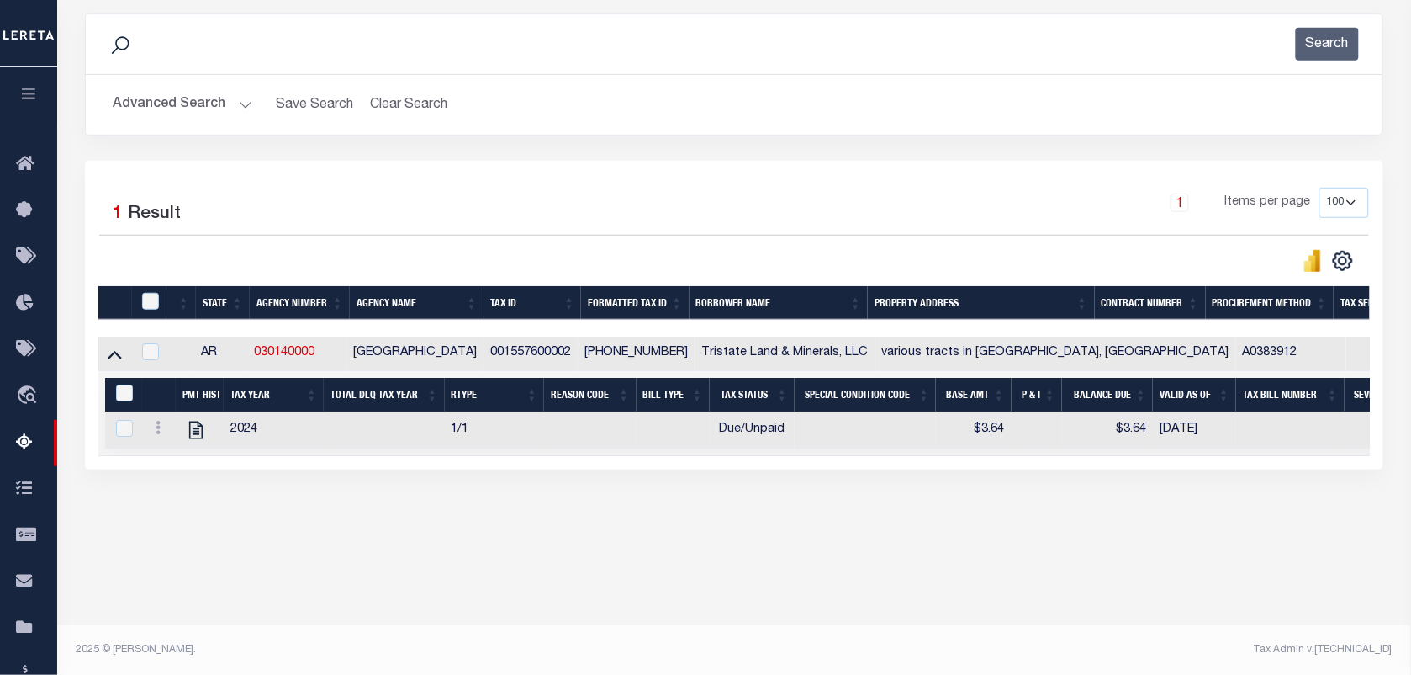
click at [157, 440] on div at bounding box center [159, 430] width 21 height 20
checkbox input "true"
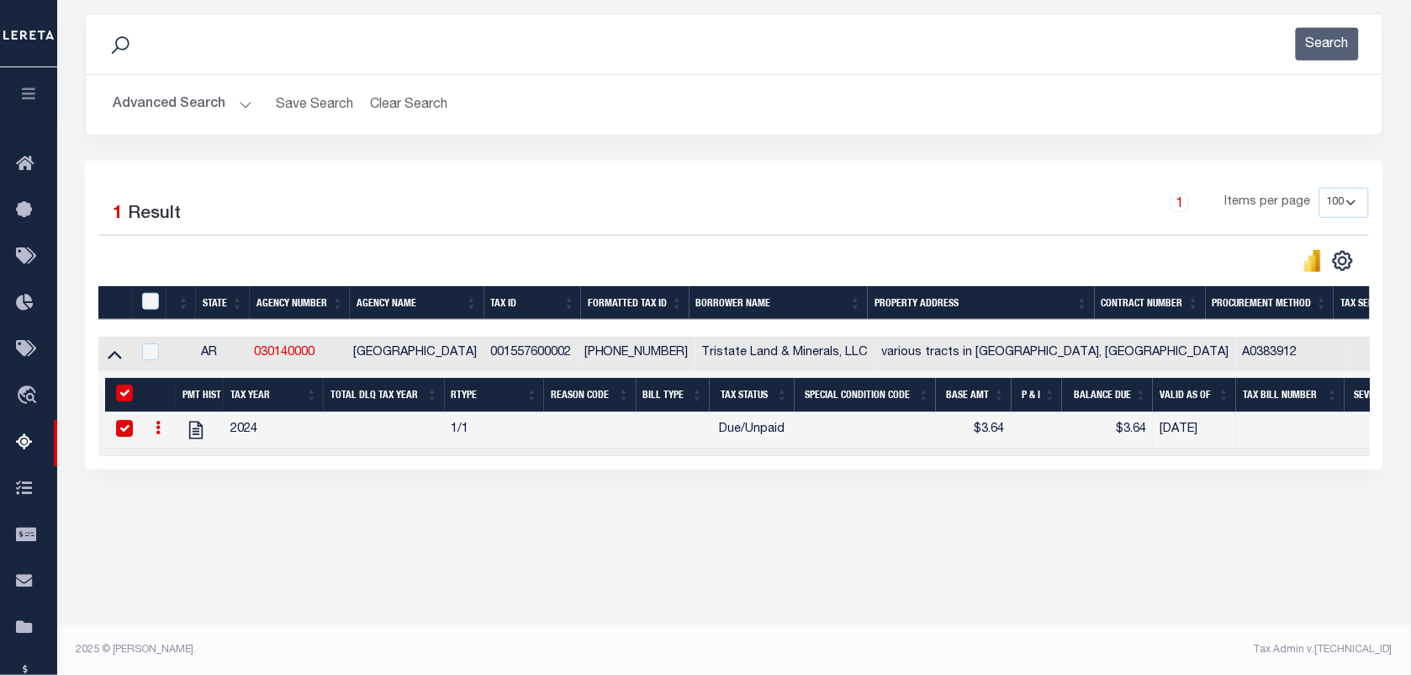
click at [151, 431] on link at bounding box center [158, 429] width 19 height 13
click at [116, 393] on input "&nbsp;" at bounding box center [124, 392] width 17 height 17
checkbox input "false"
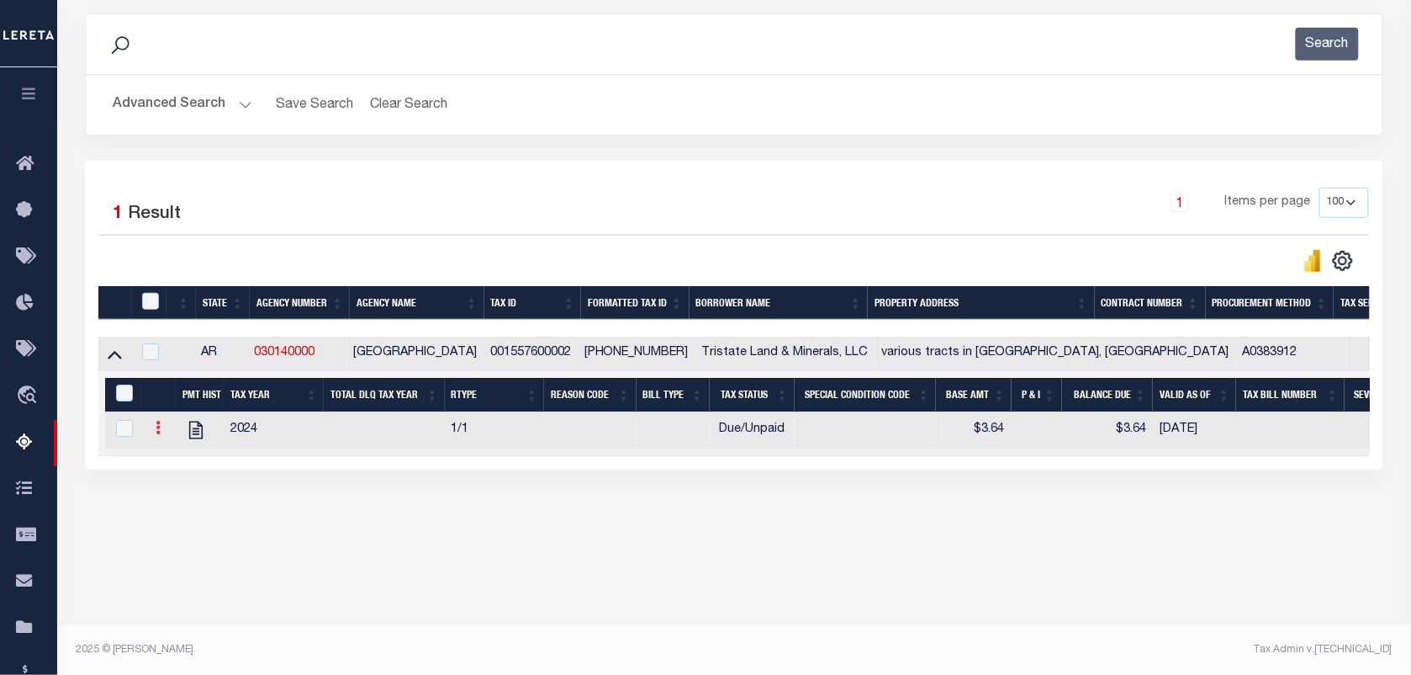
click at [160, 433] on link at bounding box center [158, 429] width 19 height 13
click at [170, 463] on img "" at bounding box center [178, 455] width 17 height 17
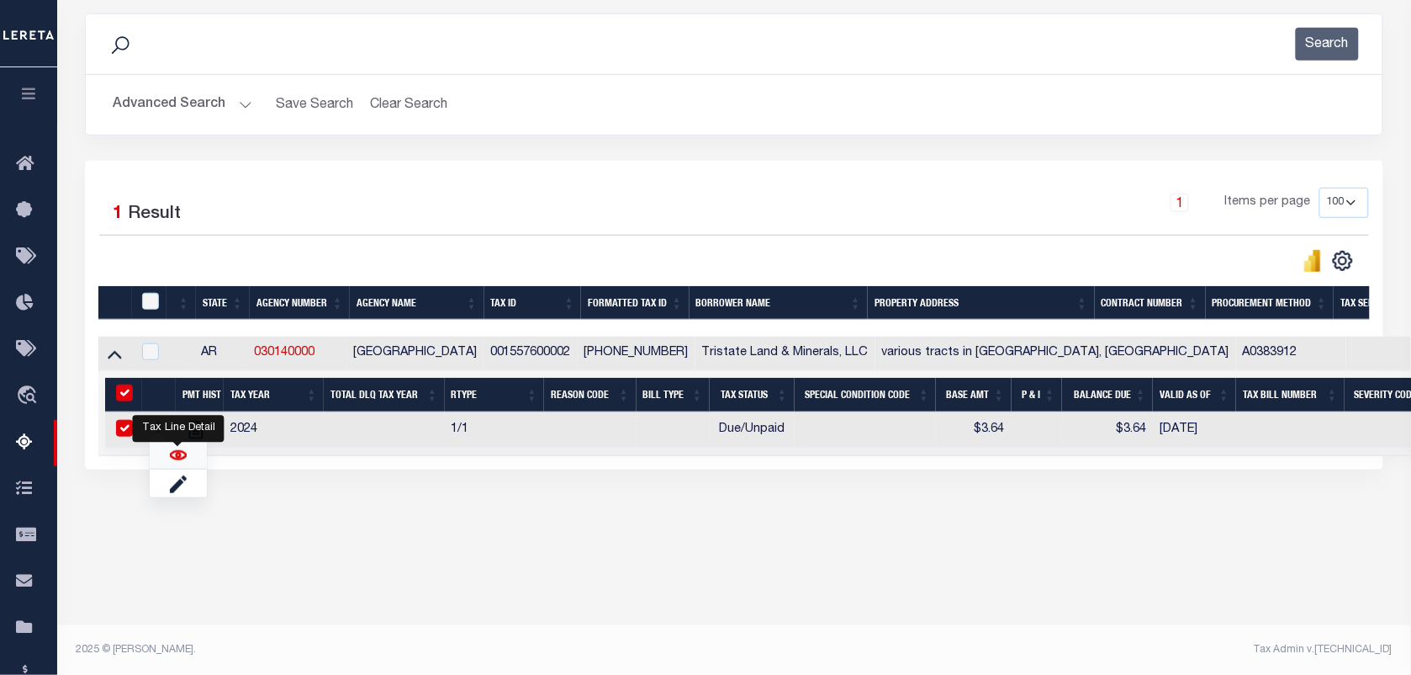
checkbox input "true"
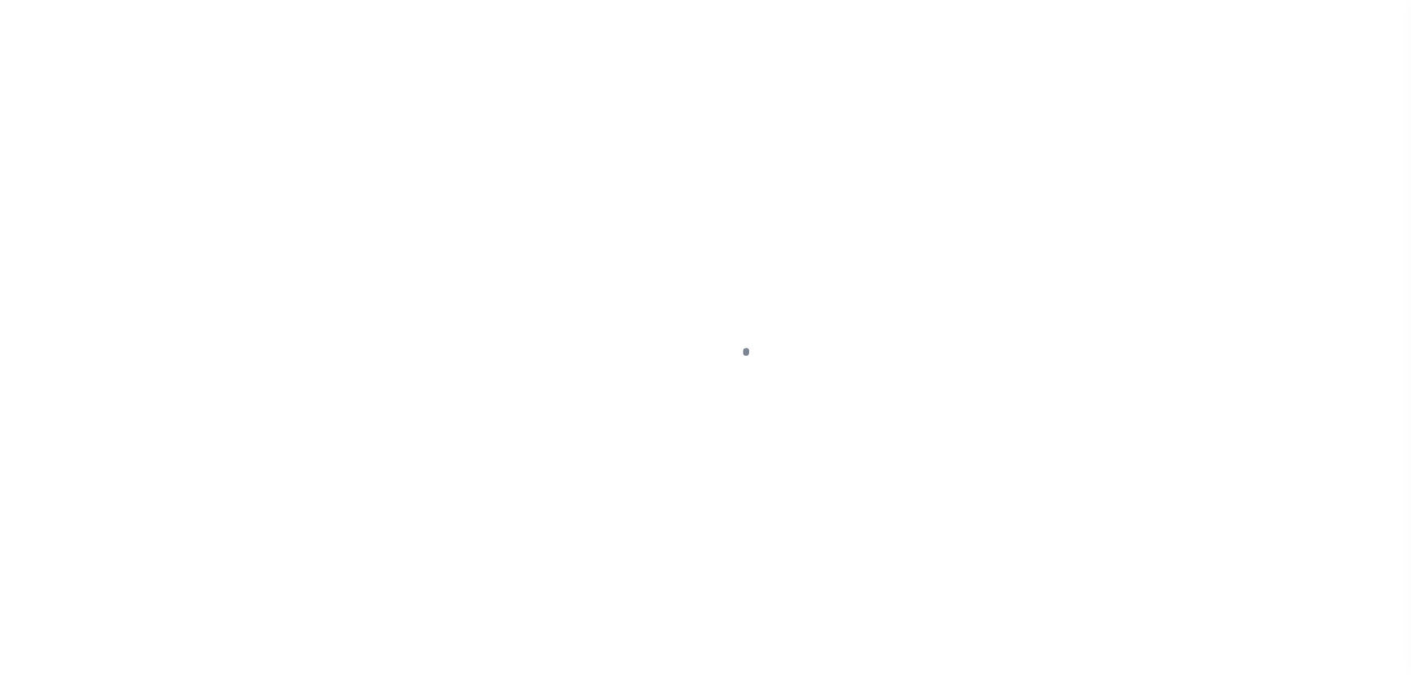
select select "DUE"
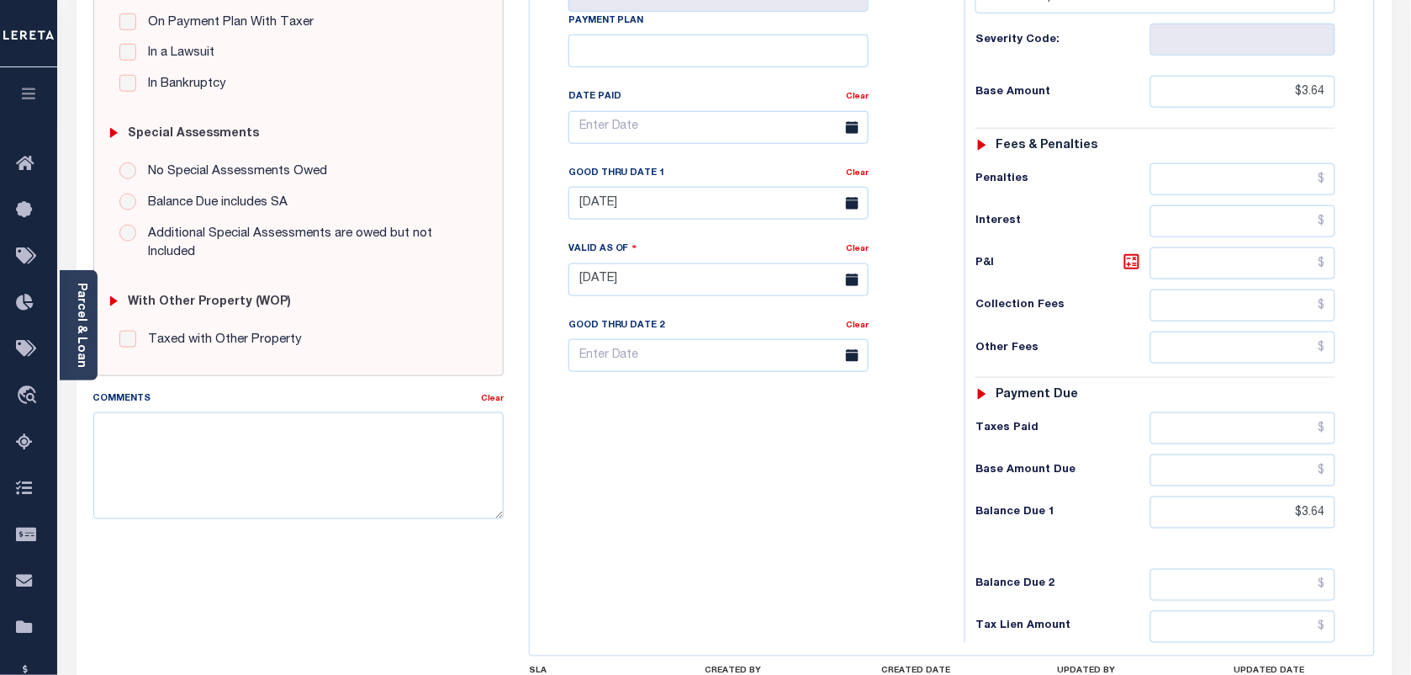
scroll to position [421, 0]
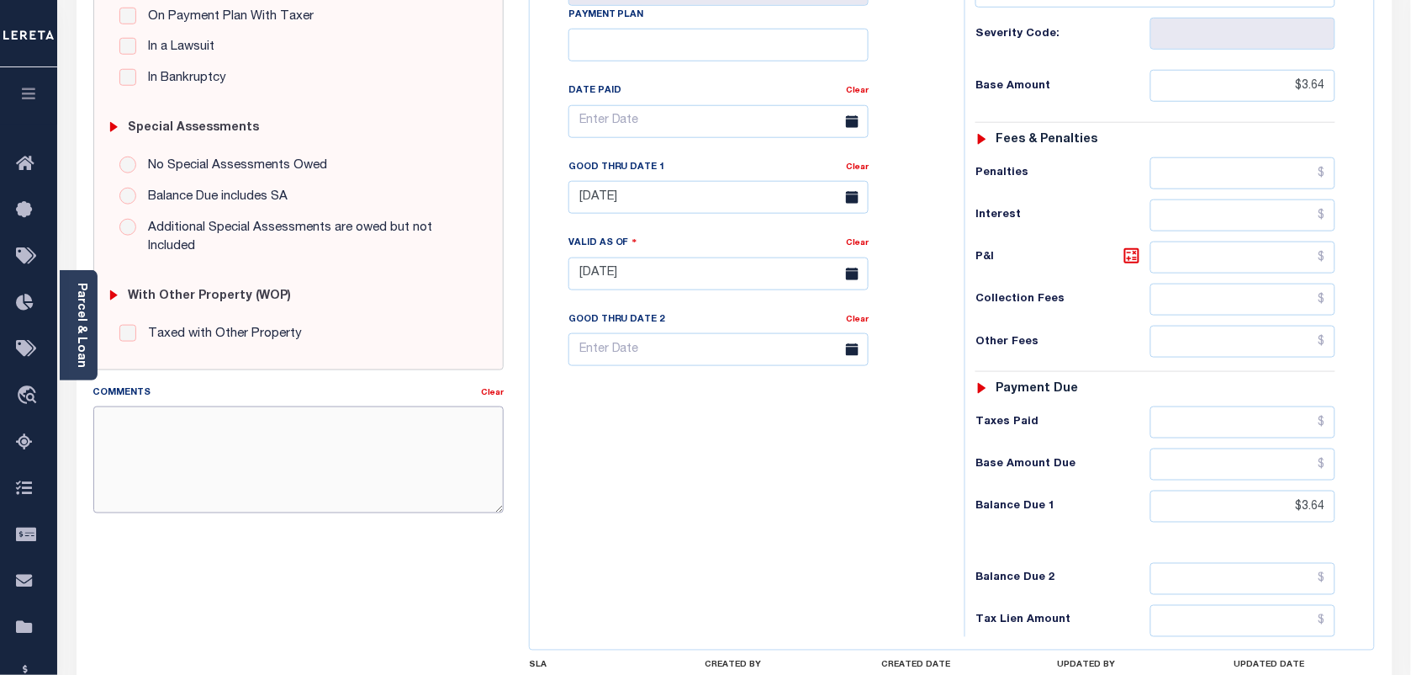
click at [338, 435] on textarea "Comments" at bounding box center [298, 459] width 410 height 106
type textarea "N"
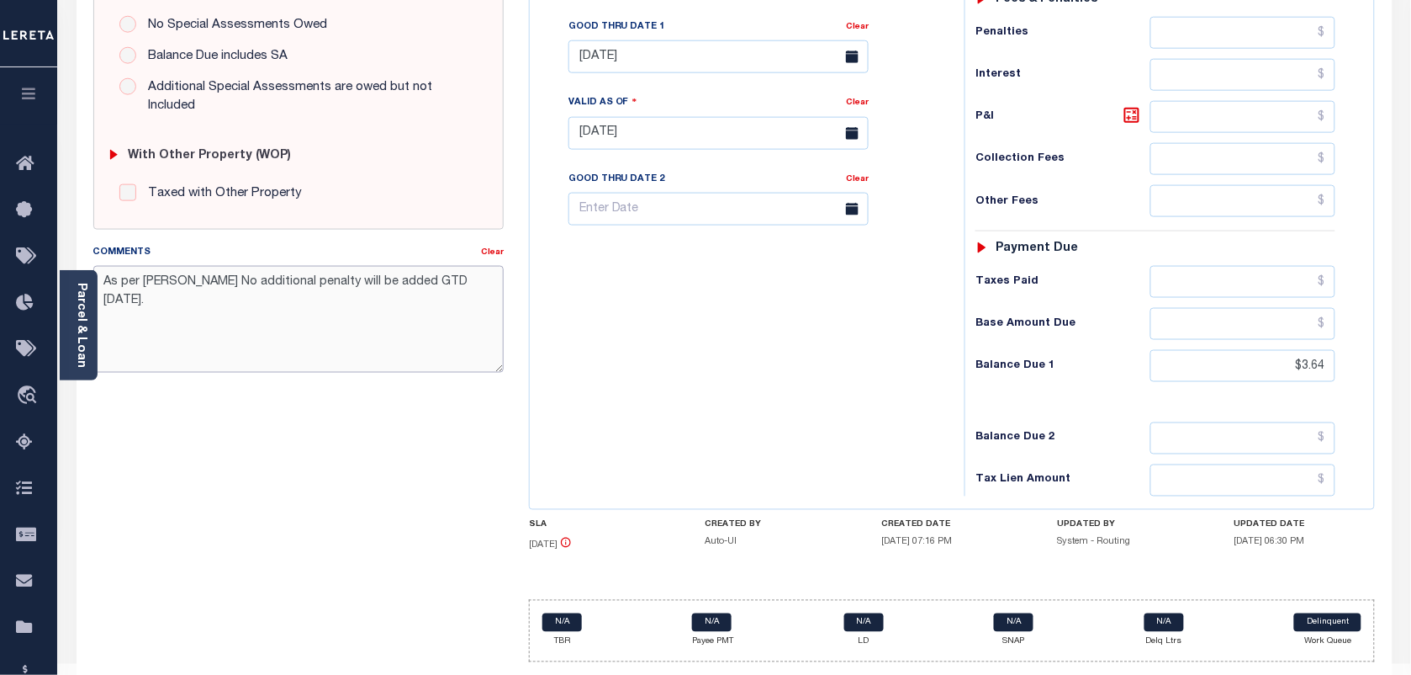
scroll to position [610, 0]
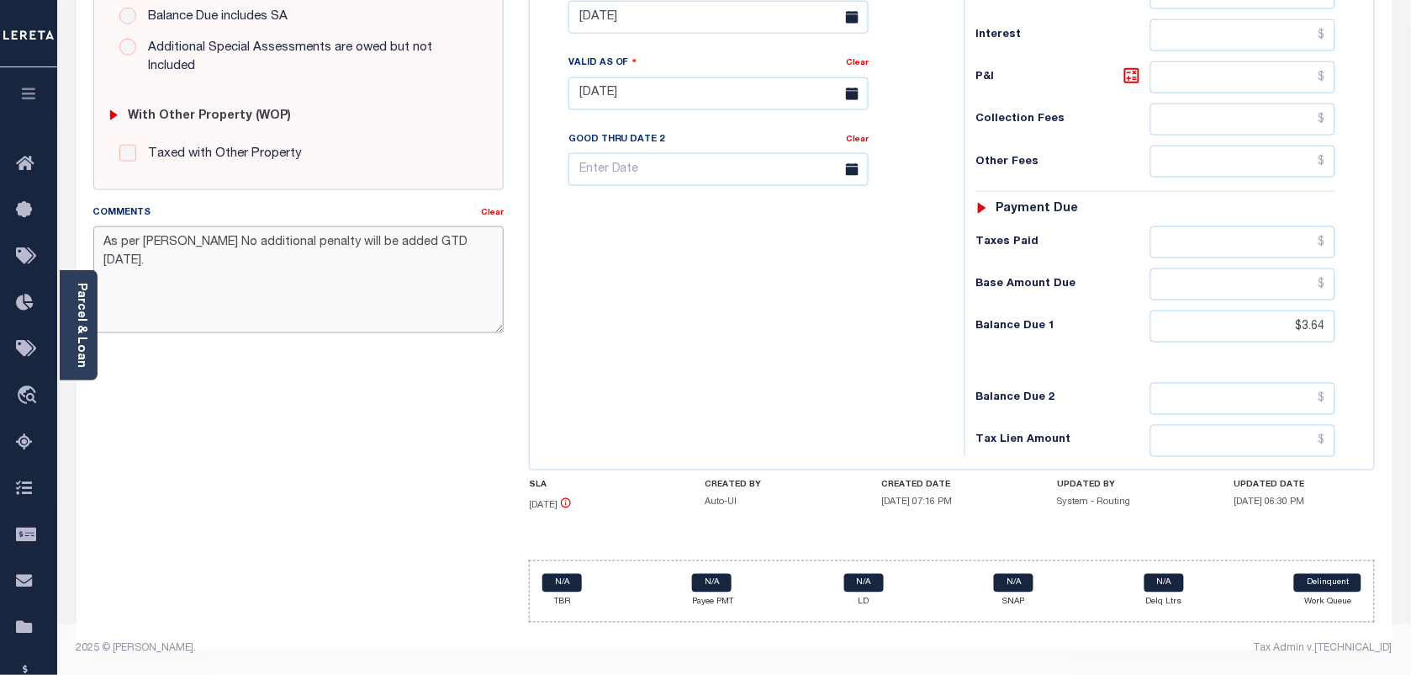
type textarea "As per [PERSON_NAME] No additional penalty will be added GTD [DATE]."
type input "[DATE]"
click at [801, 379] on div "Tax Bill No Multiple Payment Option Payment Plan Clear" at bounding box center [743, 85] width 418 height 743
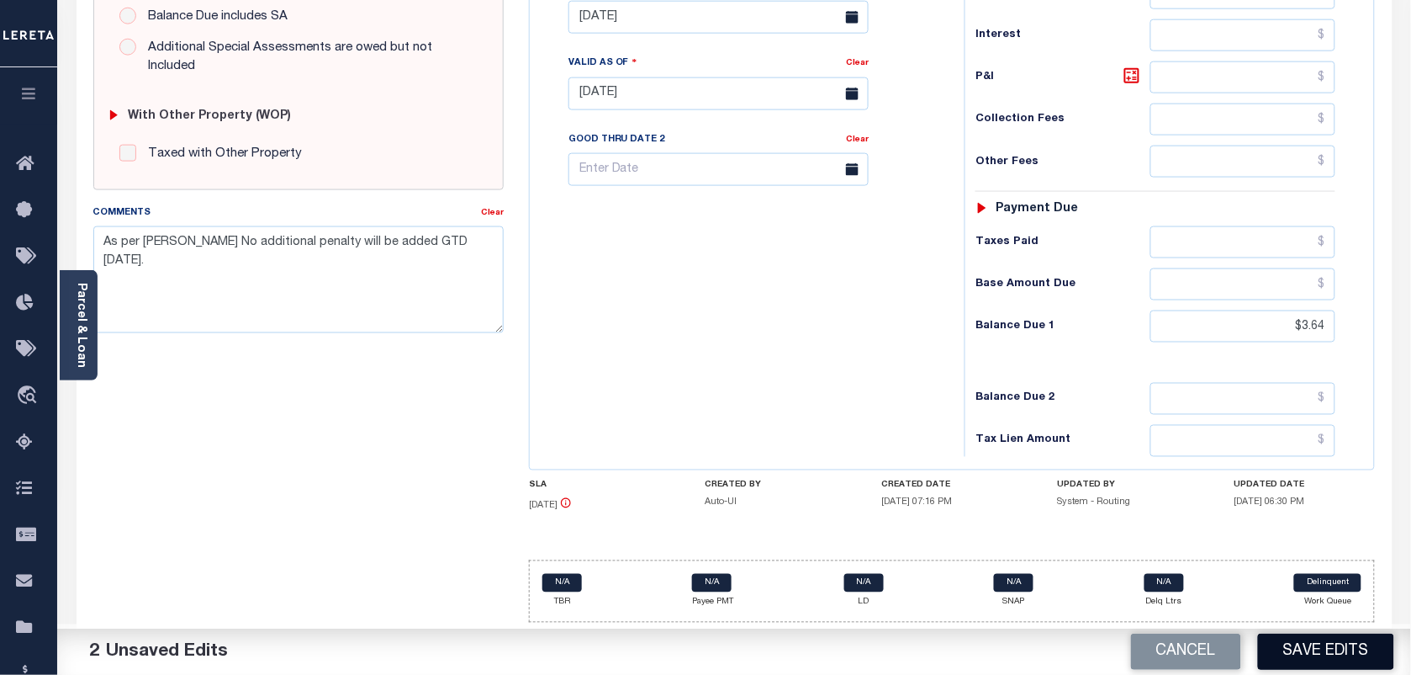
click at [1348, 648] on button "Save Edits" at bounding box center [1326, 651] width 136 height 36
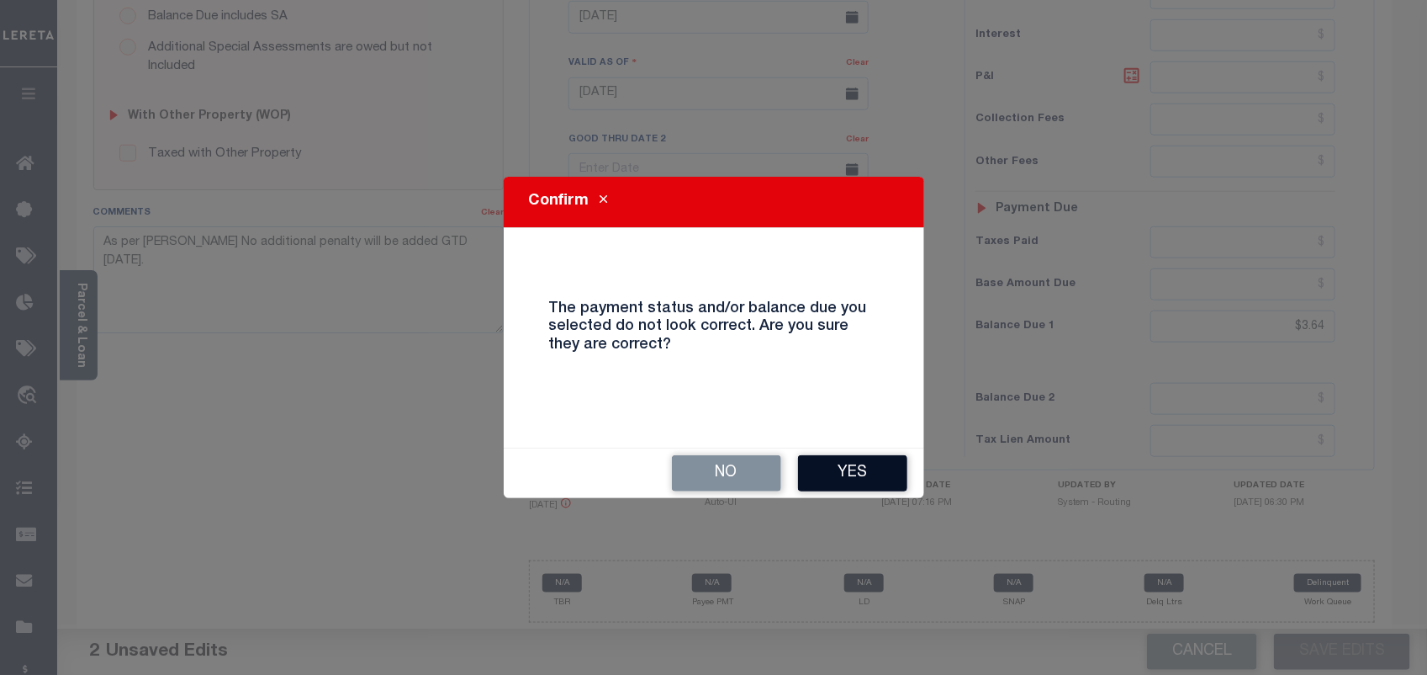
click at [829, 471] on button "Yes" at bounding box center [852, 473] width 109 height 36
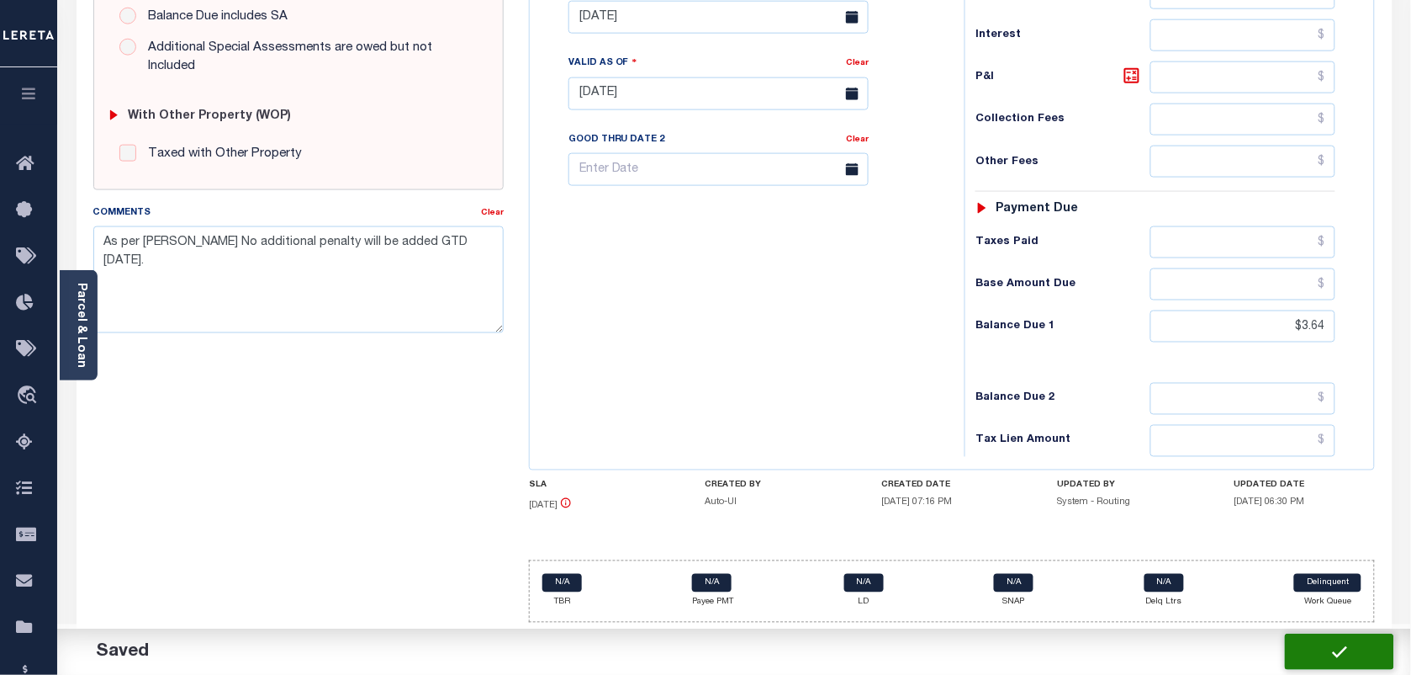
checkbox input "false"
type input "$3.64"
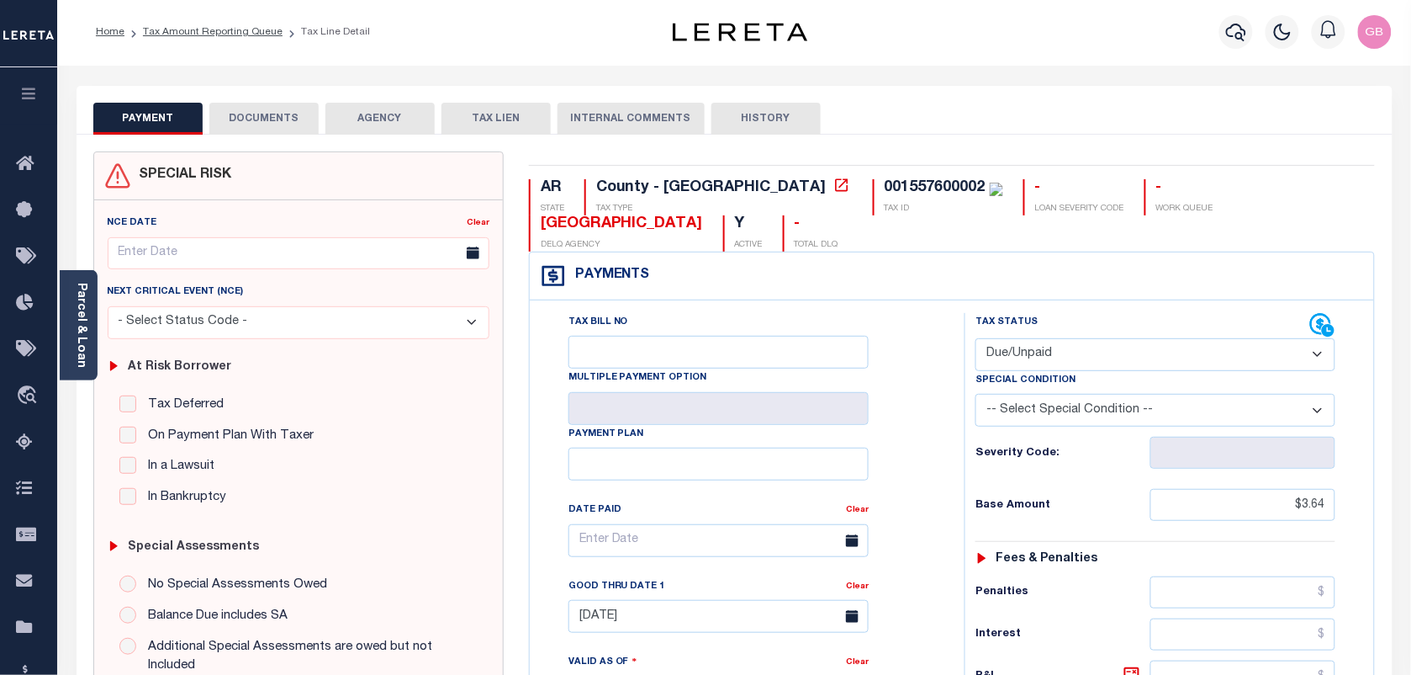
scroll to position [0, 0]
click at [885, 185] on div "001557600002" at bounding box center [935, 189] width 101 height 15
copy div "001557600002"
click at [742, 114] on button "HISTORY" at bounding box center [766, 120] width 109 height 32
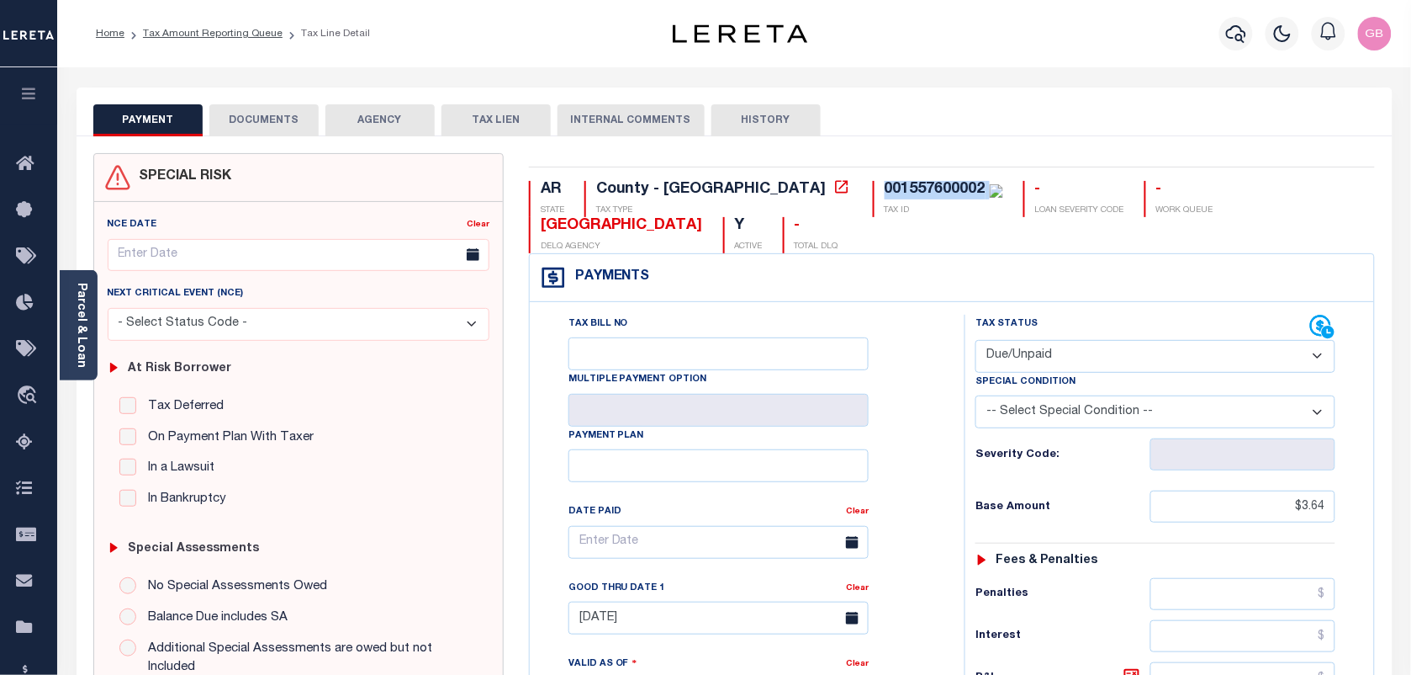
select select "50"
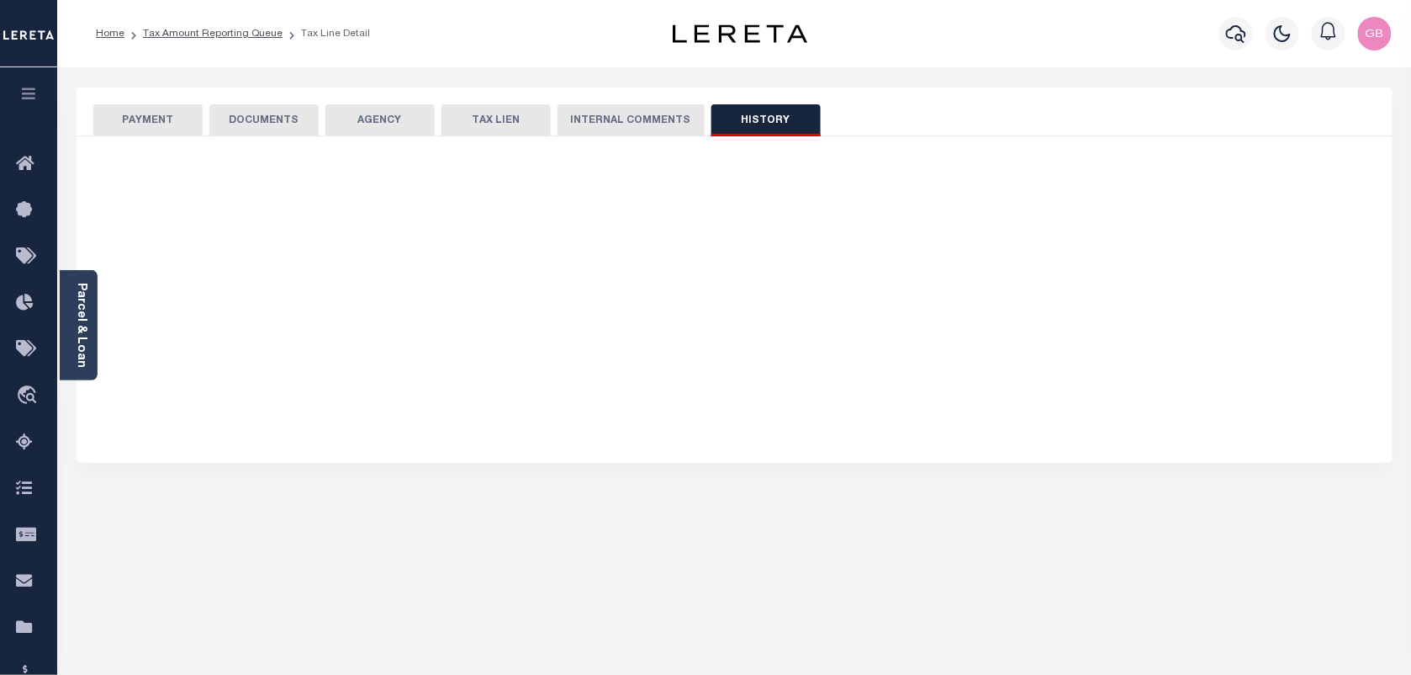
select select "50"
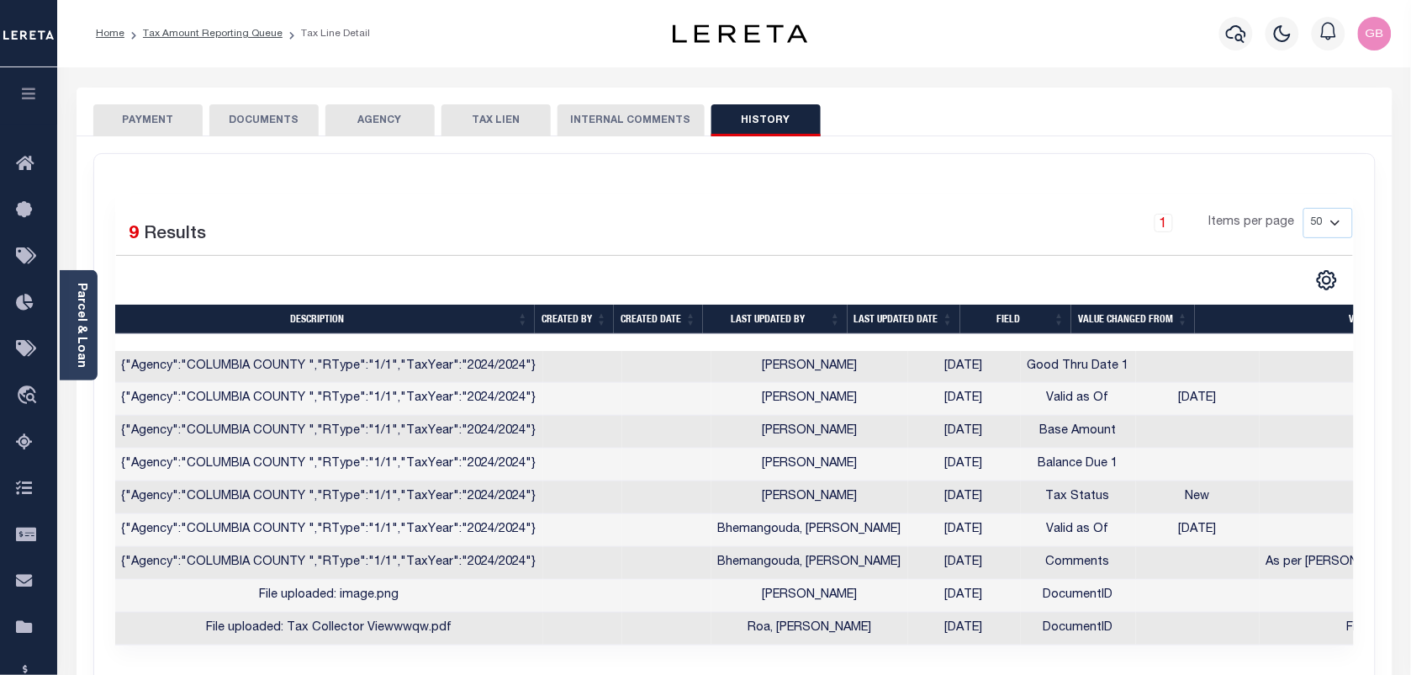
click at [196, 23] on ol "Home Tax Amount Reporting Queue Tax Line Detail" at bounding box center [232, 33] width 301 height 35
click at [198, 34] on link "Tax Amount Reporting Queue" at bounding box center [213, 34] width 140 height 10
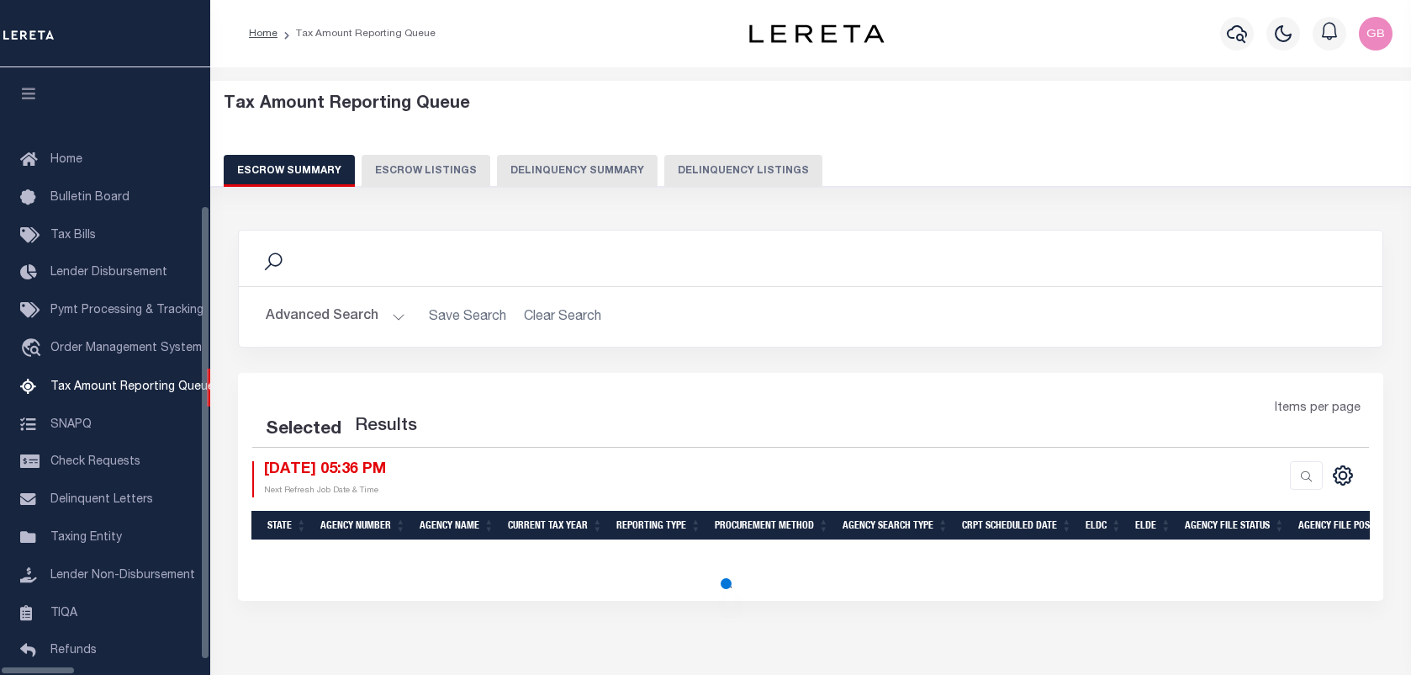
click at [707, 166] on button "Delinquency Listings" at bounding box center [743, 171] width 158 height 32
select select "100"
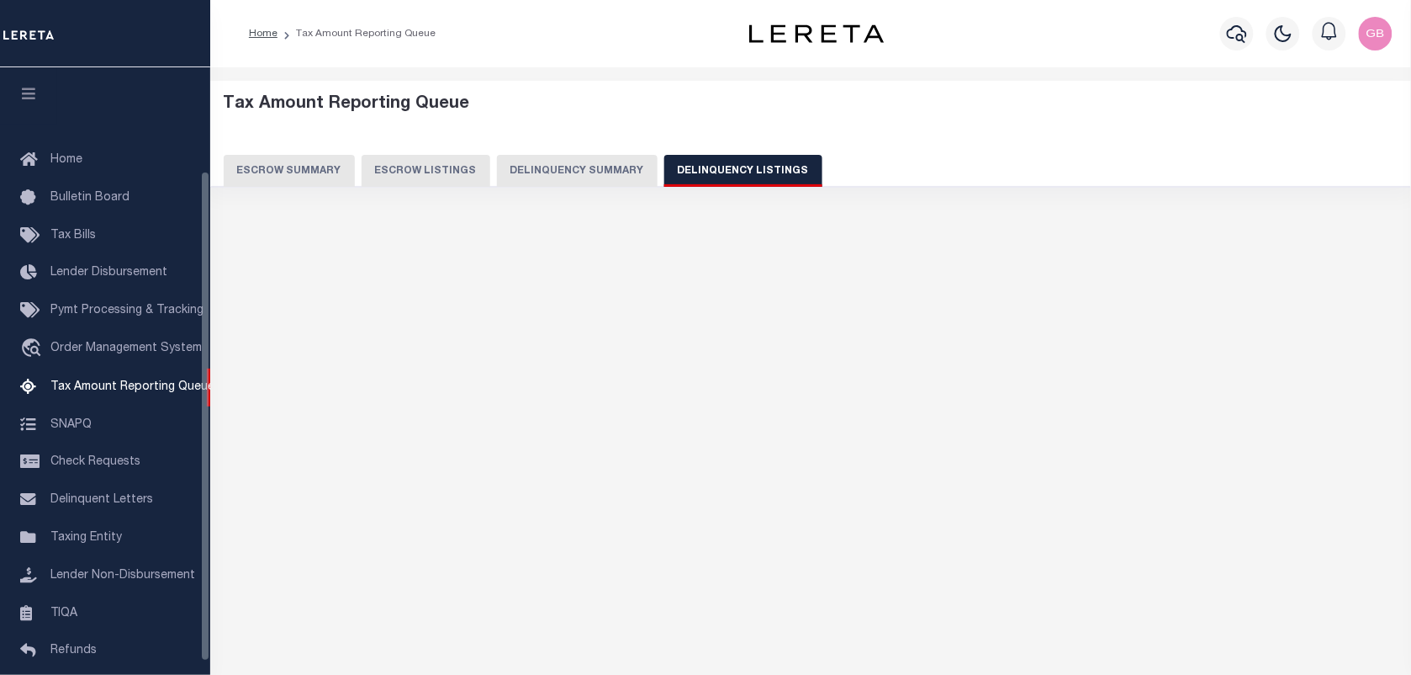
scroll to position [128, 0]
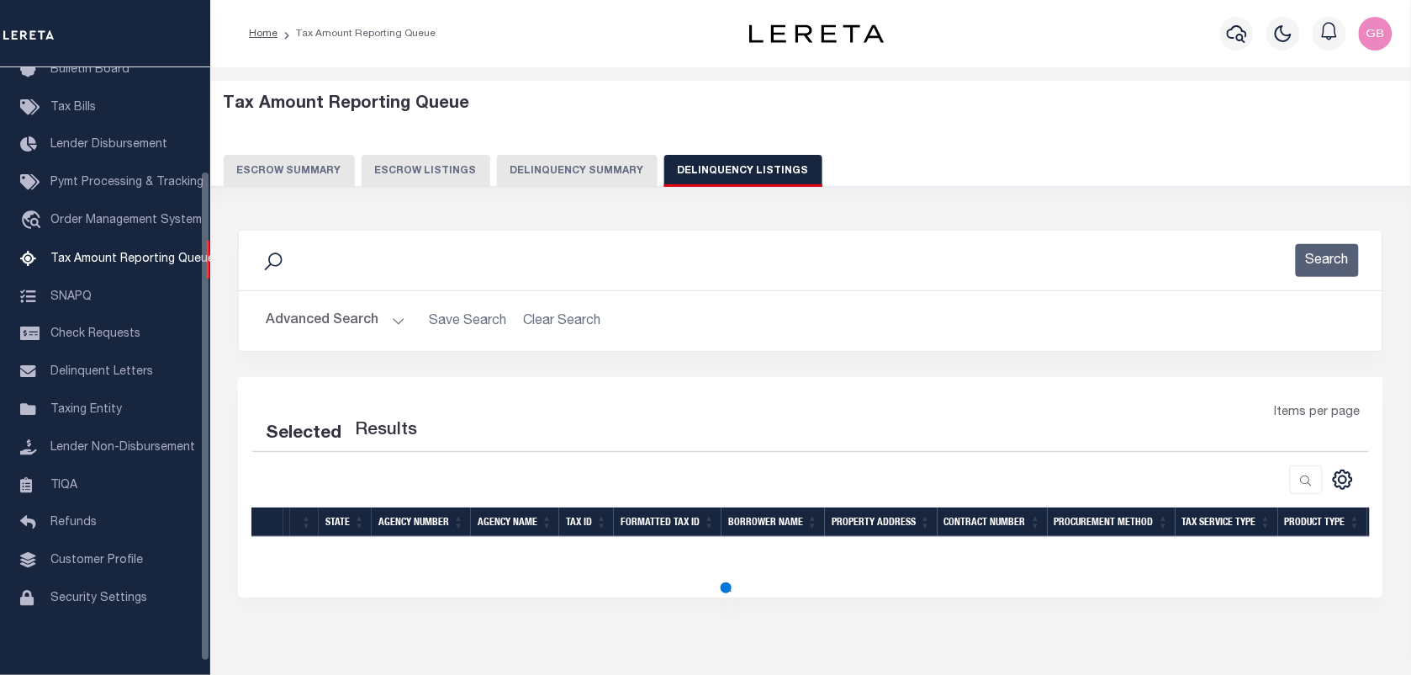
select select "100"
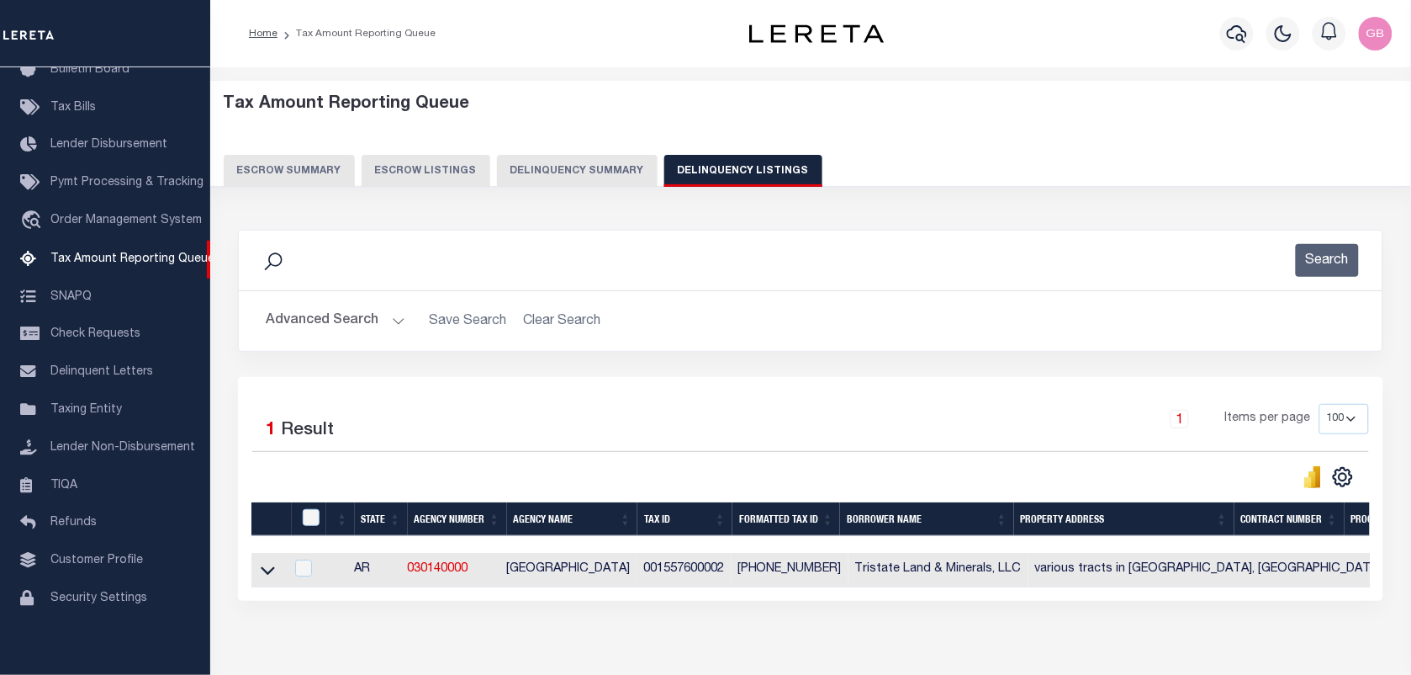
click at [367, 331] on button "Advanced Search" at bounding box center [336, 320] width 140 height 33
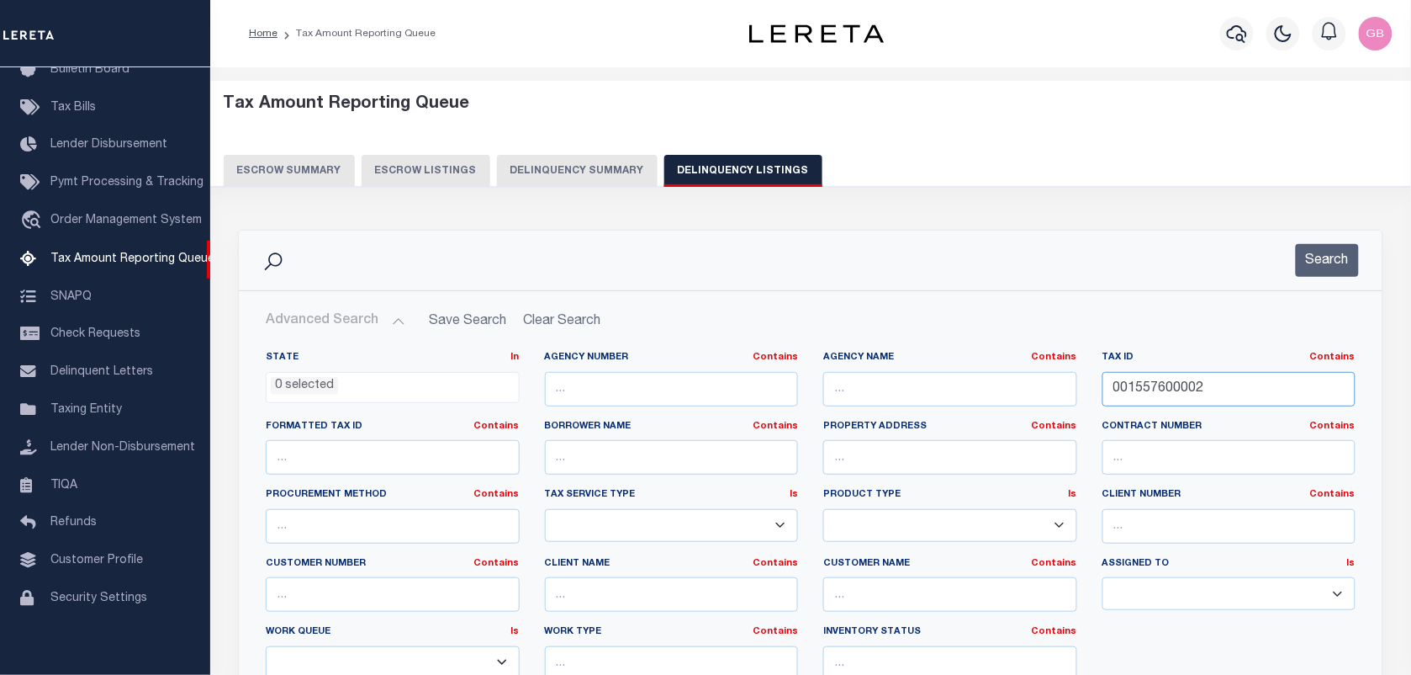
click at [1129, 395] on input "001557600002" at bounding box center [1230, 389] width 254 height 34
paste input "21400000"
type input "001521400000"
click at [1305, 259] on button "Search" at bounding box center [1327, 260] width 63 height 33
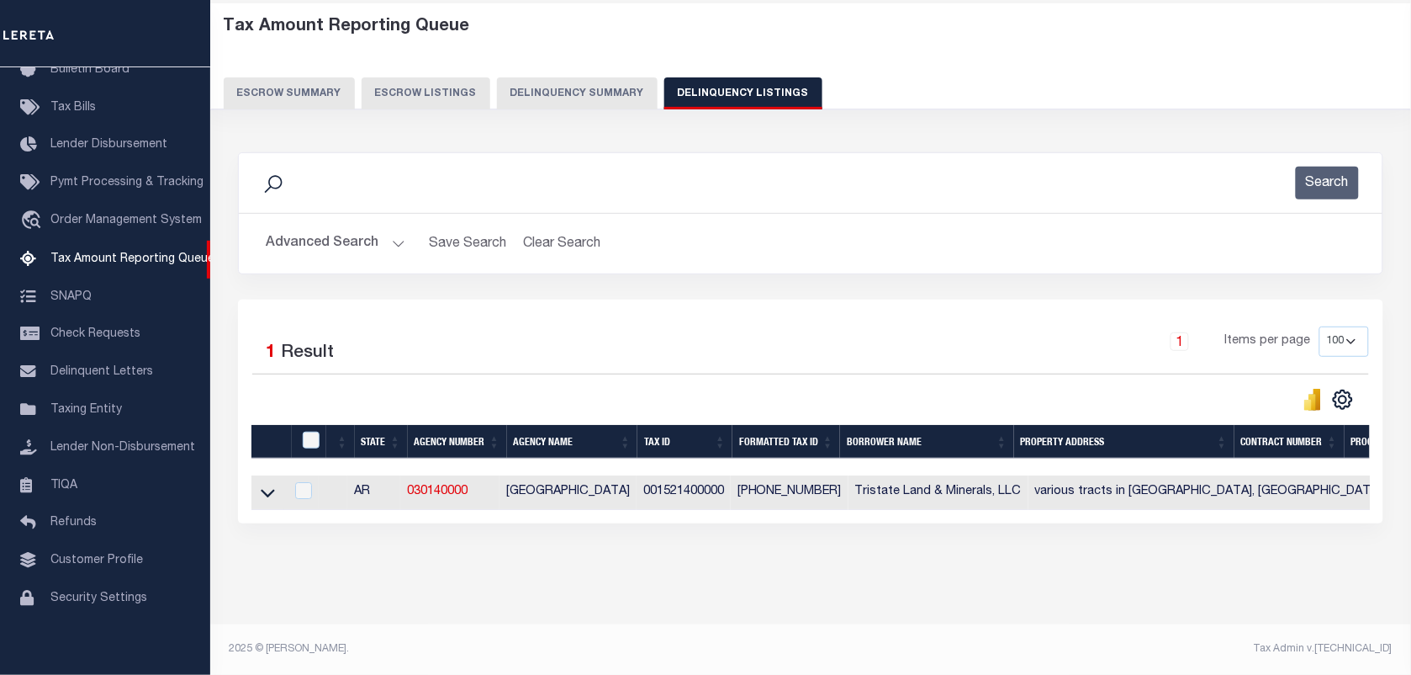
scroll to position [93, 0]
click at [276, 485] on link at bounding box center [267, 491] width 19 height 12
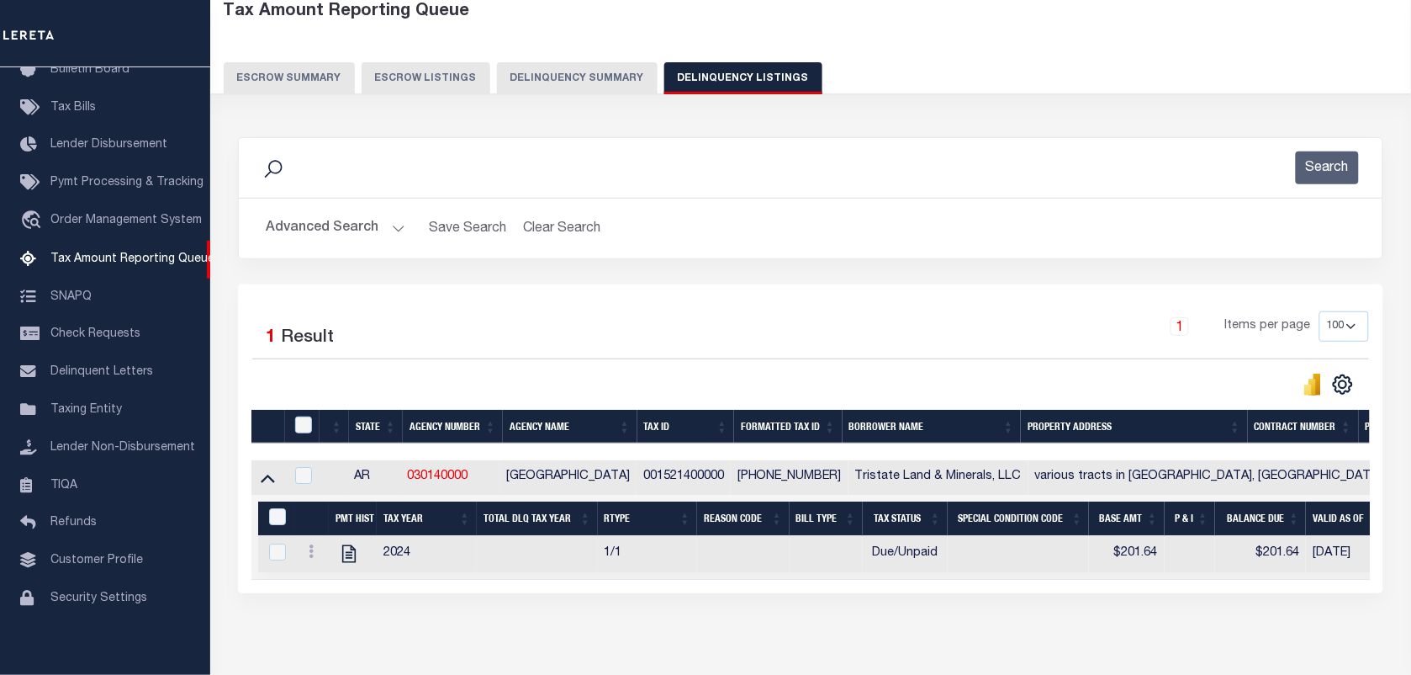
scroll to position [179, 0]
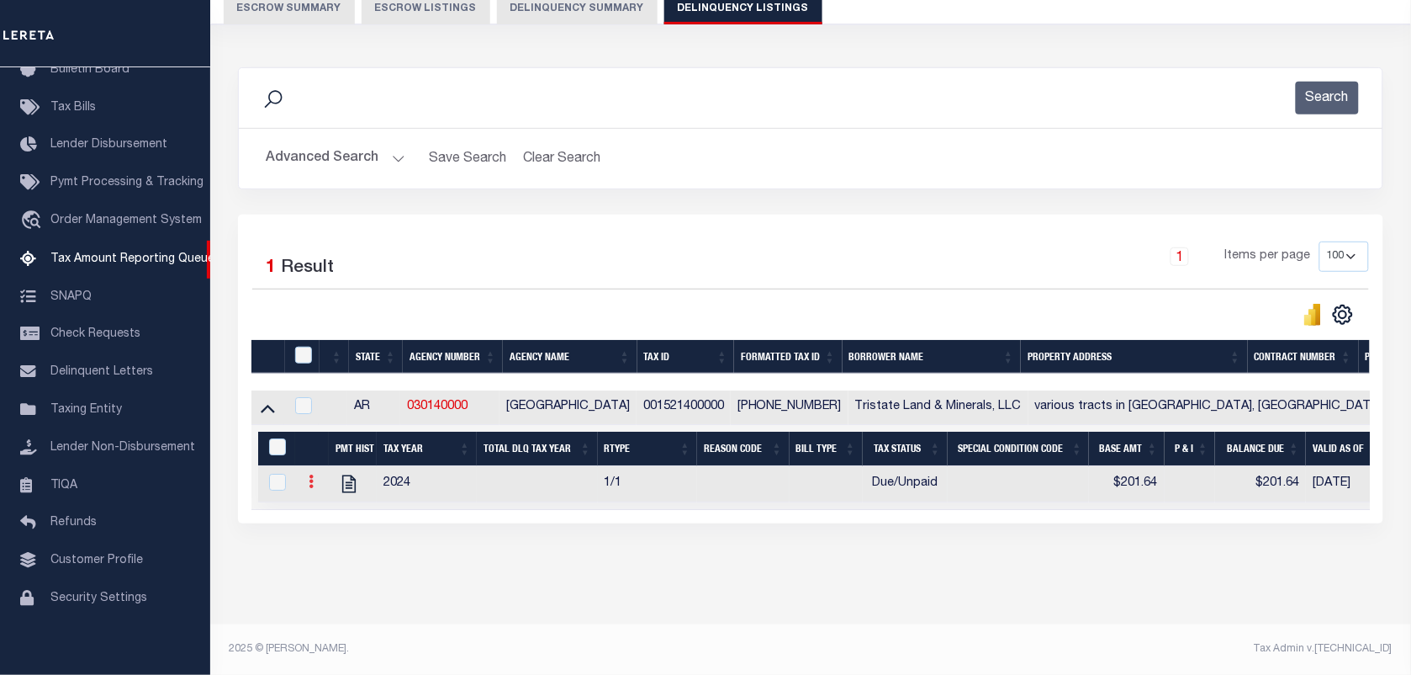
click at [305, 477] on link at bounding box center [311, 483] width 19 height 13
click at [326, 536] on img "" at bounding box center [331, 537] width 17 height 18
select select "DUE"
select select
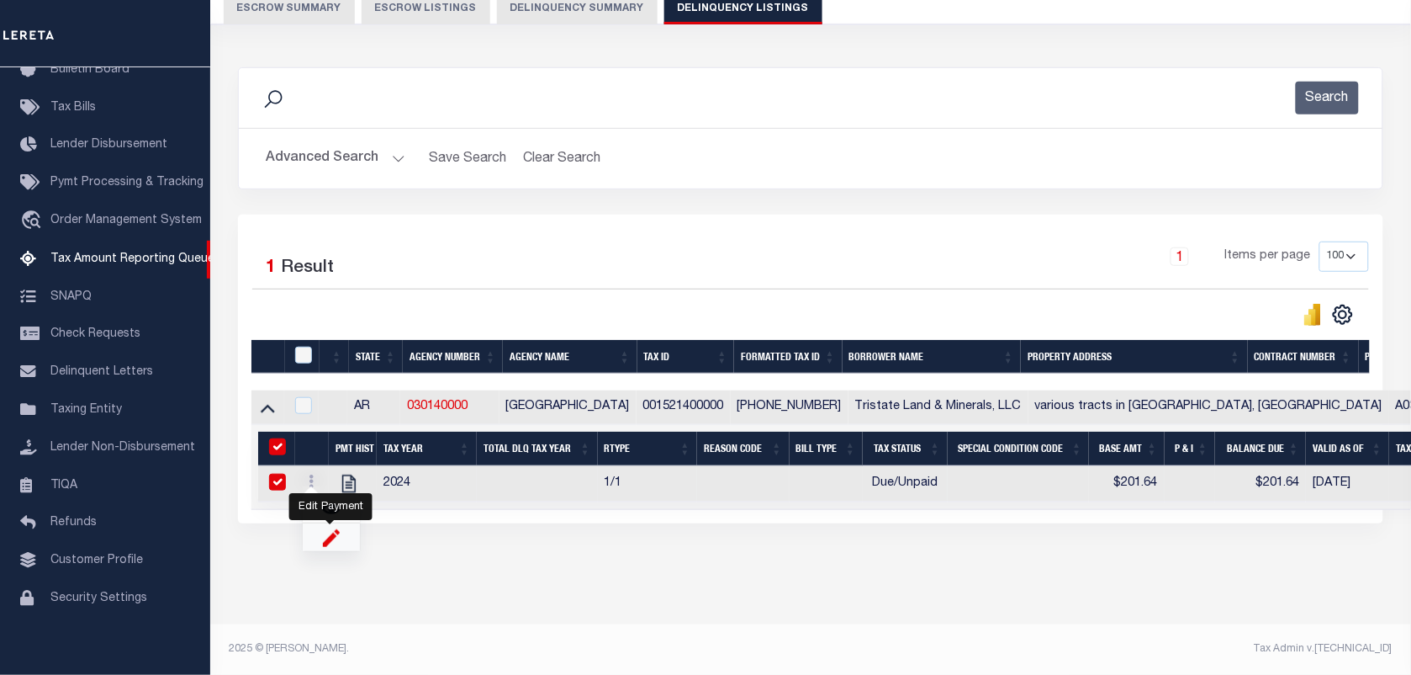
type input "$201.64"
type input "[DATE]"
checkbox input "true"
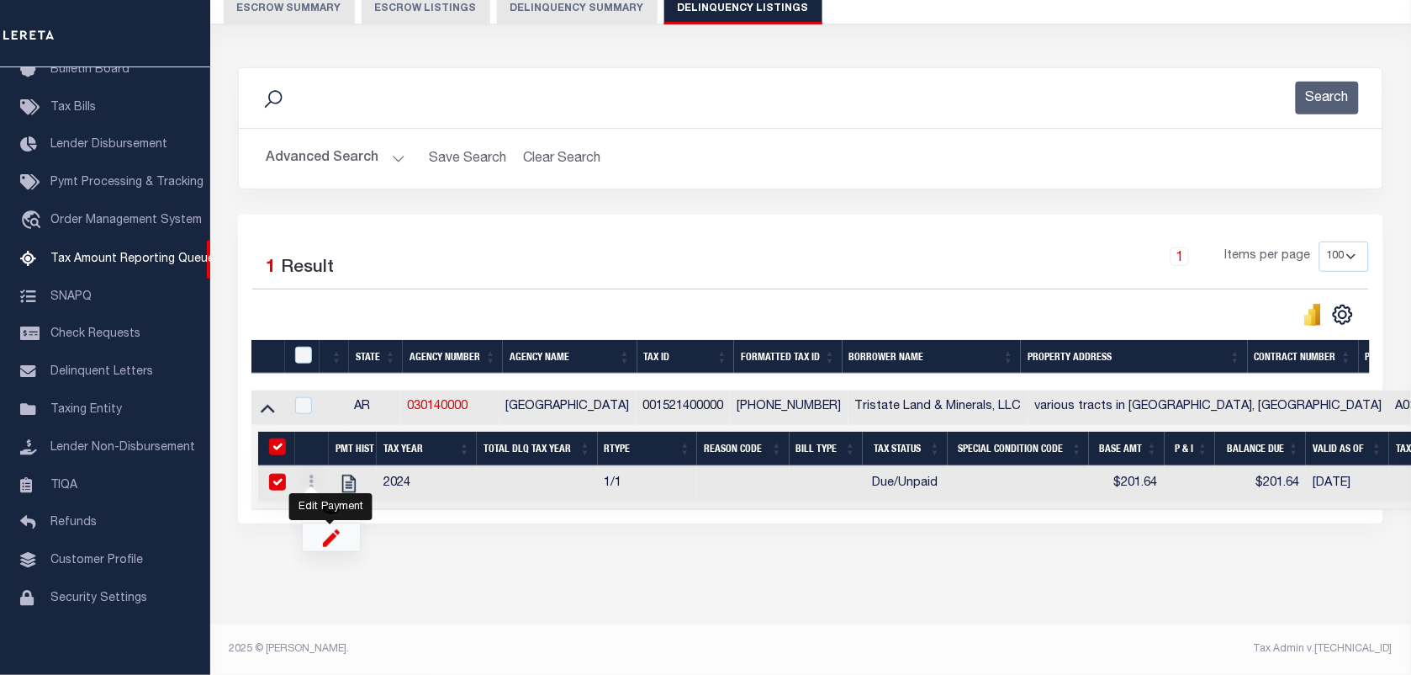
checkbox input "true"
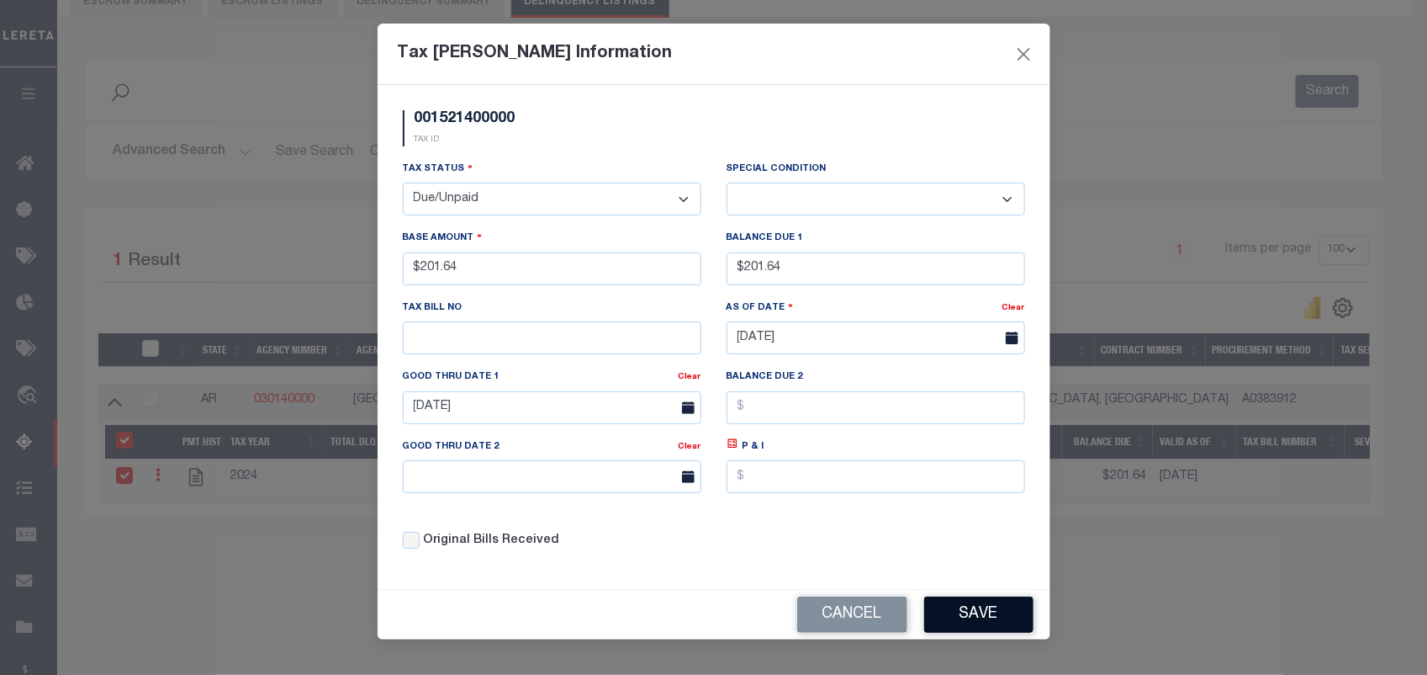
click at [985, 620] on button "Save" at bounding box center [978, 614] width 109 height 36
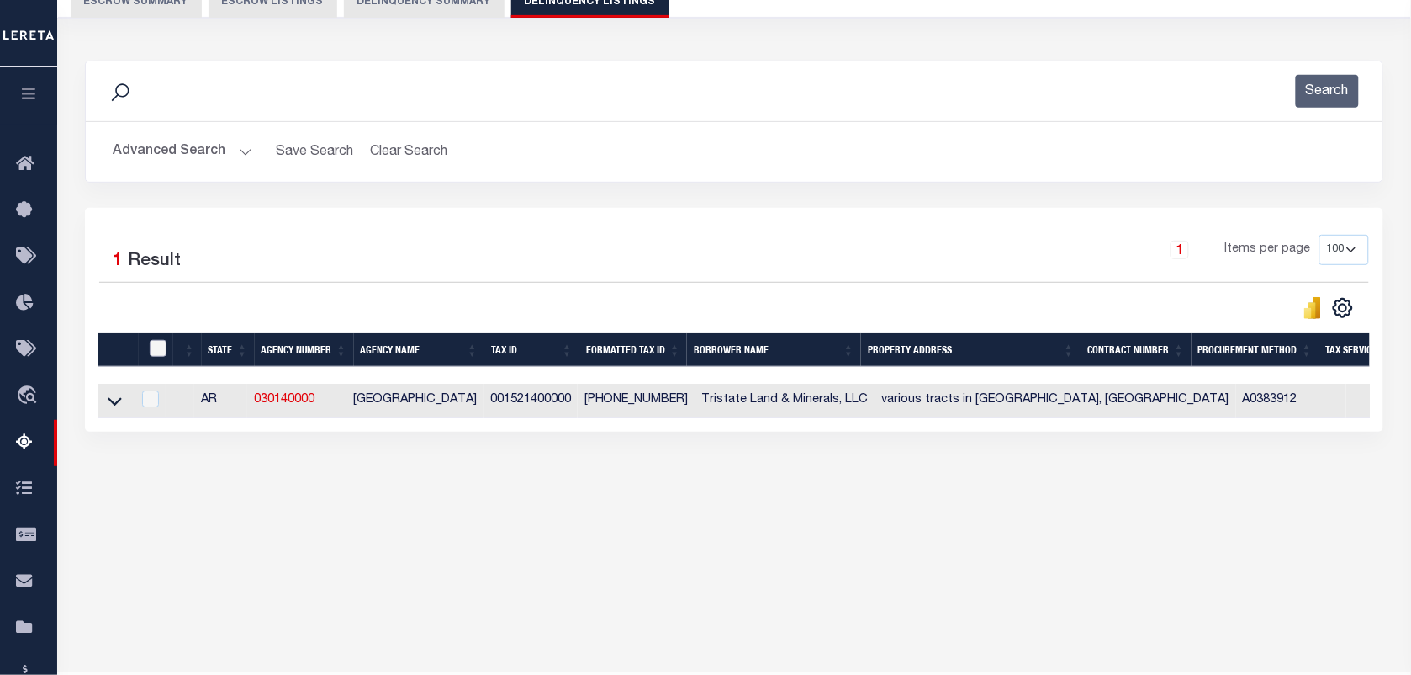
click at [156, 346] on input "checkbox" at bounding box center [158, 348] width 17 height 17
checkbox input "true"
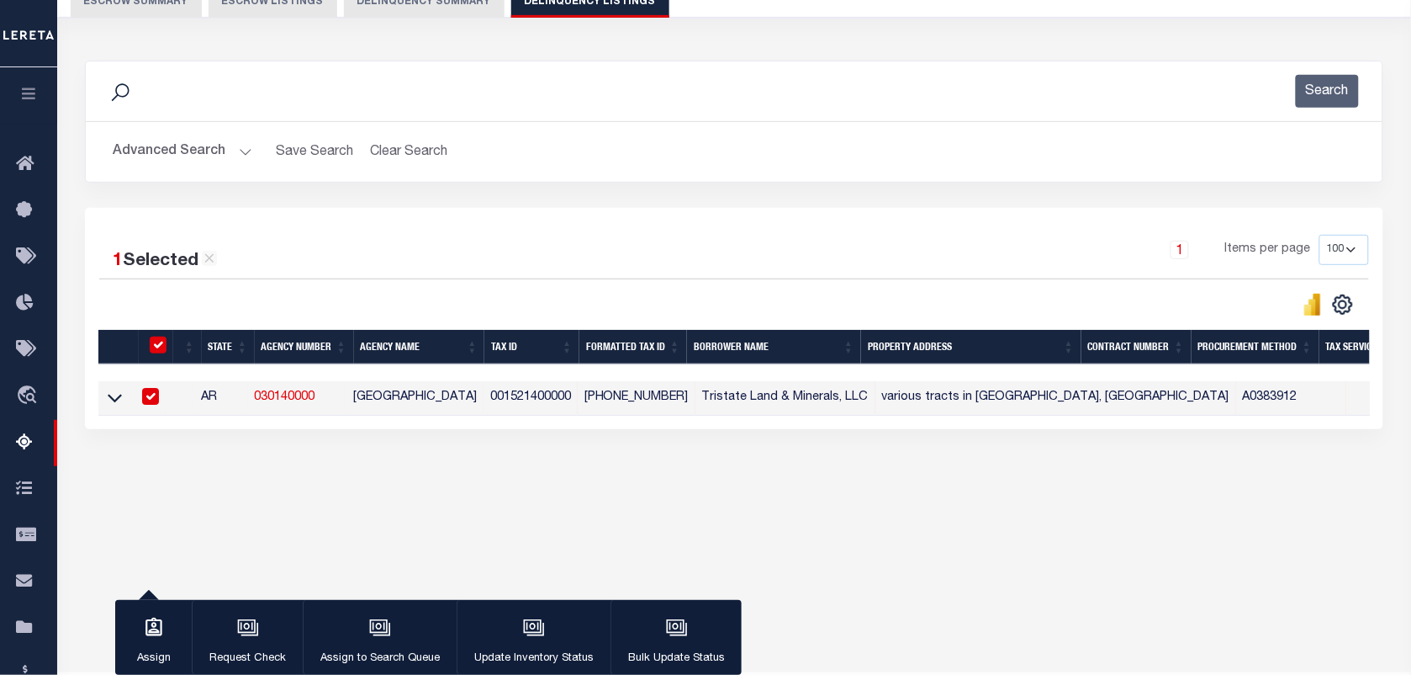
click at [116, 413] on td at bounding box center [114, 398] width 33 height 34
checkbox input "false"
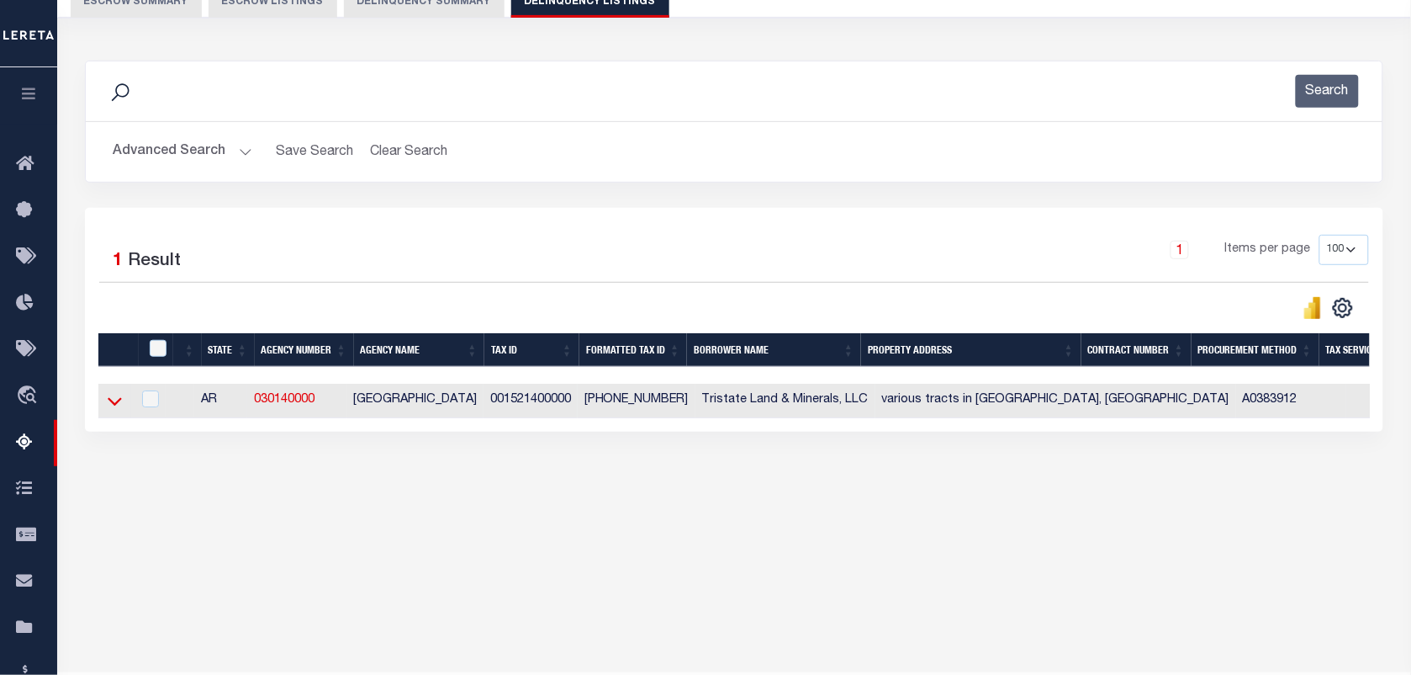
click at [115, 406] on icon at bounding box center [115, 402] width 14 height 8
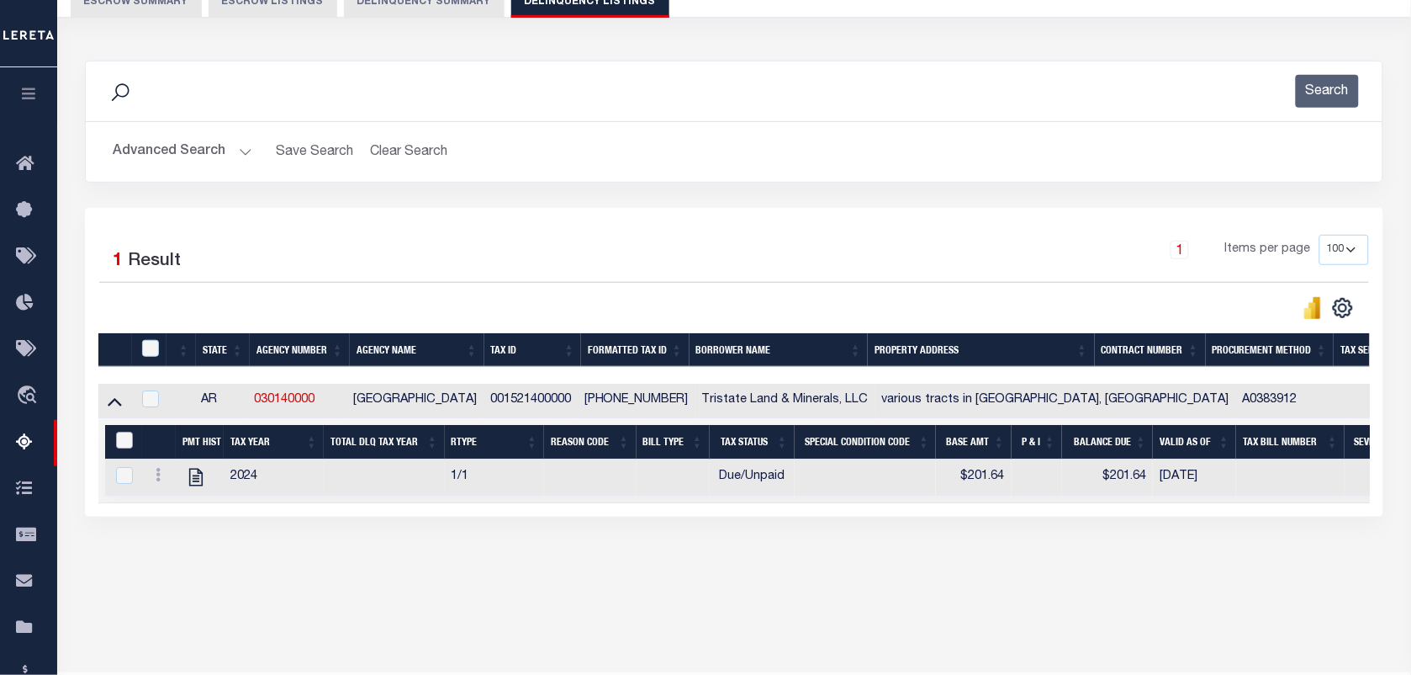
click at [124, 440] on input "&nbsp;" at bounding box center [124, 439] width 17 height 17
checkbox input "true"
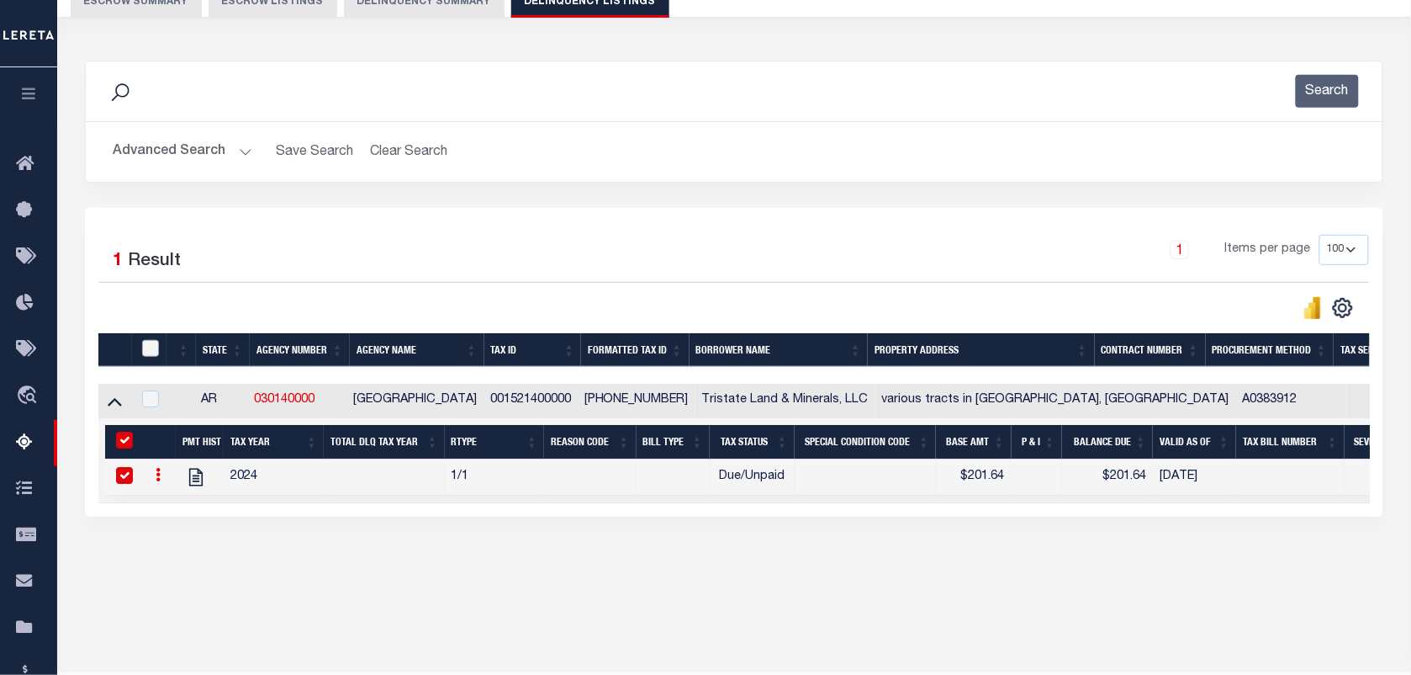
click at [149, 350] on input "checkbox" at bounding box center [150, 348] width 17 height 17
checkbox input "true"
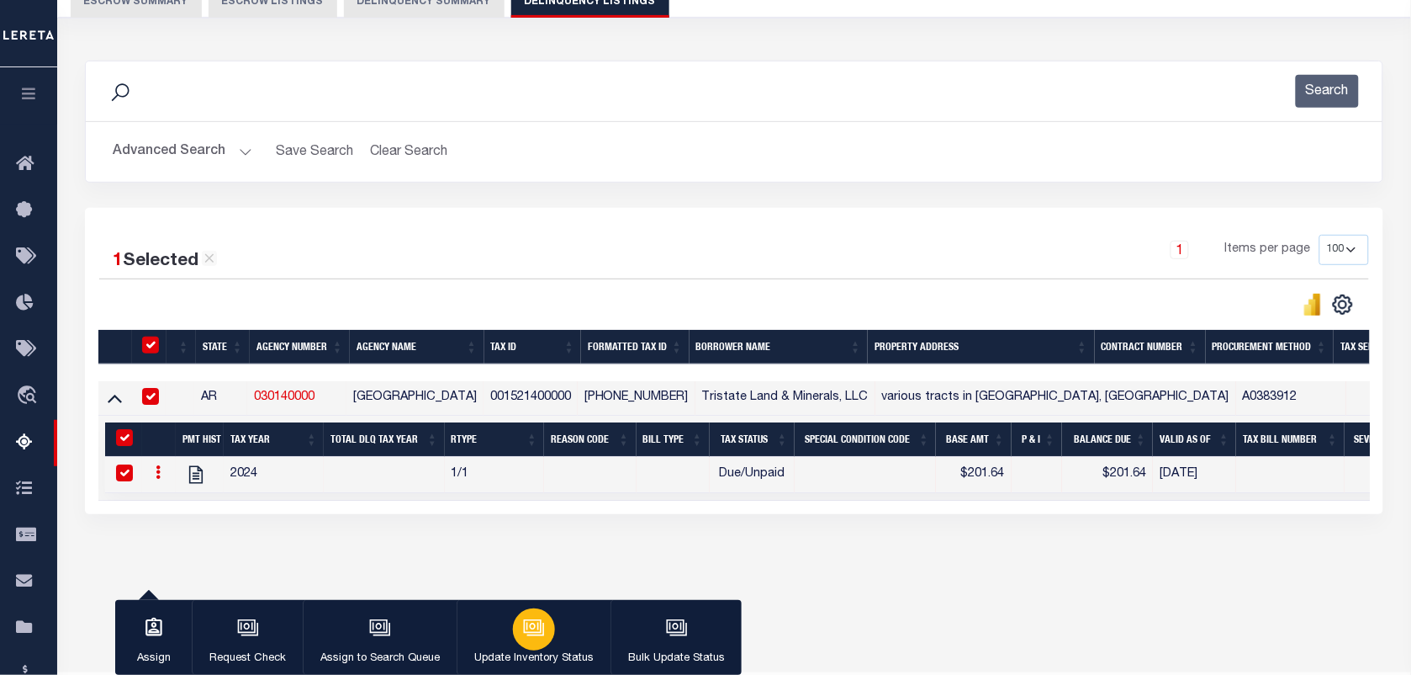
click at [528, 628] on icon "button" at bounding box center [533, 626] width 13 height 8
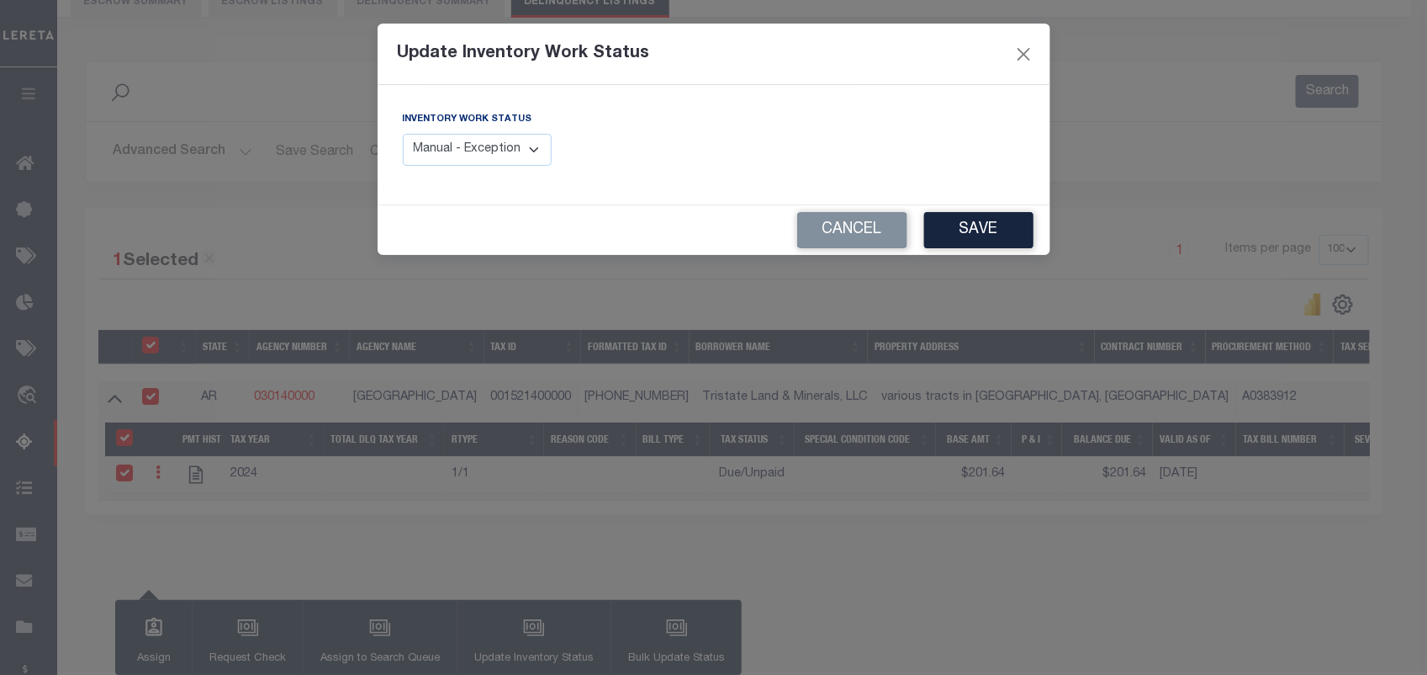
click at [505, 168] on div "Inventory Work Status Manual - Exception Pended - Awaiting Search Late Add Exce…" at bounding box center [552, 144] width 324 height 69
click at [499, 151] on select "Manual - Exception Pended - Awaiting Search Late Add Exception Completed" at bounding box center [478, 150] width 150 height 33
select select "4"
click at [403, 134] on select "Manual - Exception Pended - Awaiting Search Late Add Exception Completed" at bounding box center [478, 150] width 150 height 33
click at [955, 229] on button "Save" at bounding box center [978, 230] width 109 height 36
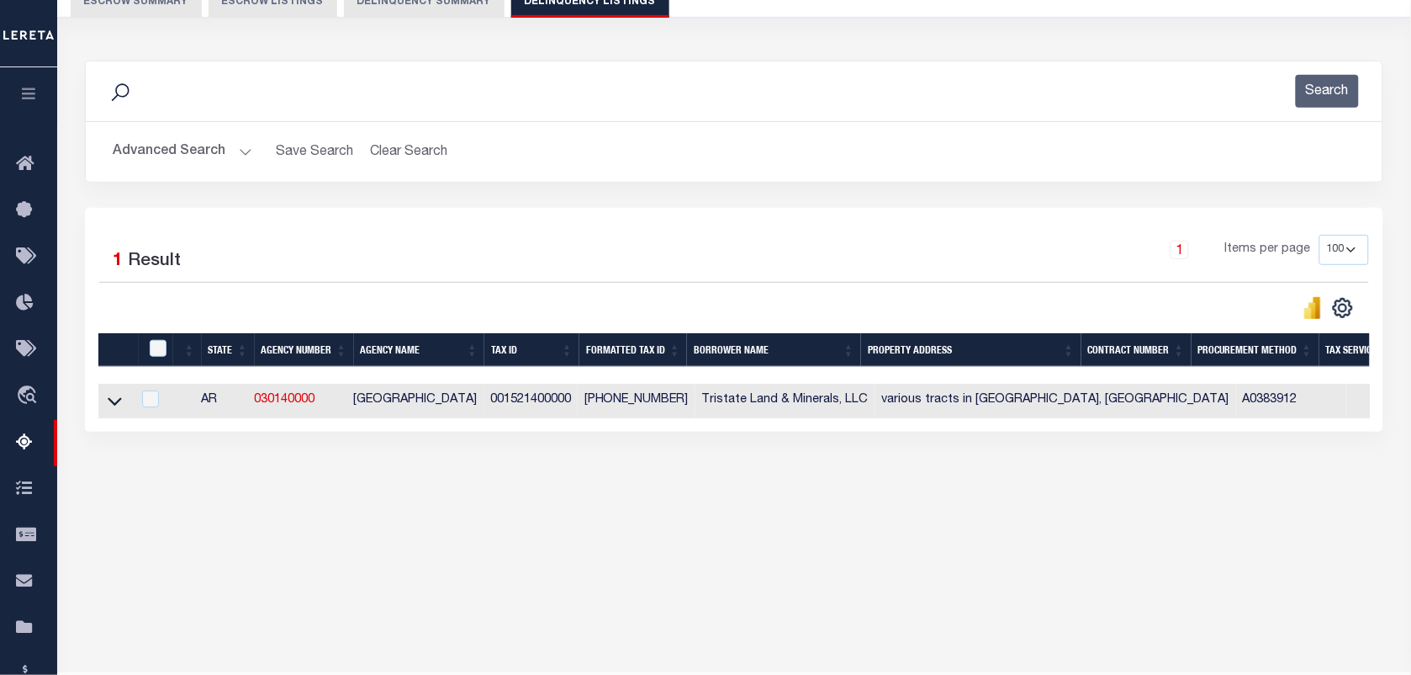
scroll to position [0, 0]
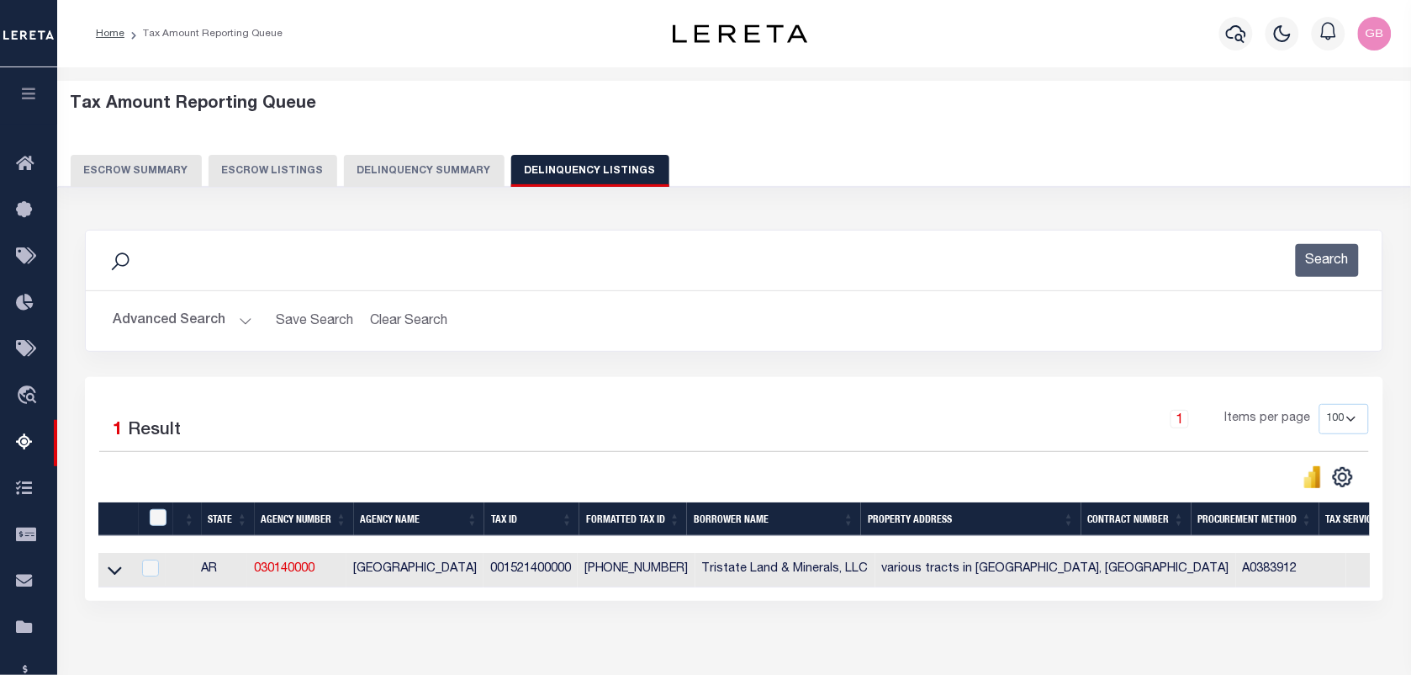
click at [244, 317] on button "Advanced Search" at bounding box center [183, 320] width 140 height 33
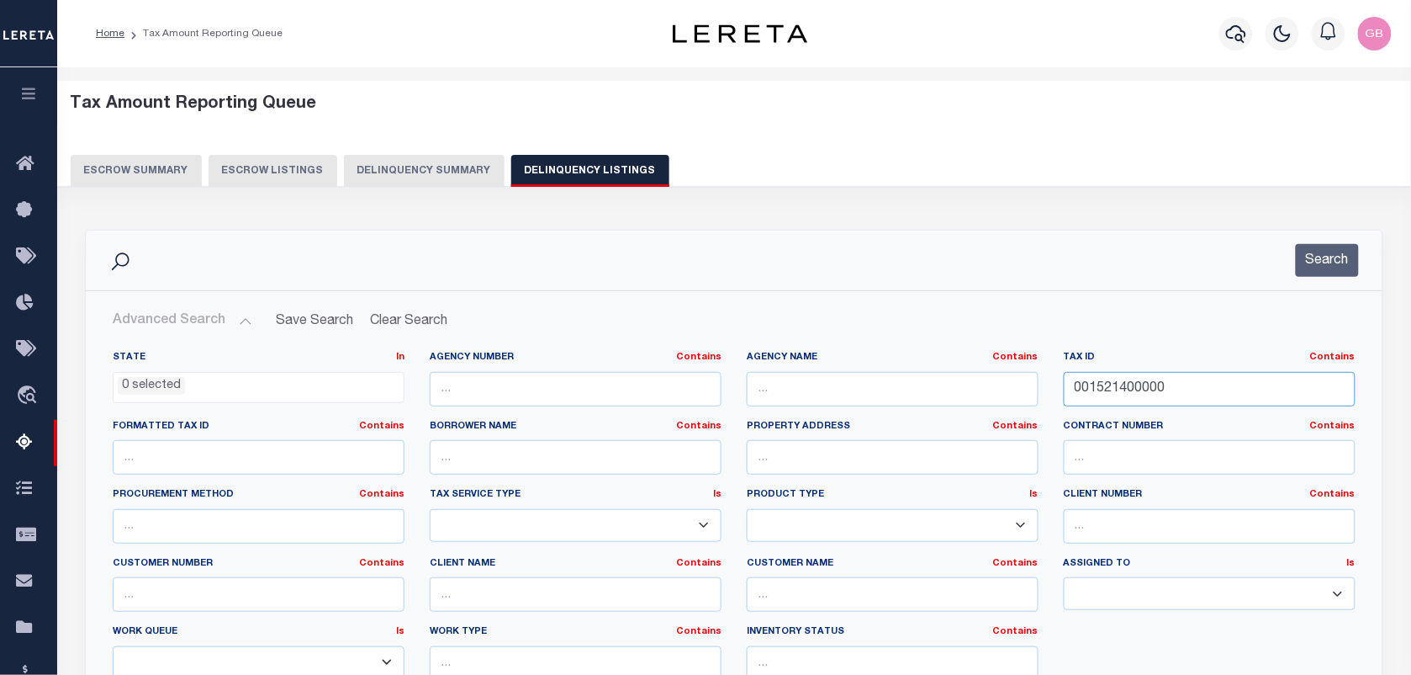
click at [1125, 398] on input "001521400000" at bounding box center [1210, 389] width 292 height 34
paste input "65"
type input "001565400000"
click at [1323, 255] on button "Search" at bounding box center [1327, 260] width 63 height 33
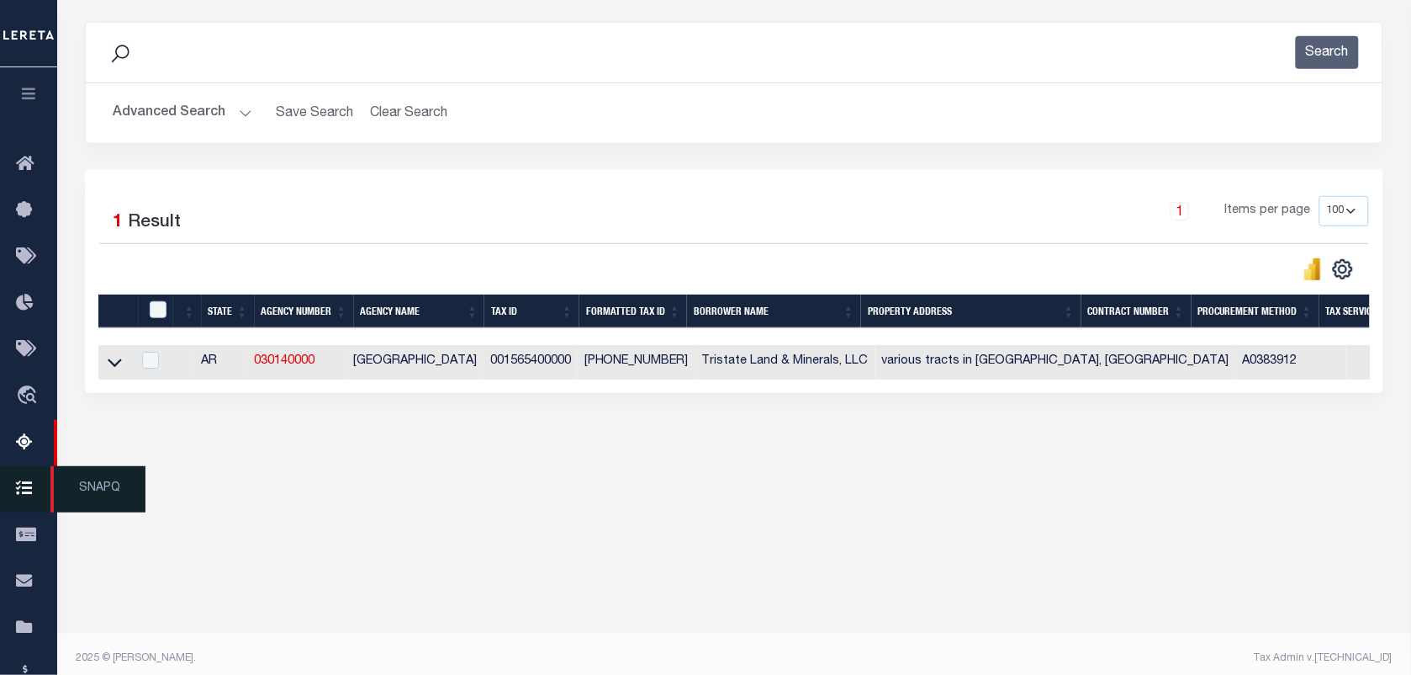
scroll to position [210, 0]
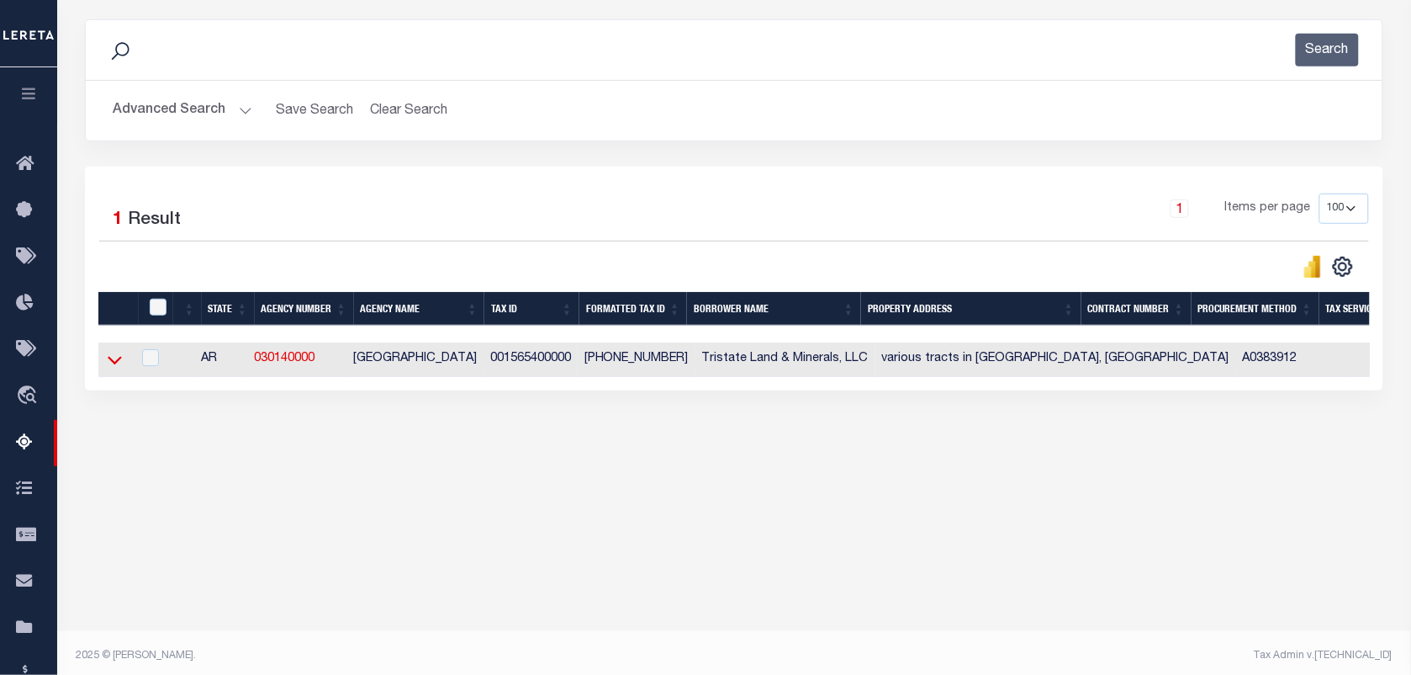
click at [114, 364] on icon at bounding box center [115, 360] width 14 height 18
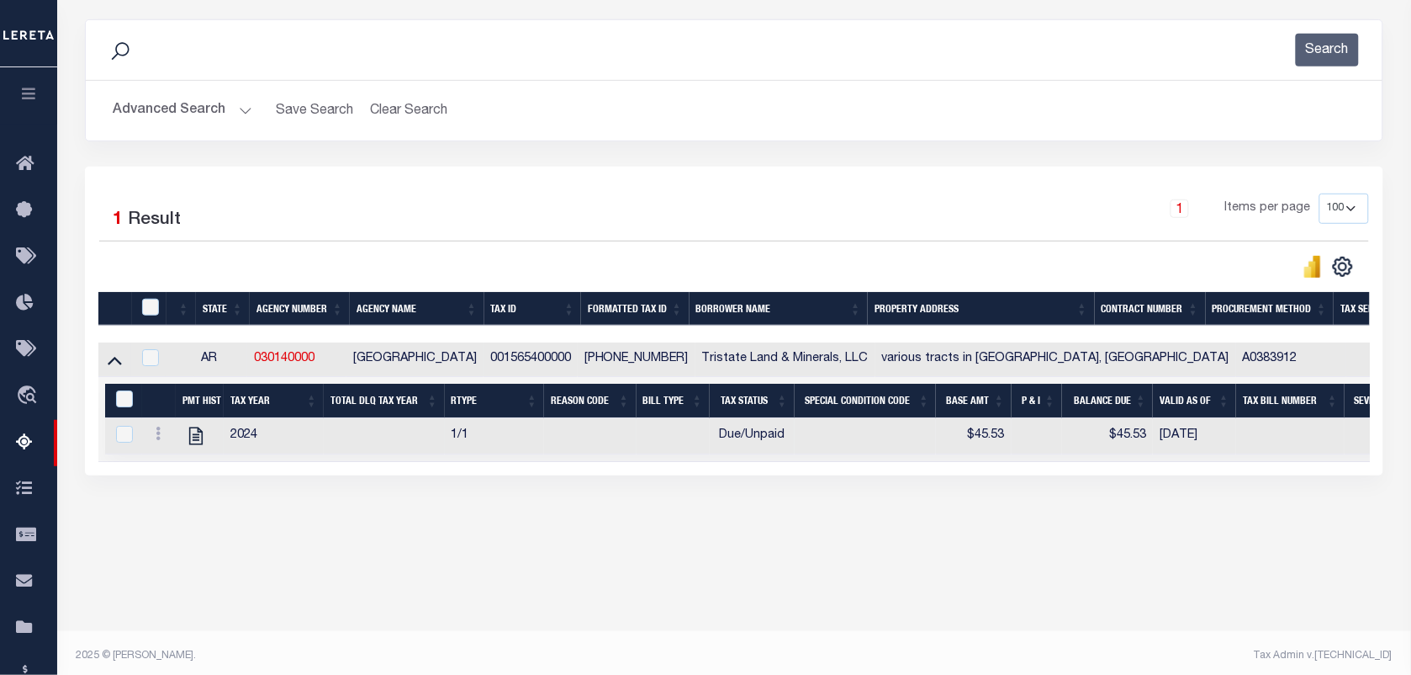
click at [164, 429] on td at bounding box center [159, 436] width 34 height 36
checkbox input "true"
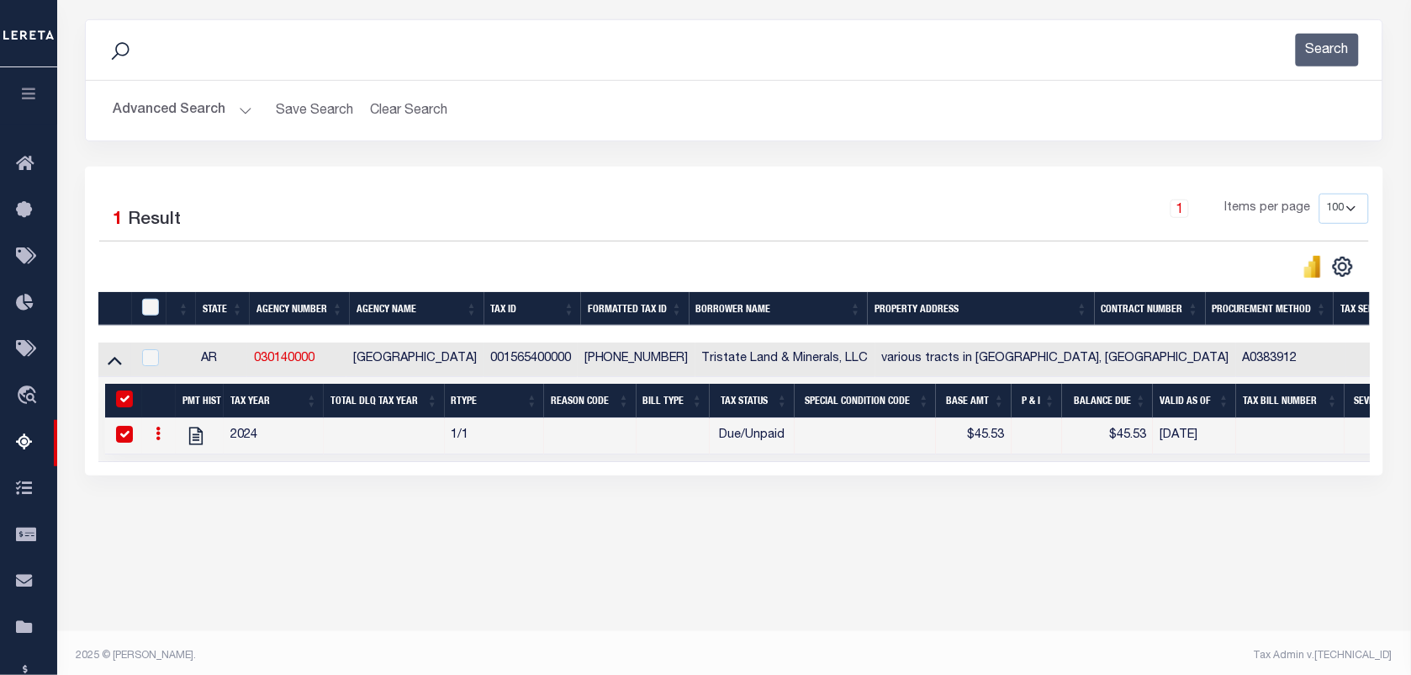
click at [124, 400] on input "&nbsp;" at bounding box center [124, 398] width 17 height 17
checkbox input "false"
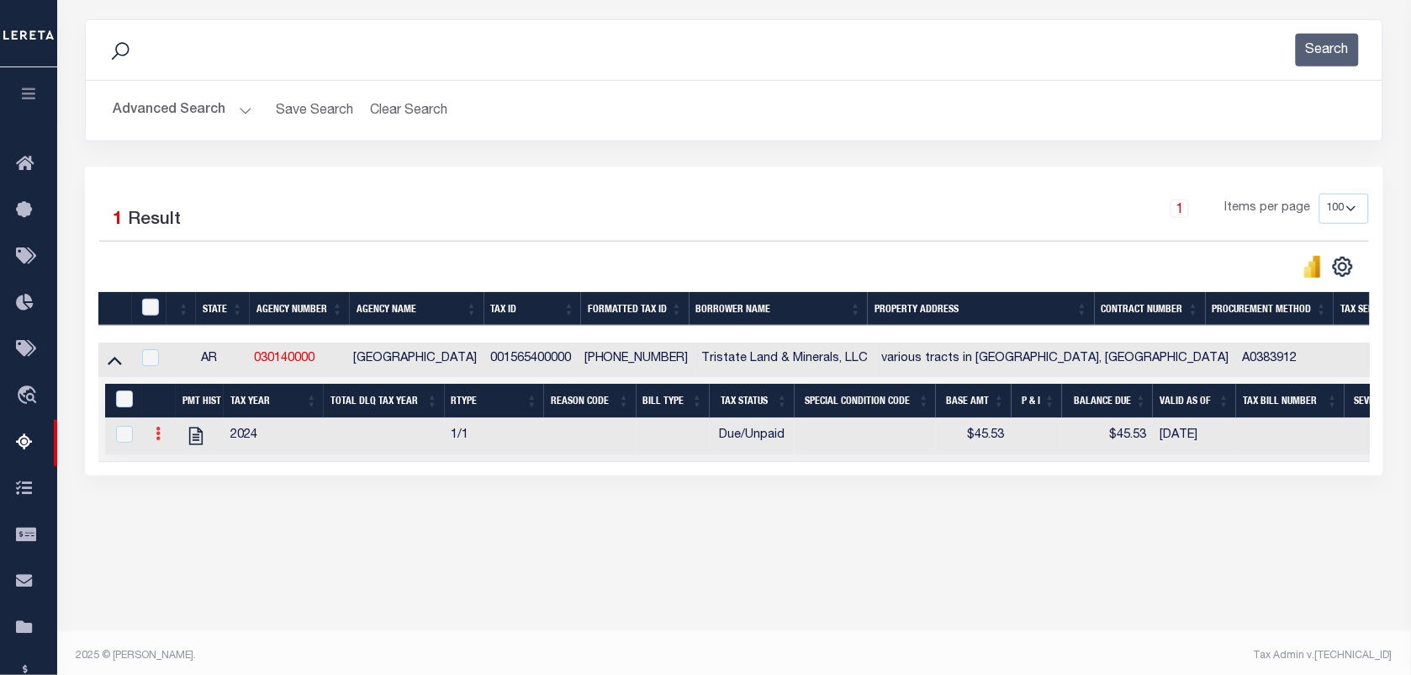
click at [156, 440] on icon at bounding box center [158, 432] width 5 height 13
click at [175, 498] on img "" at bounding box center [178, 489] width 17 height 18
select select
type input "$45.53"
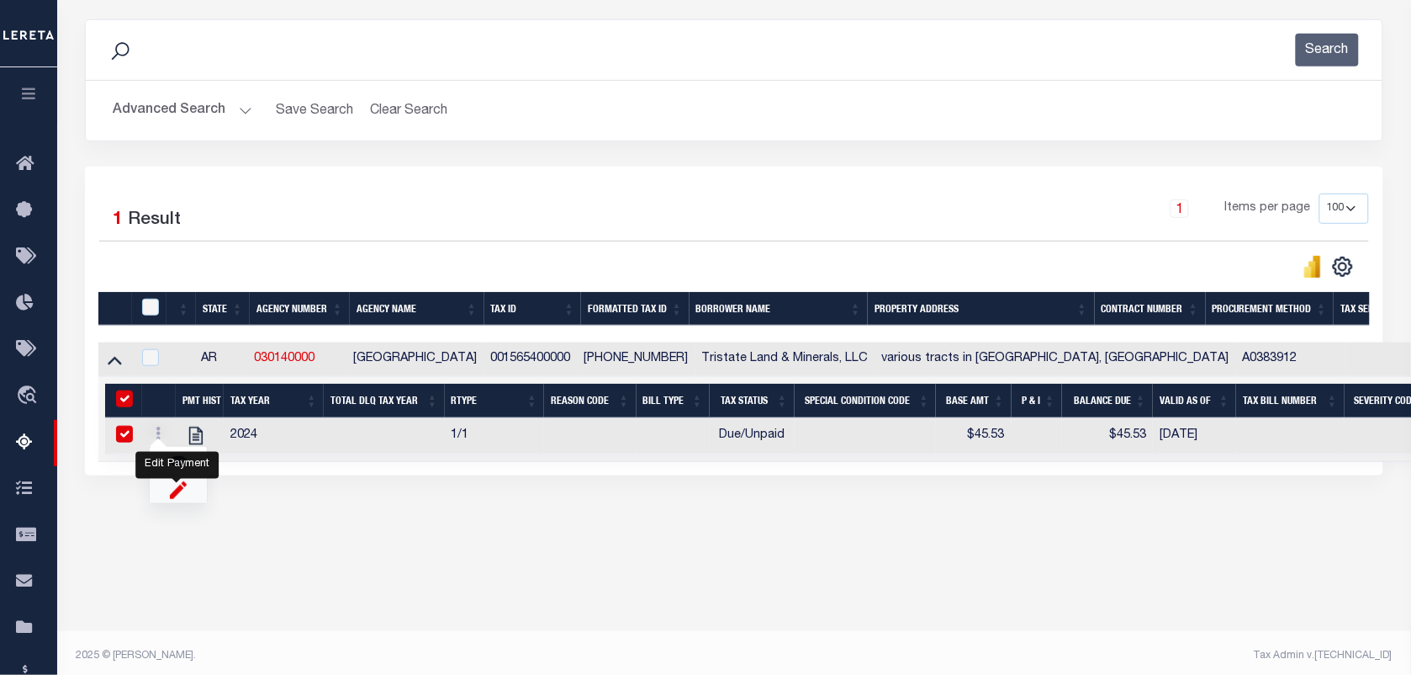
checkbox input "true"
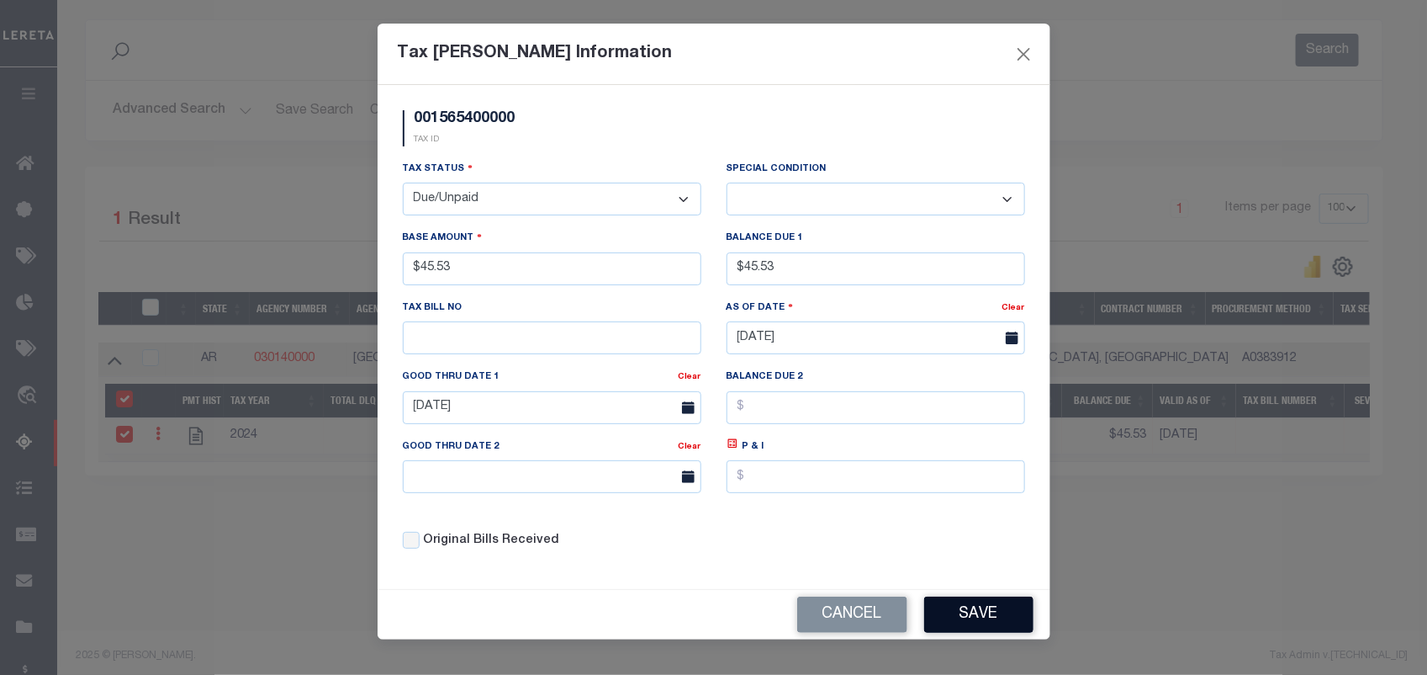
click at [985, 627] on button "Save" at bounding box center [978, 614] width 109 height 36
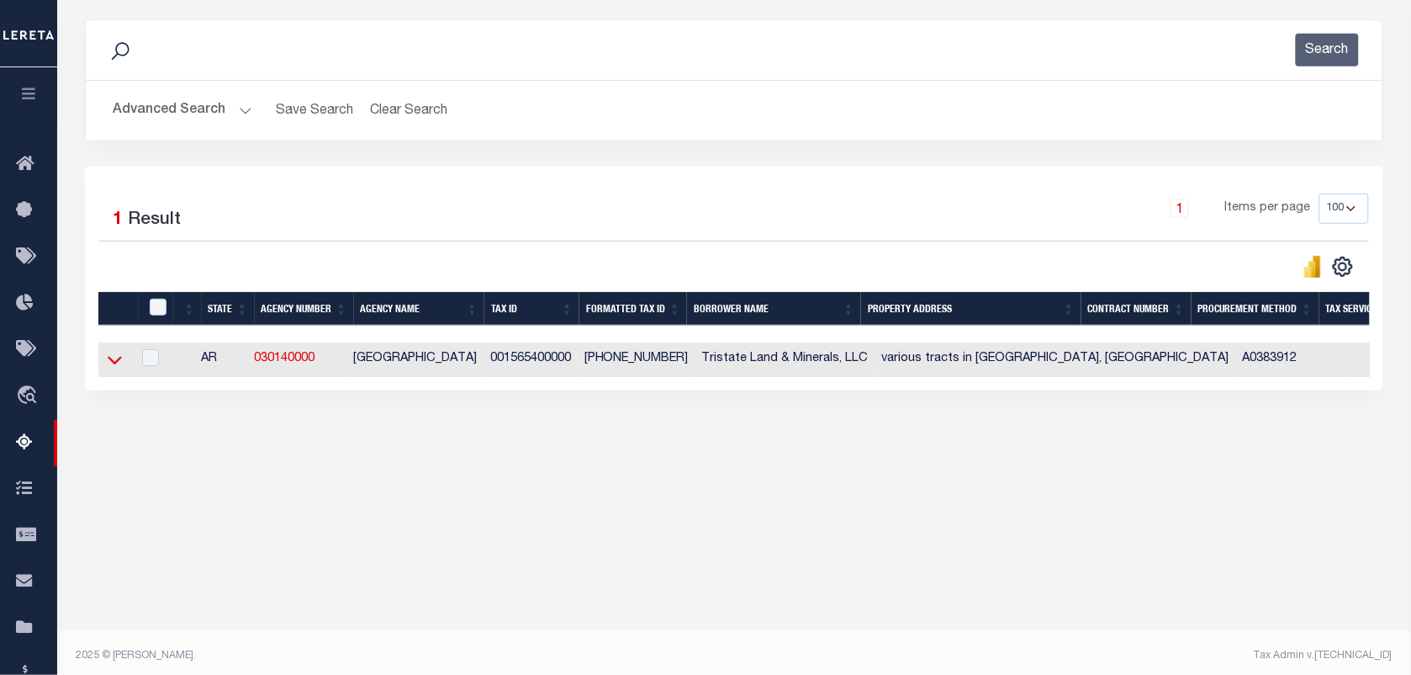
click at [114, 367] on icon at bounding box center [115, 360] width 14 height 18
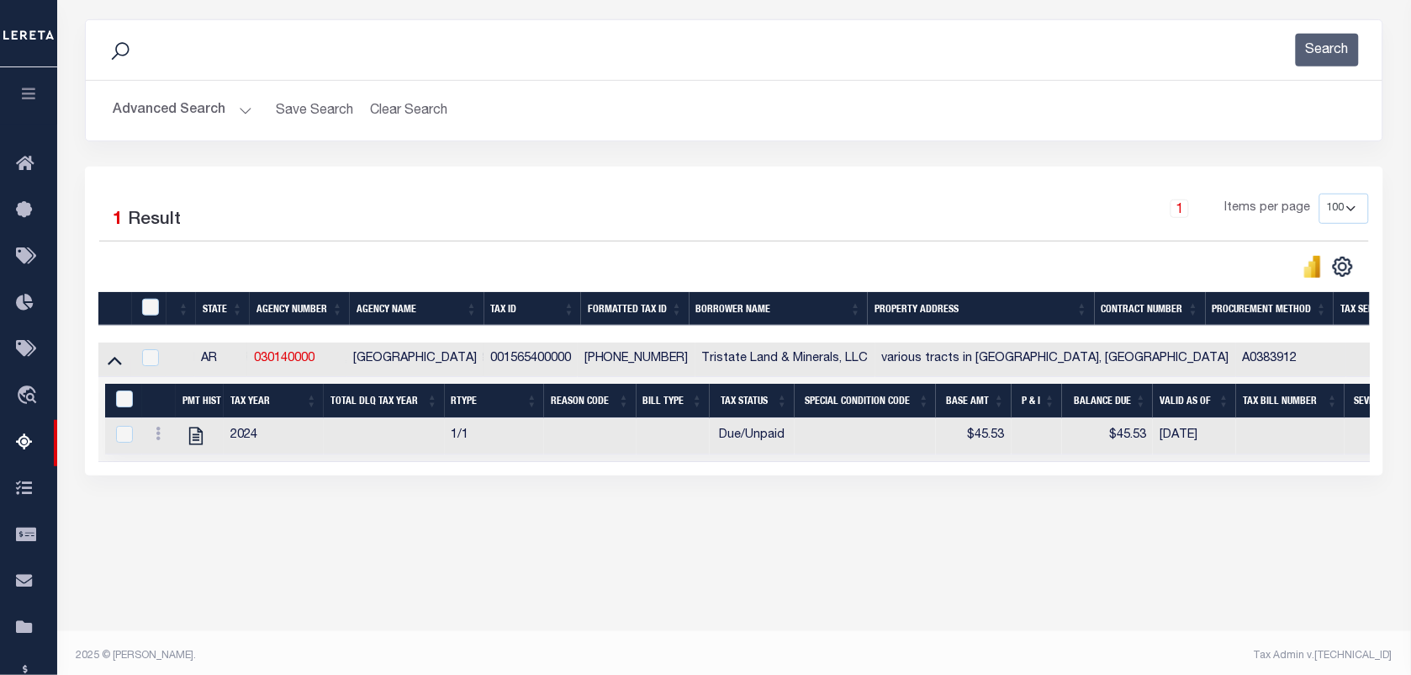
click at [156, 310] on input "checkbox" at bounding box center [150, 307] width 17 height 17
checkbox input "true"
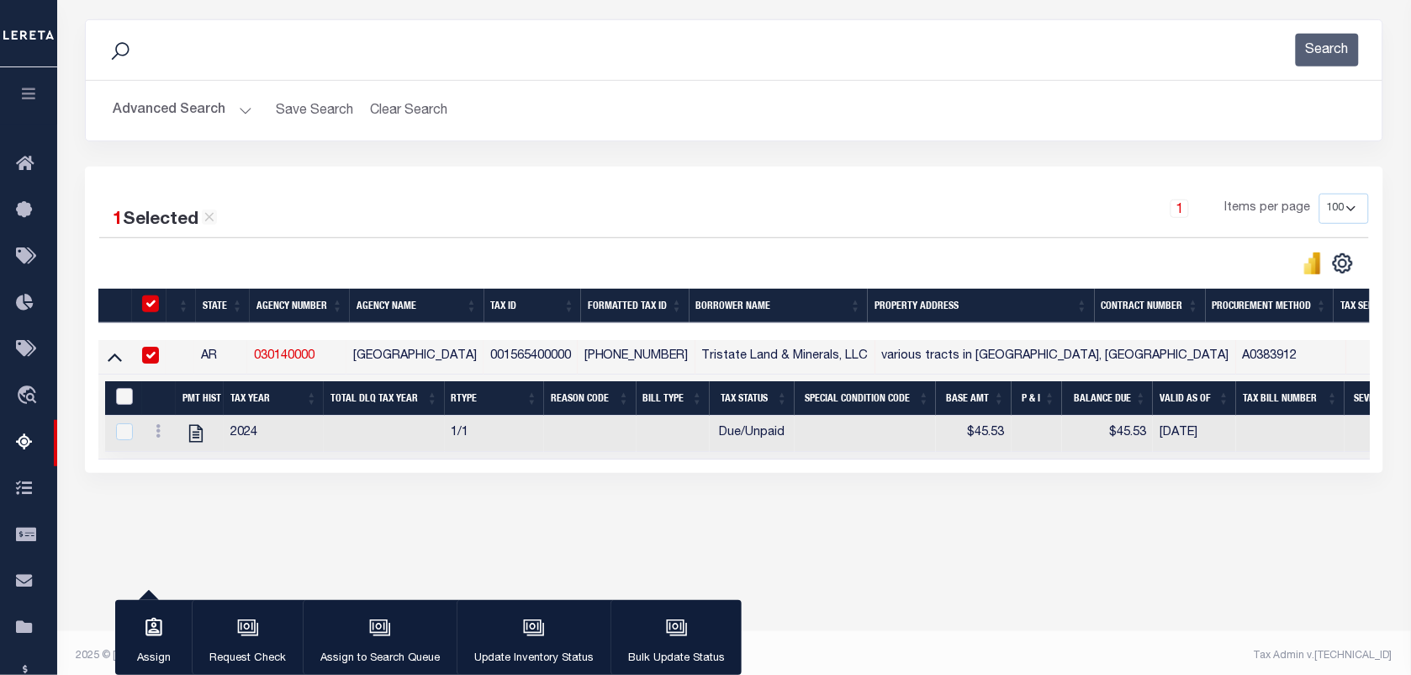
click at [124, 404] on input "&nbsp;" at bounding box center [124, 396] width 17 height 17
checkbox input "true"
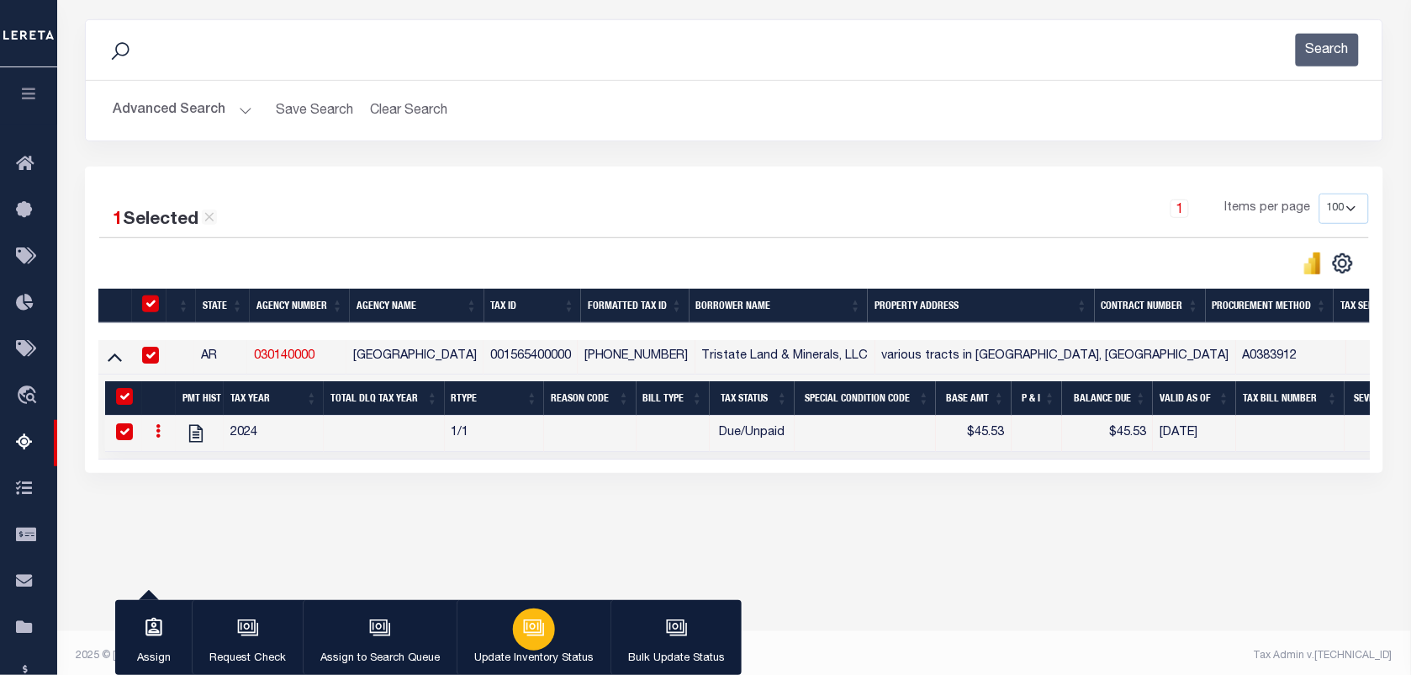
click at [548, 625] on div "button" at bounding box center [534, 629] width 42 height 42
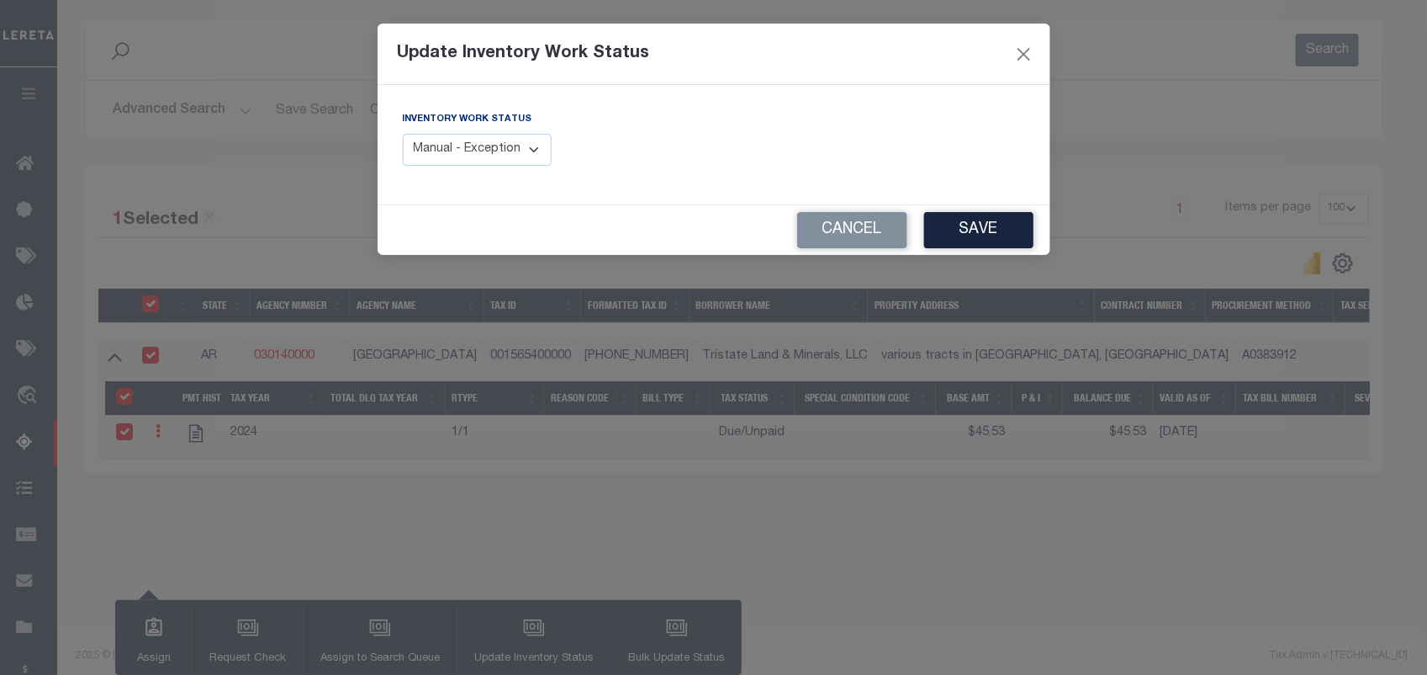
click at [471, 161] on select "Manual - Exception Pended - Awaiting Search Late Add Exception Completed" at bounding box center [478, 150] width 150 height 33
select select "4"
click at [403, 134] on select "Manual - Exception Pended - Awaiting Search Late Add Exception Completed" at bounding box center [478, 150] width 150 height 33
click at [934, 229] on button "Save" at bounding box center [978, 230] width 109 height 36
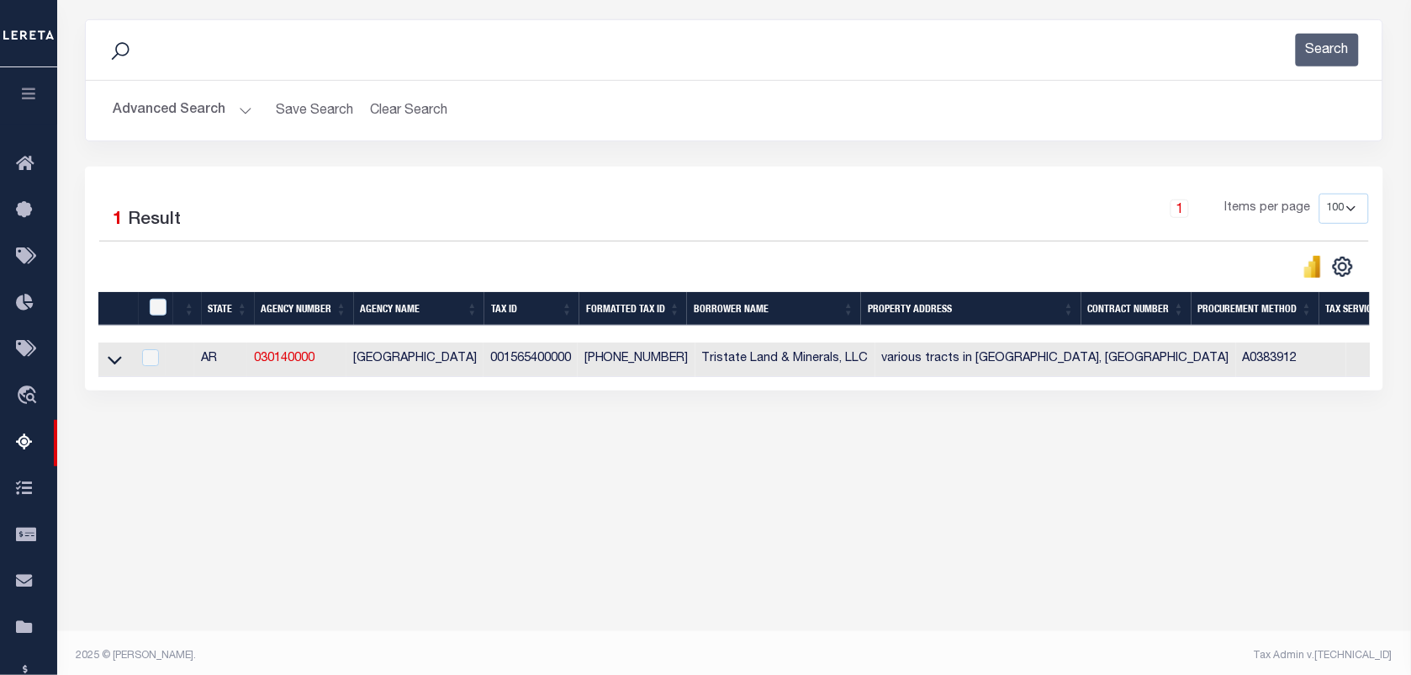
click at [754, 542] on div "Tax Amount Reporting Queue Escrow Summary Escrow Listings" at bounding box center [734, 199] width 1354 height 685
